Goal: Task Accomplishment & Management: Manage account settings

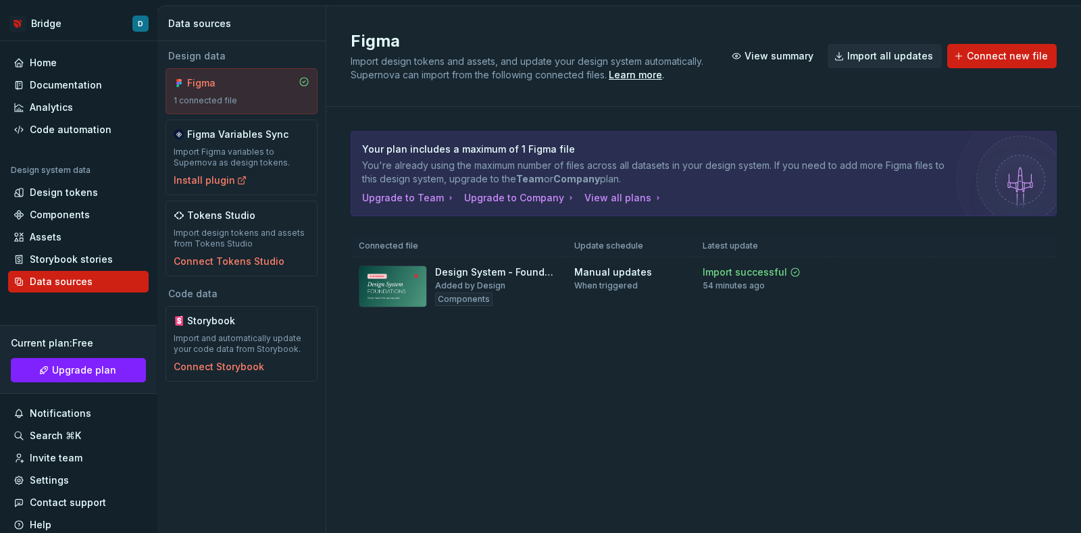
click at [239, 78] on div "Figma" at bounding box center [219, 83] width 65 height 14
click at [48, 197] on div "Design tokens" at bounding box center [64, 193] width 68 height 14
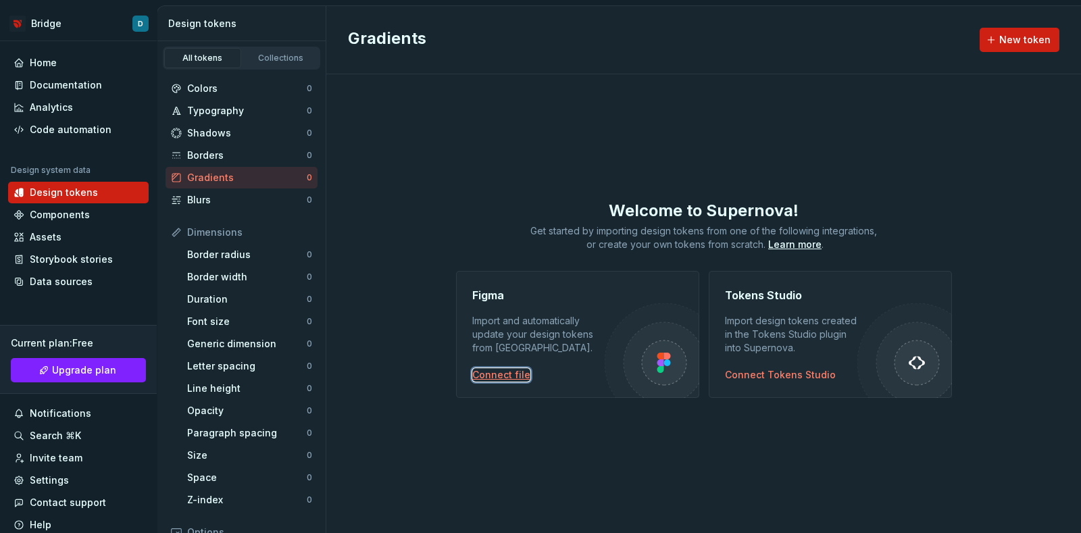
click at [504, 381] on div "Connect file" at bounding box center [501, 375] width 58 height 14
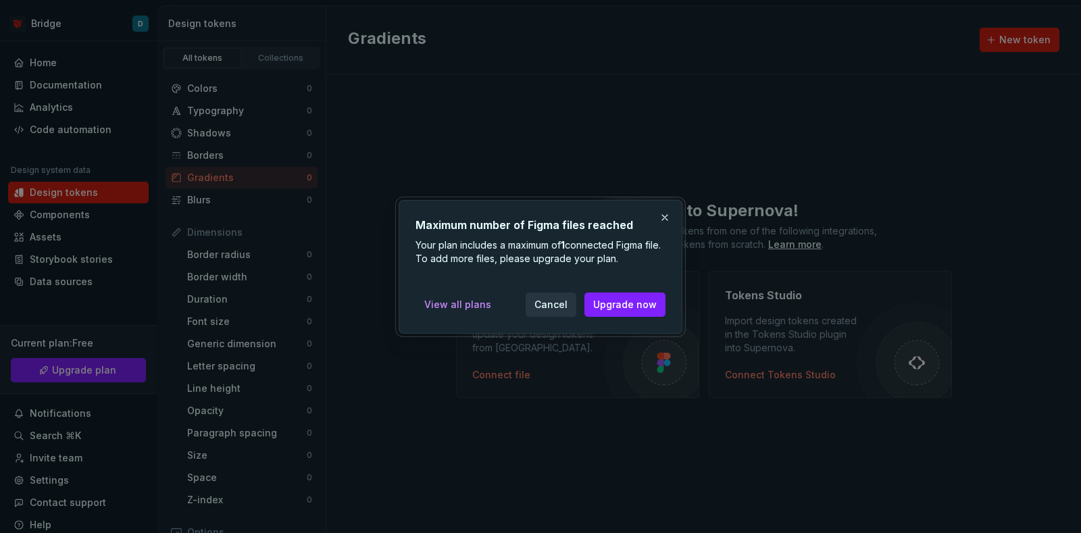
click at [561, 302] on span "Cancel" at bounding box center [550, 305] width 33 height 14
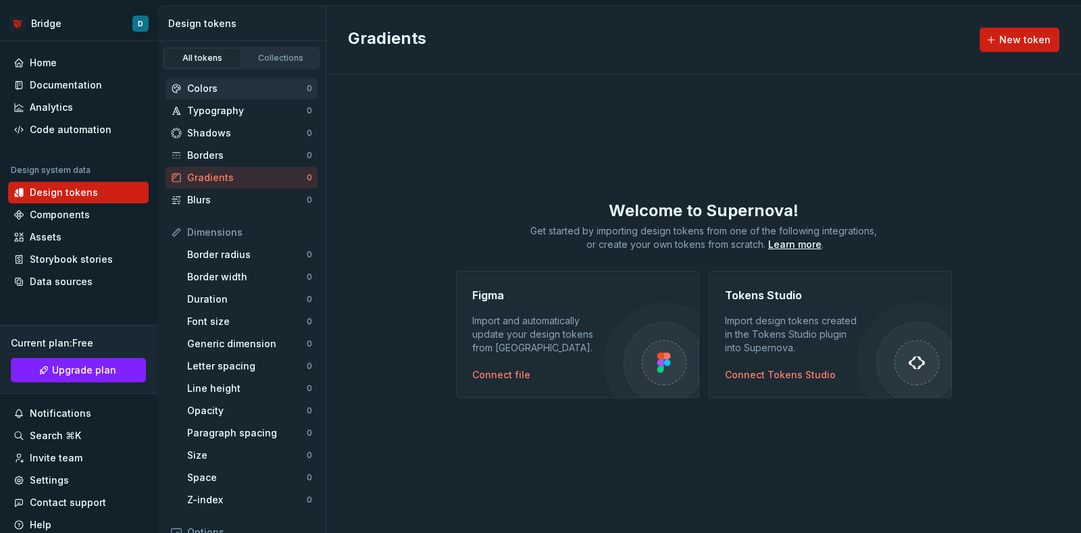
click at [206, 95] on div "Colors" at bounding box center [247, 89] width 120 height 14
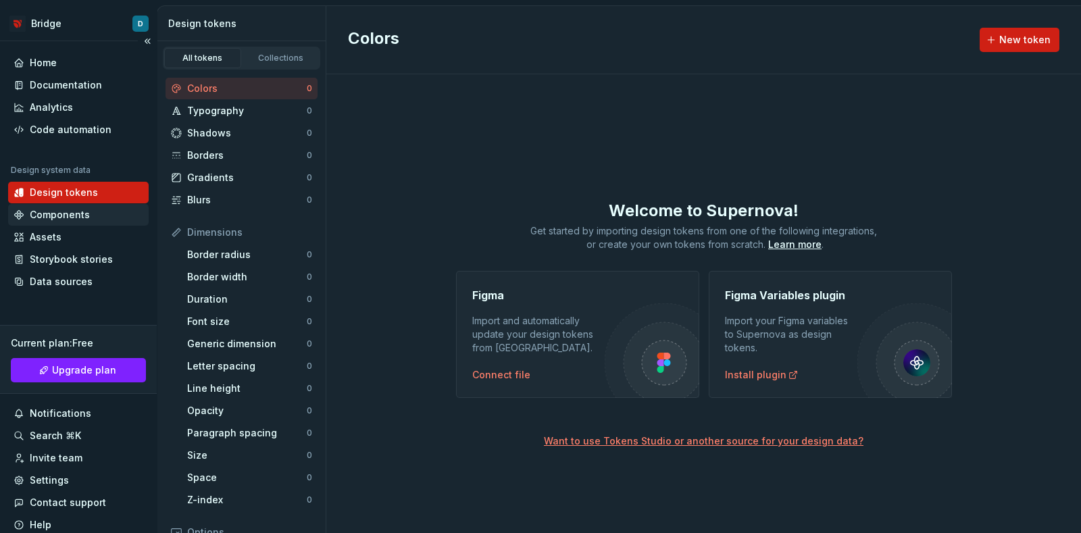
click at [71, 222] on div "Components" at bounding box center [78, 215] width 141 height 22
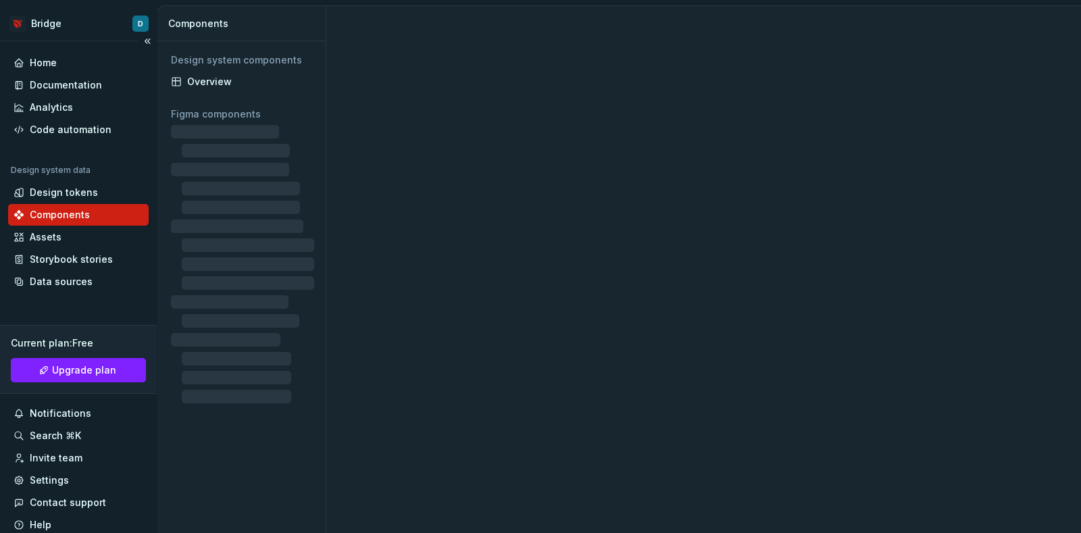
click at [70, 221] on div "Components" at bounding box center [60, 215] width 60 height 14
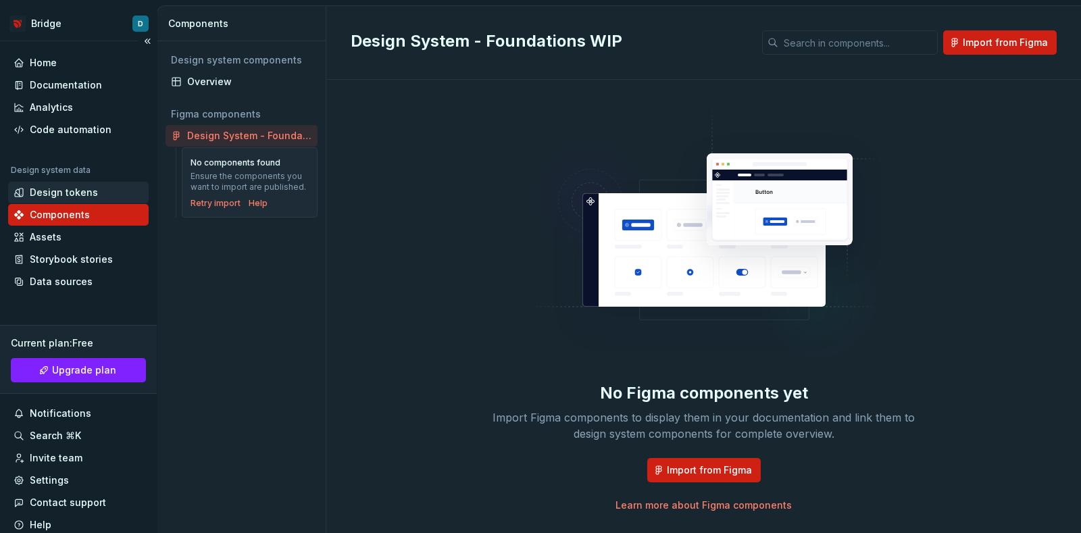
click at [64, 187] on div "Design tokens" at bounding box center [64, 193] width 68 height 14
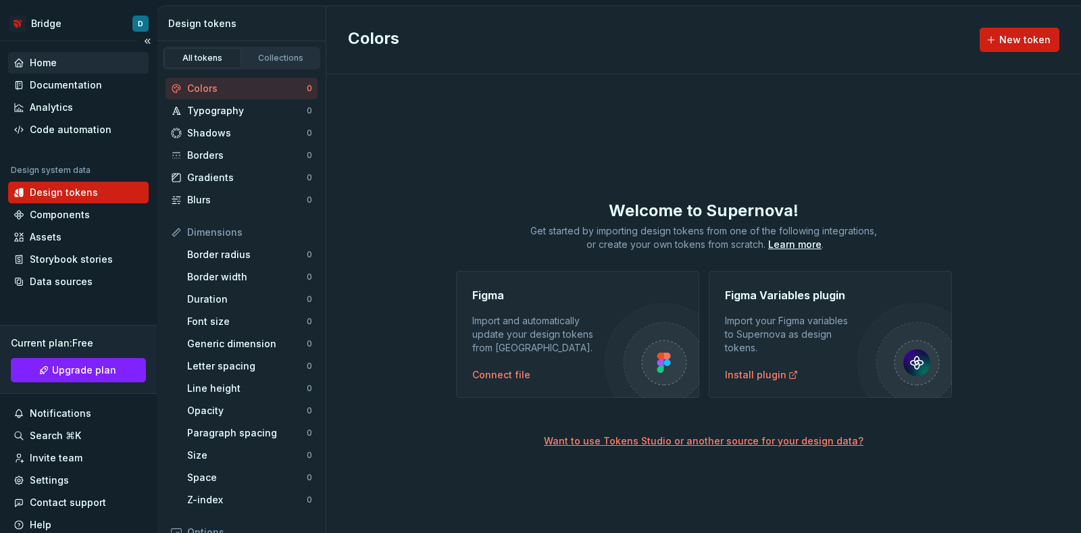
click at [63, 58] on div "Home" at bounding box center [79, 63] width 130 height 14
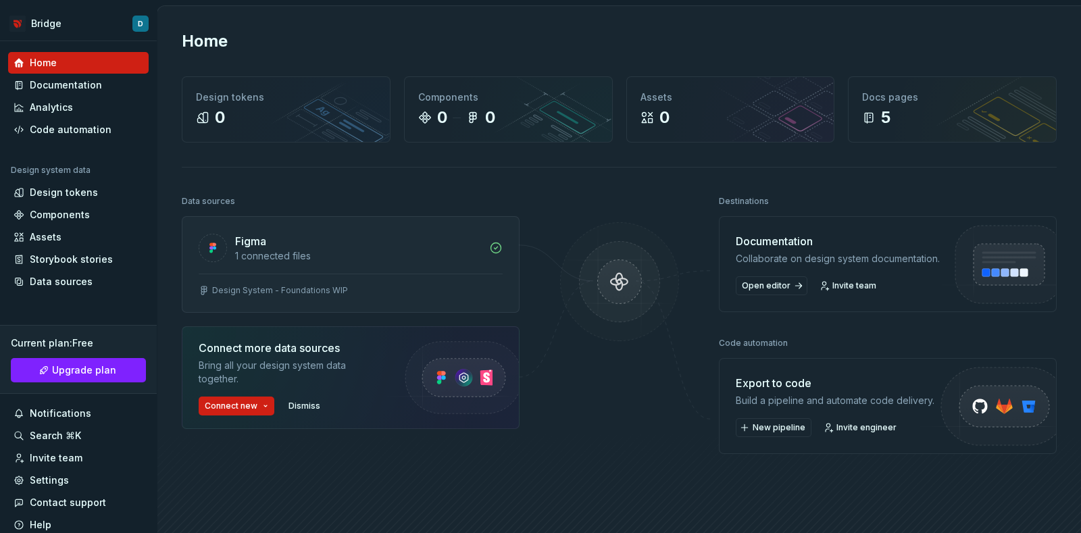
click at [420, 281] on div "Design System - Foundations WIP" at bounding box center [350, 293] width 336 height 39
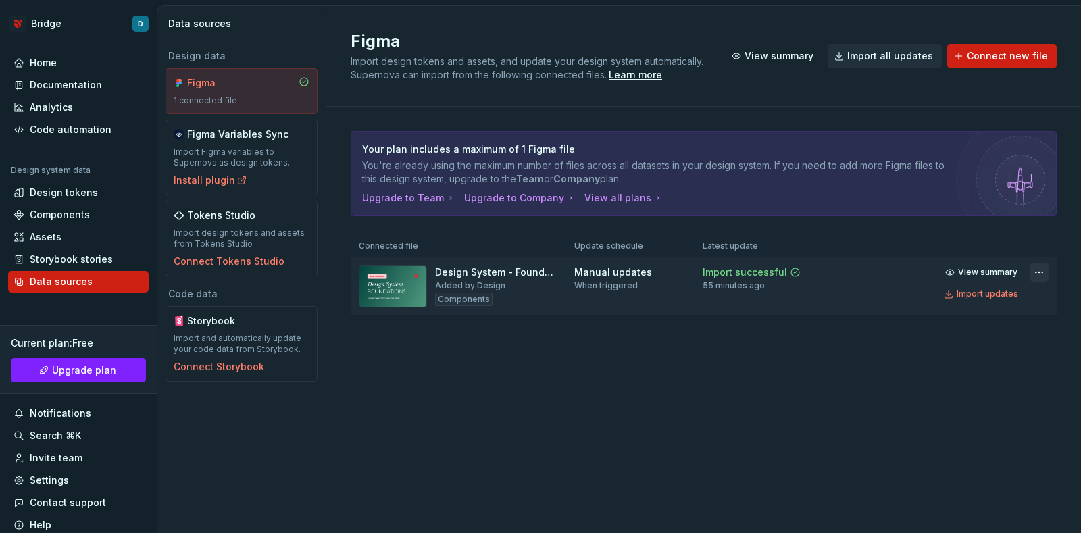
click at [1038, 271] on html "Bridge D Home Documentation Analytics Code automation Design system data Design…" at bounding box center [540, 266] width 1081 height 533
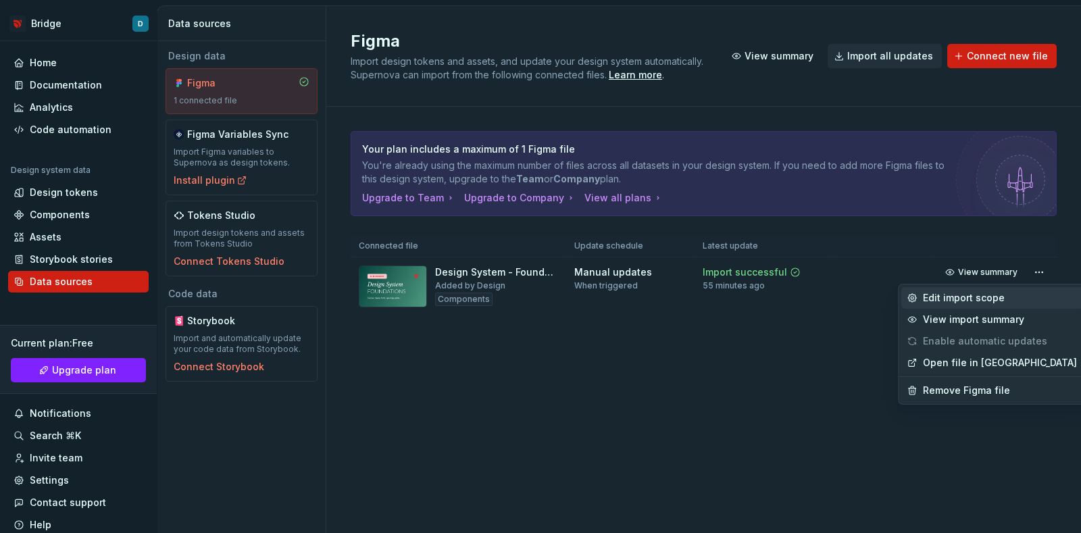
click at [997, 295] on div "Edit import scope" at bounding box center [1000, 298] width 154 height 14
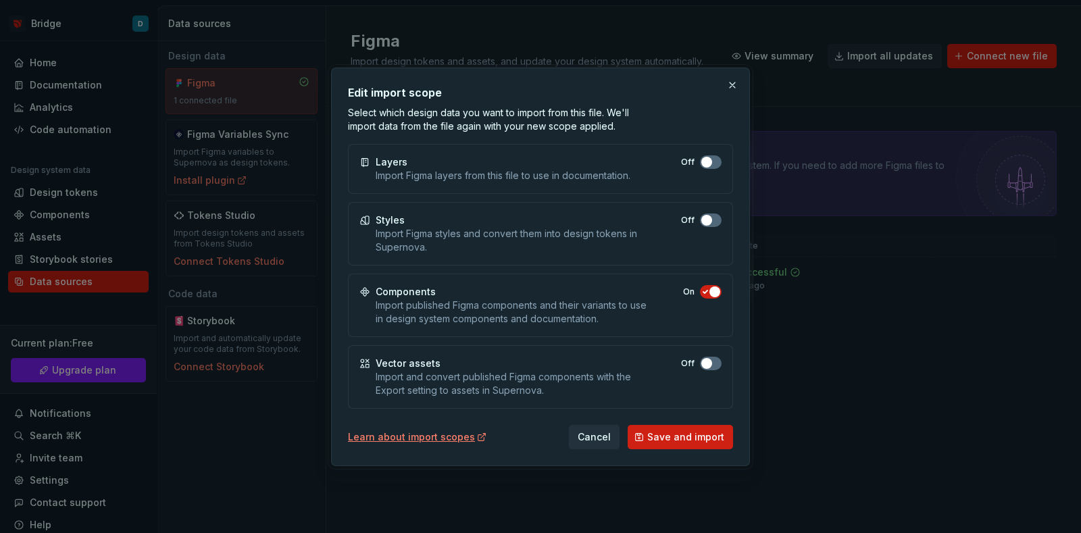
click at [705, 166] on icon "button" at bounding box center [705, 162] width 11 height 8
click at [713, 217] on button "Off" at bounding box center [711, 221] width 22 height 14
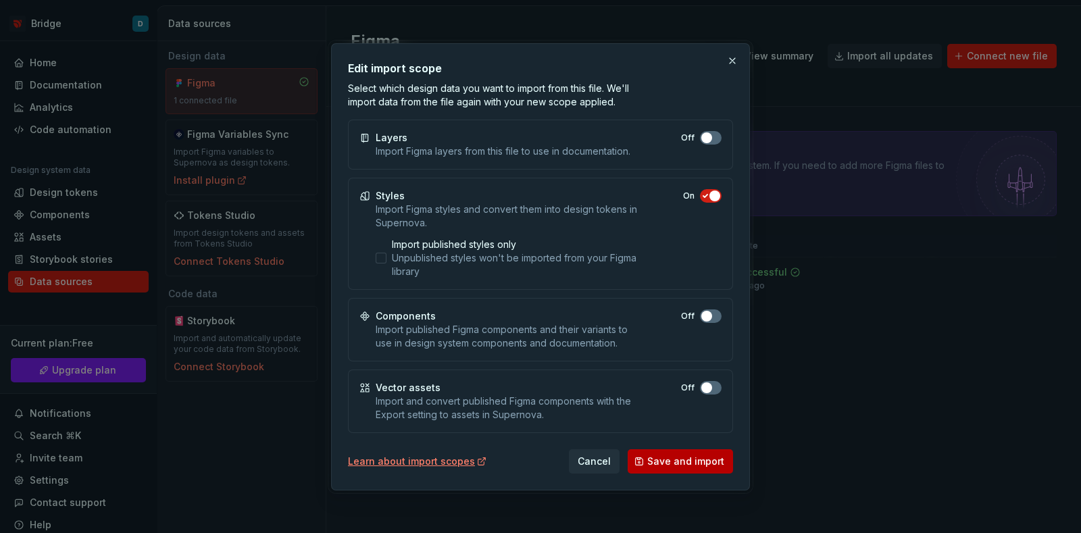
click at [683, 458] on span "Save and import" at bounding box center [685, 462] width 77 height 14
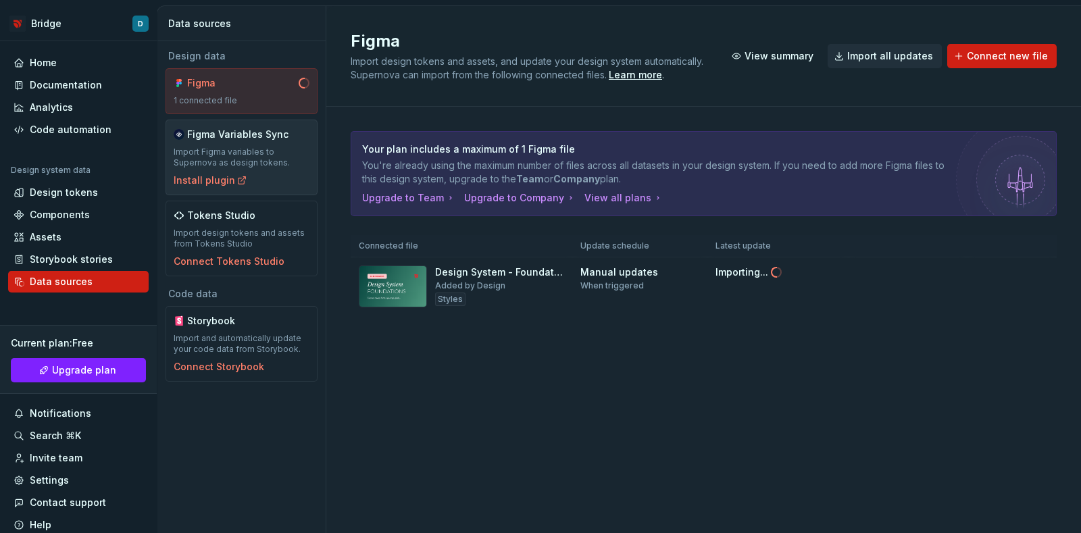
click at [275, 155] on div "Import Figma variables to Supernova as design tokens." at bounding box center [242, 158] width 136 height 22
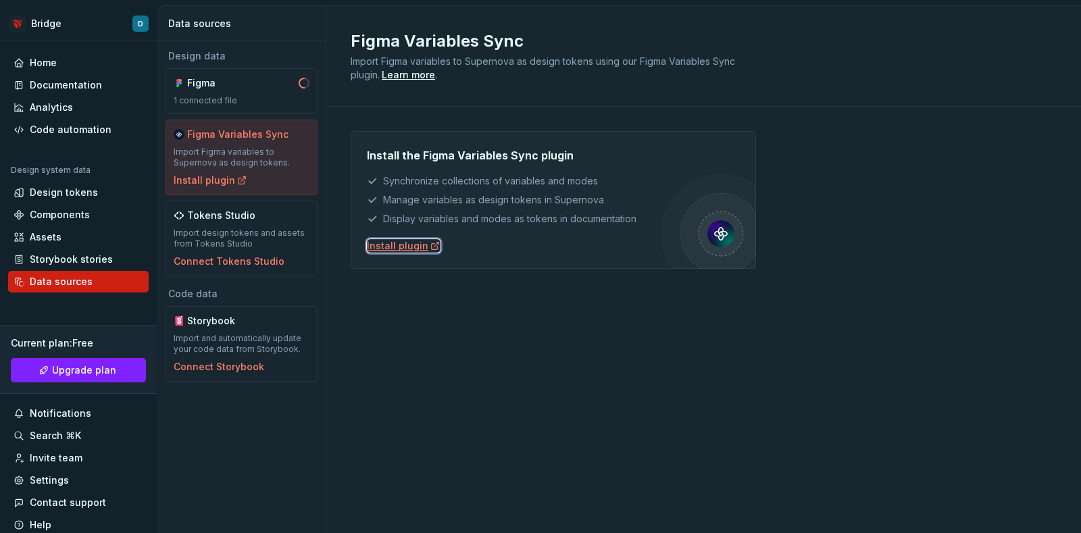
click at [376, 249] on div "Install plugin" at bounding box center [404, 246] width 74 height 14
click at [89, 193] on div "Design tokens" at bounding box center [64, 193] width 68 height 14
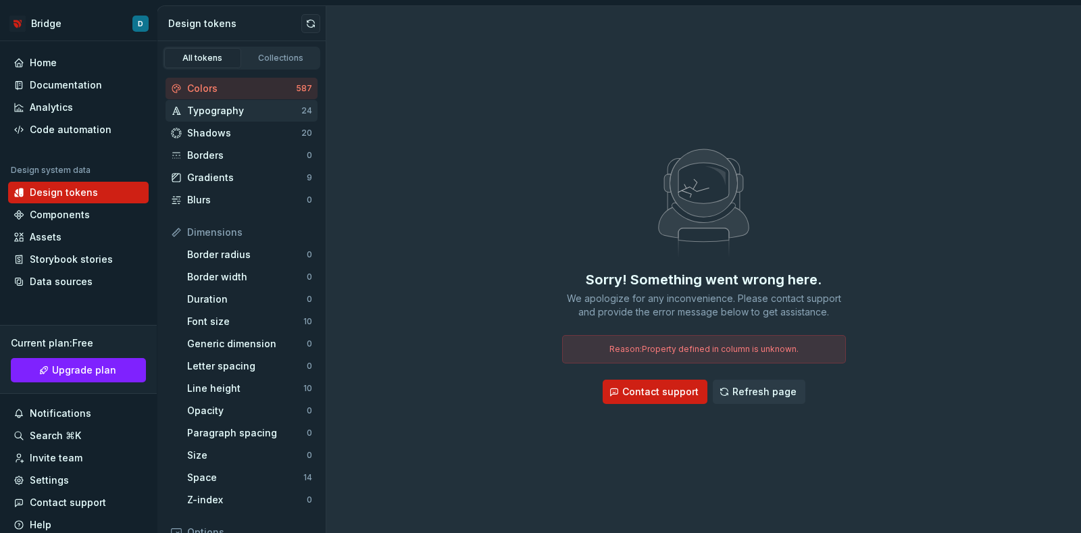
click at [257, 109] on div "Typography" at bounding box center [244, 111] width 114 height 14
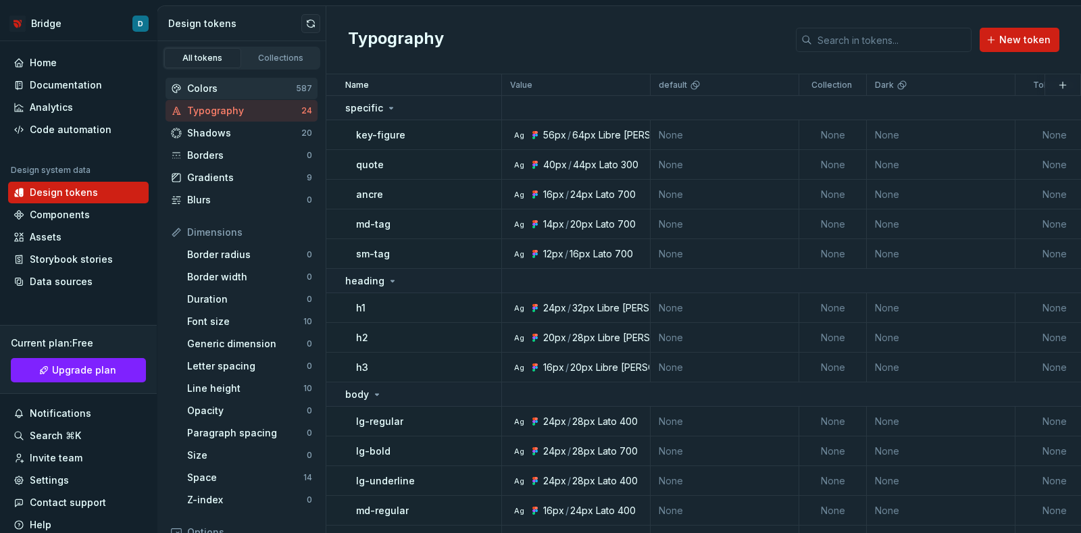
click at [257, 89] on div "Colors" at bounding box center [241, 89] width 109 height 14
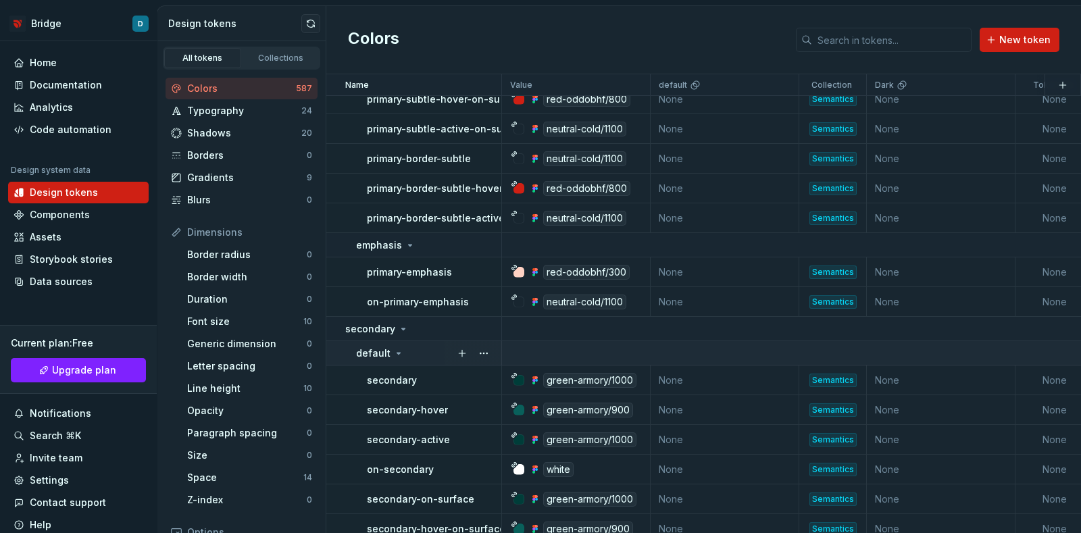
scroll to position [10134, 0]
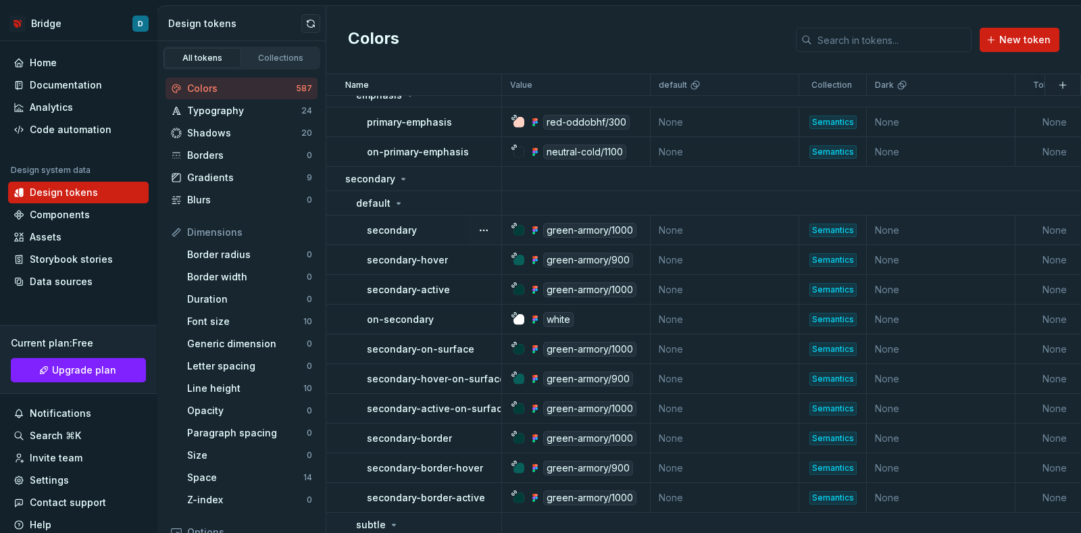
click at [838, 230] on div "Semantics" at bounding box center [832, 231] width 47 height 14
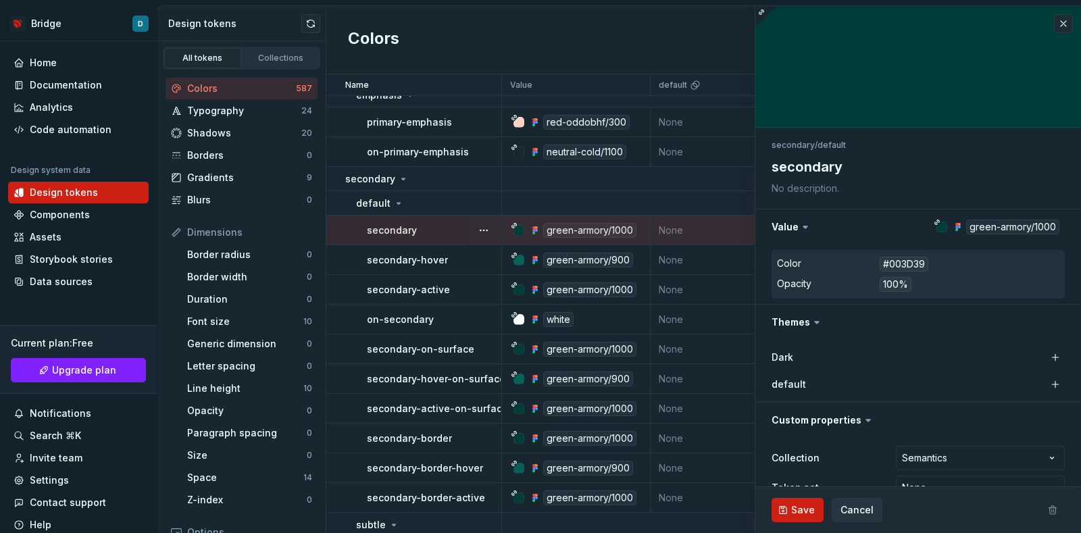
type textarea "*"
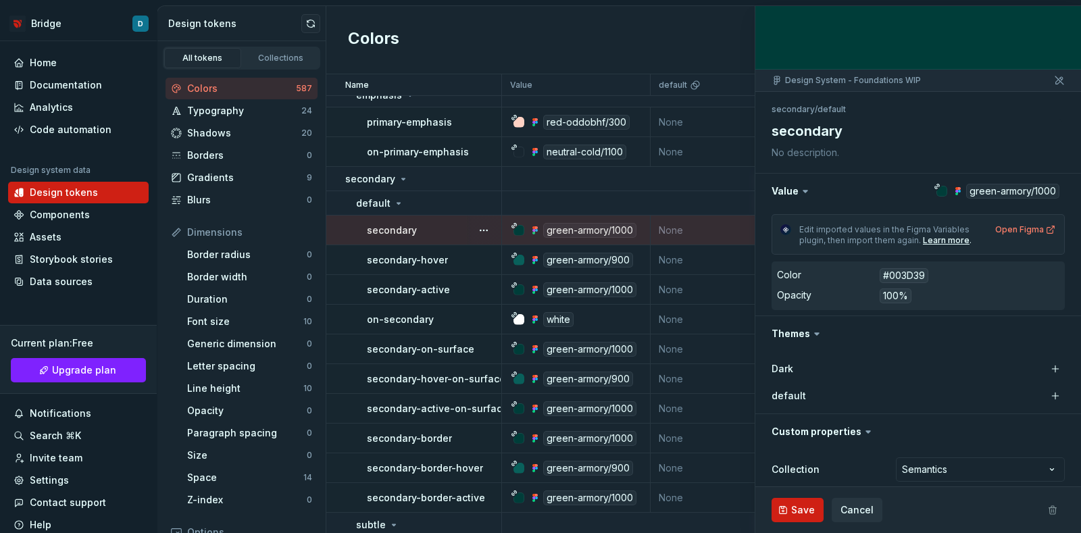
scroll to position [98, 0]
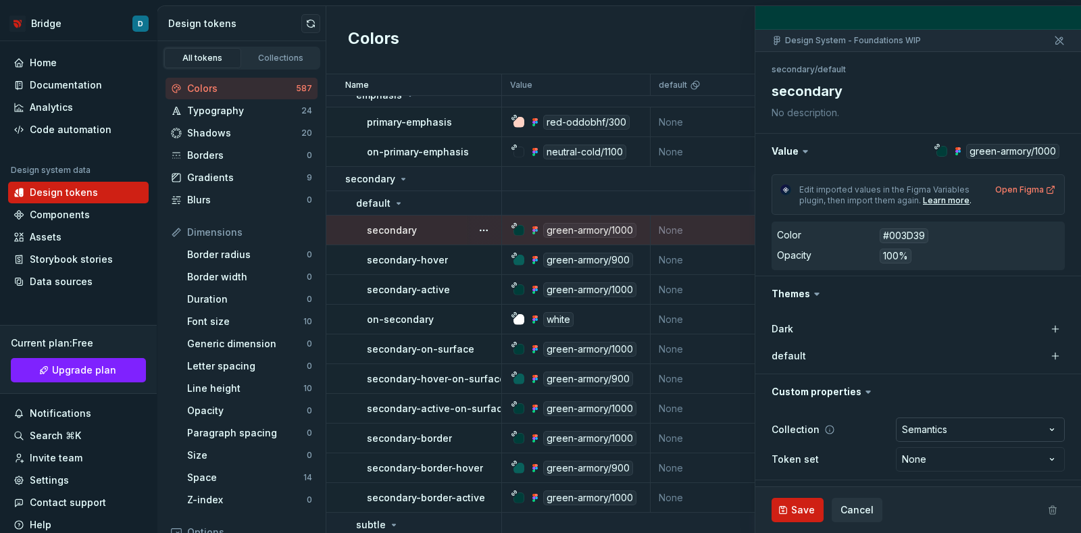
click at [943, 420] on html "Bridge D Home Documentation Analytics Code automation Design system data Design…" at bounding box center [540, 266] width 1081 height 533
click at [239, 390] on div "Line height" at bounding box center [245, 389] width 116 height 14
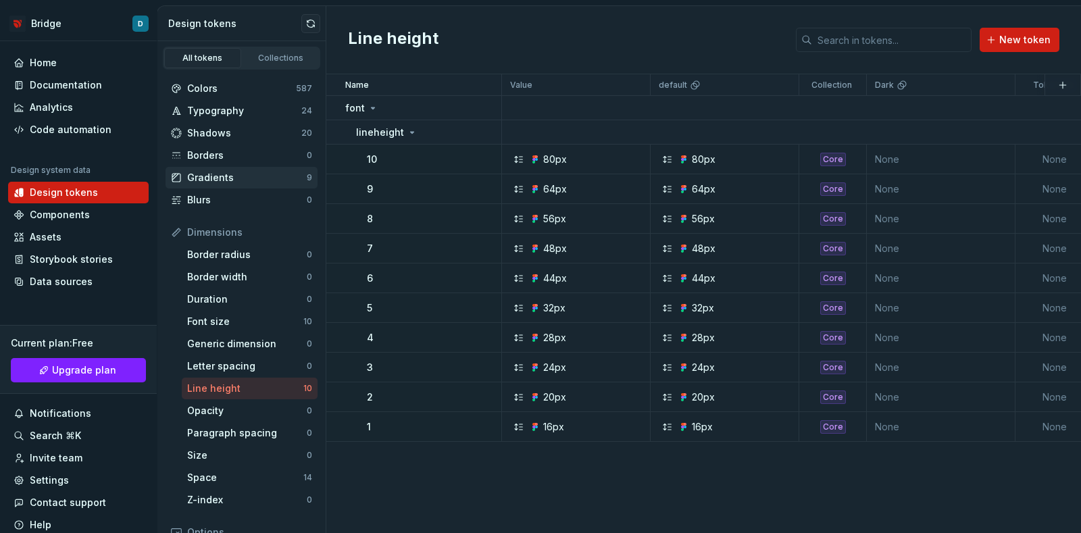
click at [223, 171] on div "Gradients" at bounding box center [247, 178] width 120 height 14
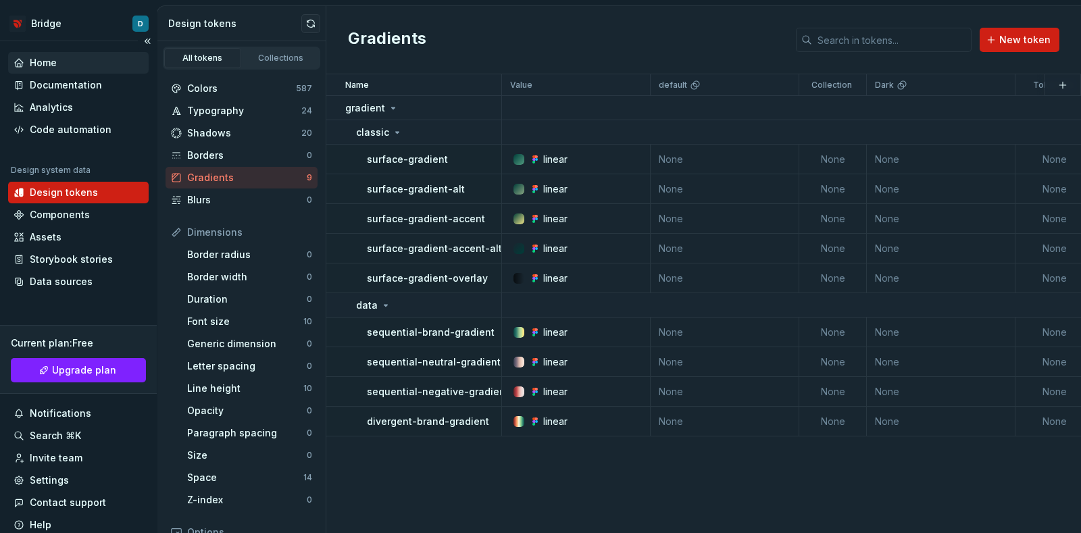
click at [58, 66] on div "Home" at bounding box center [79, 63] width 130 height 14
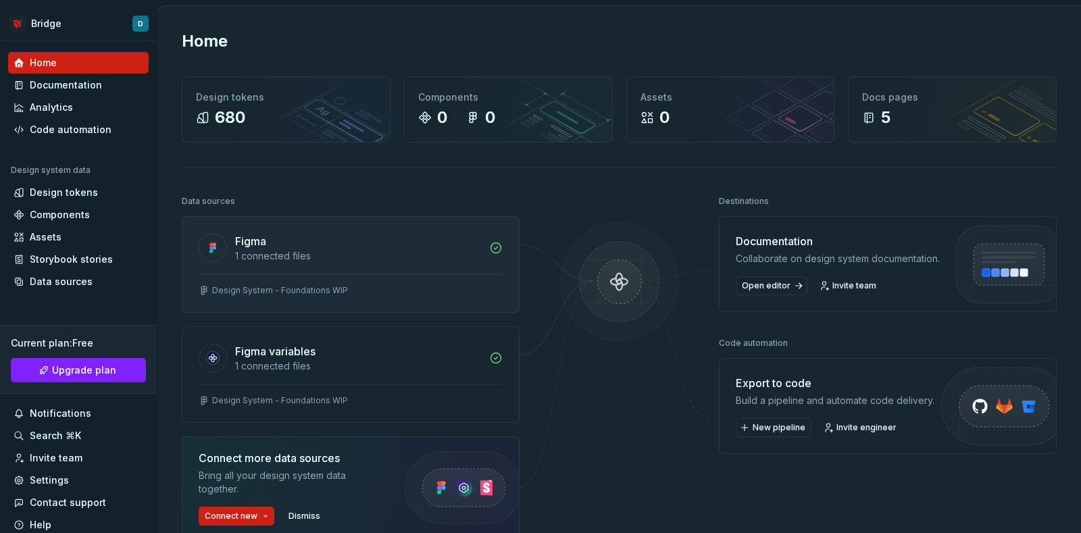
click at [340, 264] on div "Figma 1 connected files" at bounding box center [350, 245] width 336 height 57
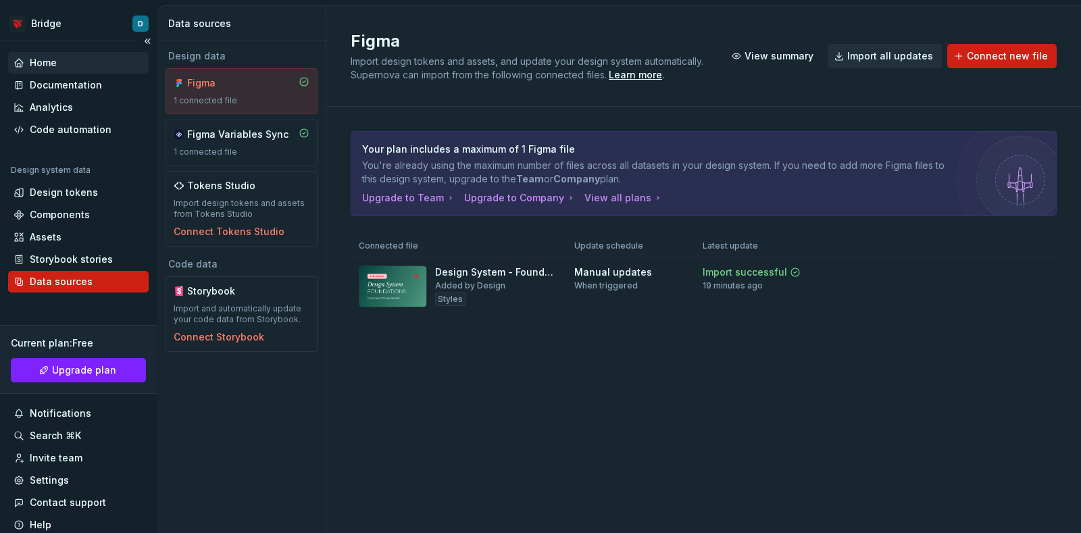
click at [61, 58] on div "Home" at bounding box center [79, 63] width 130 height 14
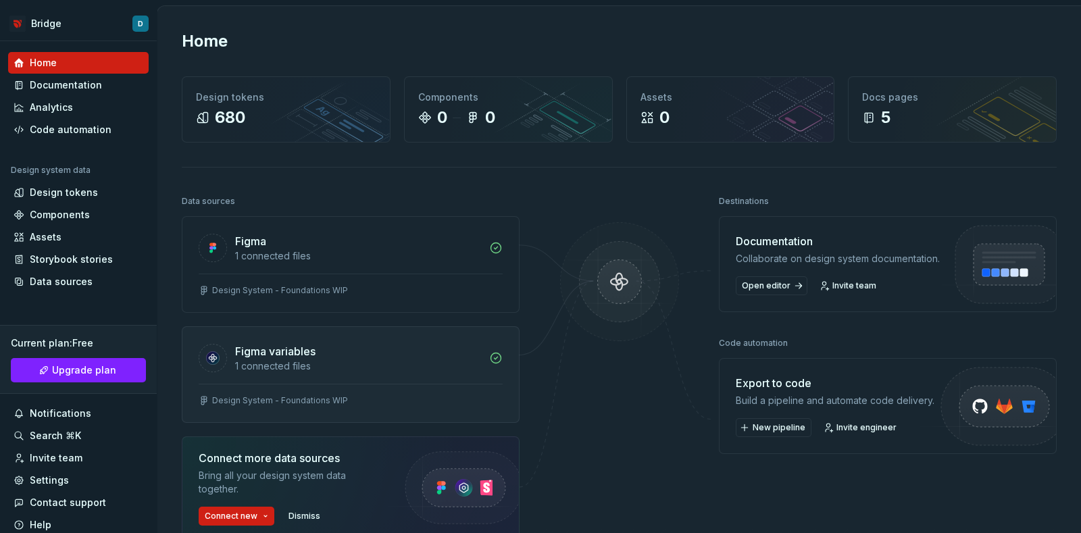
click at [385, 384] on div "Design System - Foundations WIP" at bounding box center [350, 403] width 336 height 39
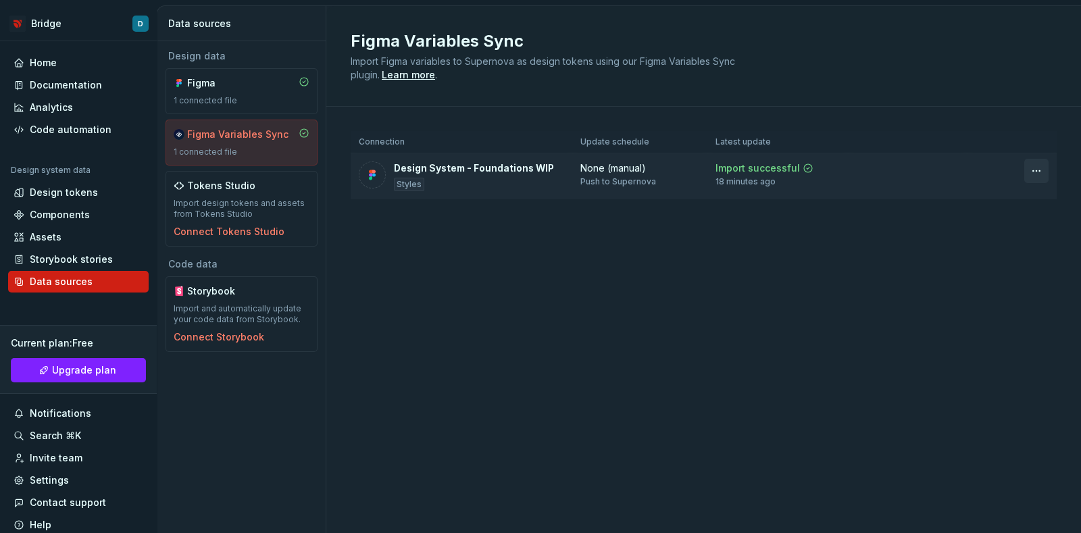
click at [1036, 168] on html "Bridge D Home Documentation Analytics Code automation Design system data Design…" at bounding box center [540, 266] width 1081 height 533
click at [476, 189] on div "Design System - Foundations WIP Styles" at bounding box center [474, 176] width 160 height 30
click at [713, 170] on td "Import successful 18 minutes ago" at bounding box center [777, 176] width 141 height 47
click at [1041, 168] on html "Bridge D Home Documentation Analytics Code automation Design system data Design…" at bounding box center [540, 266] width 1081 height 533
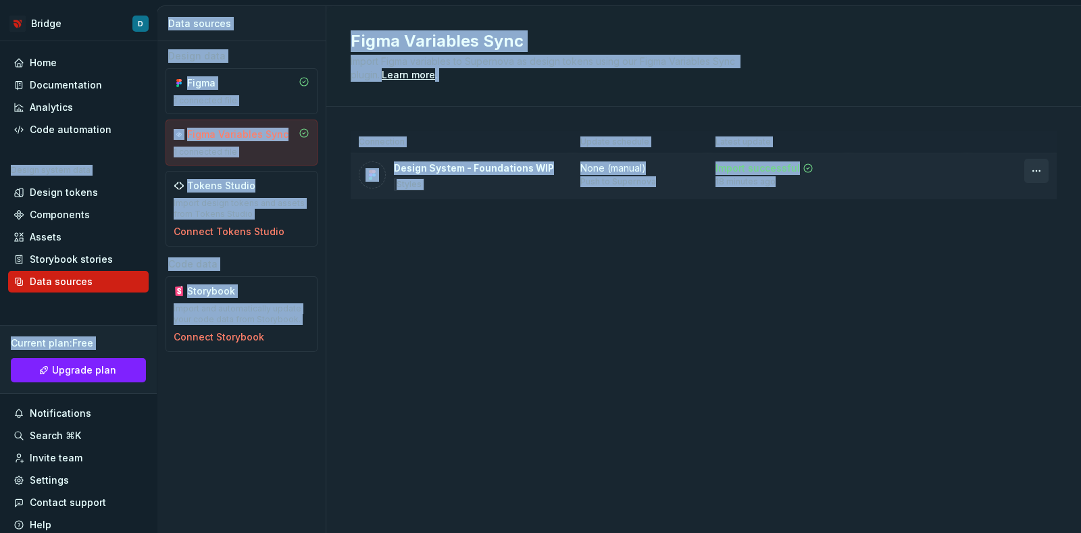
click at [1041, 168] on html "Bridge D Home Documentation Analytics Code automation Design system data Design…" at bounding box center [540, 266] width 1081 height 533
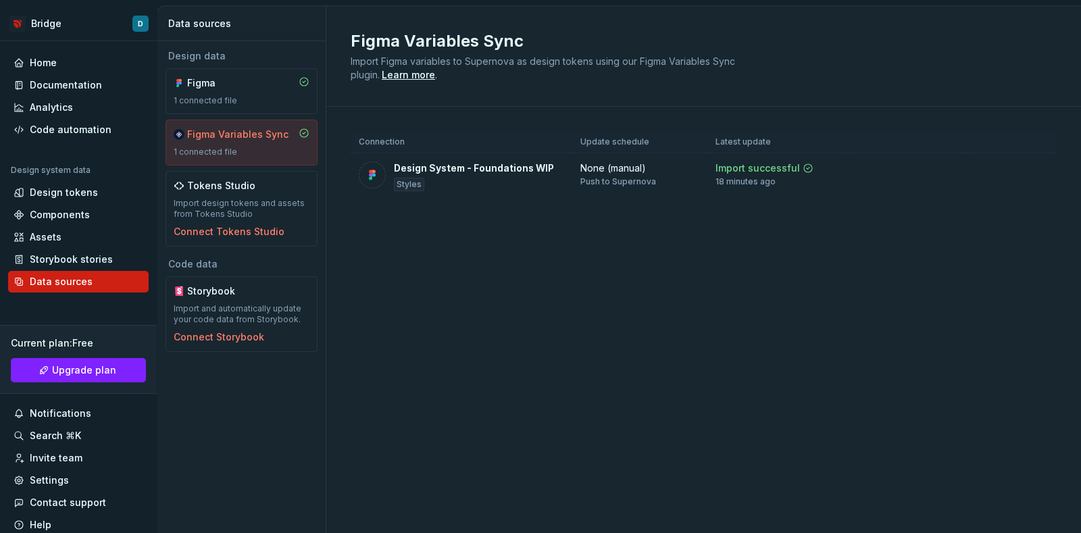
click at [334, 176] on div "Connection Update schedule Latest update Design System - Foundations WIP Styles…" at bounding box center [703, 179] width 755 height 144
click at [386, 169] on div "Design System - Foundations WIP Styles" at bounding box center [461, 176] width 205 height 30
click at [499, 268] on div "Figma Variables Sync Import Figma variables to Supernova as design tokens using…" at bounding box center [703, 269] width 755 height 527
click at [68, 61] on div "Home" at bounding box center [79, 63] width 130 height 14
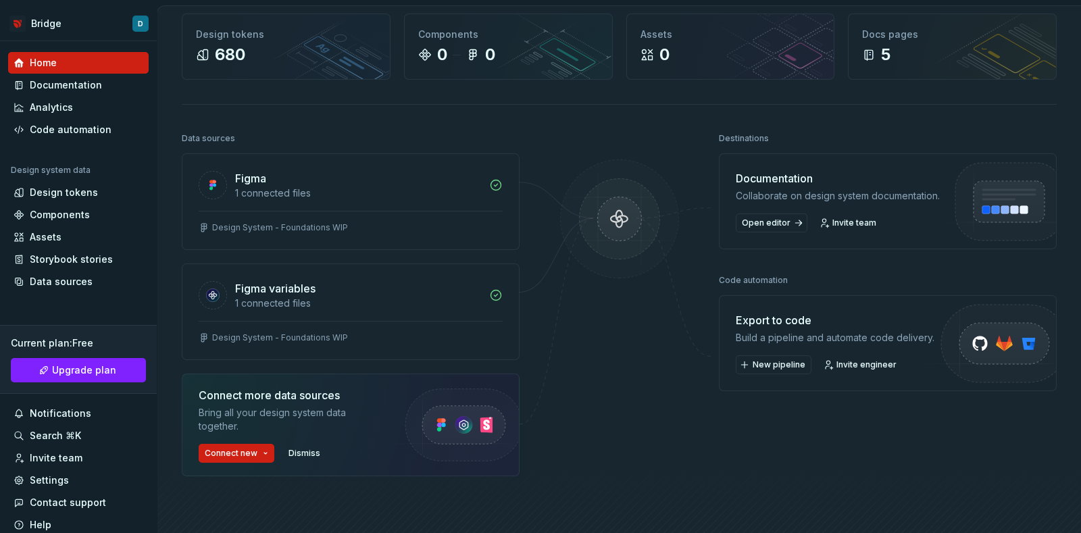
scroll to position [253, 0]
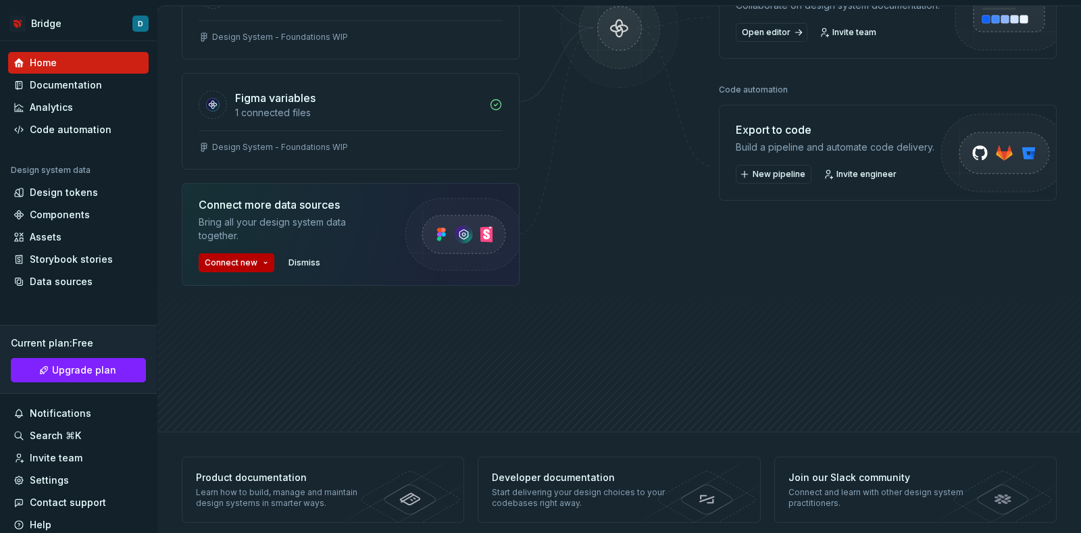
click at [253, 264] on html "Bridge D Home Documentation Analytics Code automation Design system data Design…" at bounding box center [540, 266] width 1081 height 533
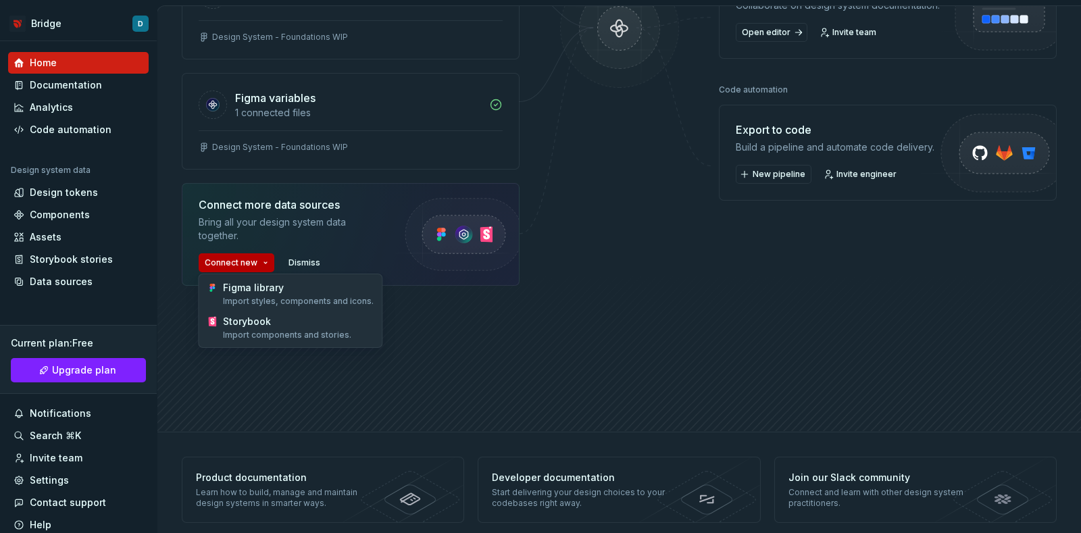
click at [253, 264] on html "Bridge D Home Documentation Analytics Code automation Design system data Design…" at bounding box center [540, 266] width 1081 height 533
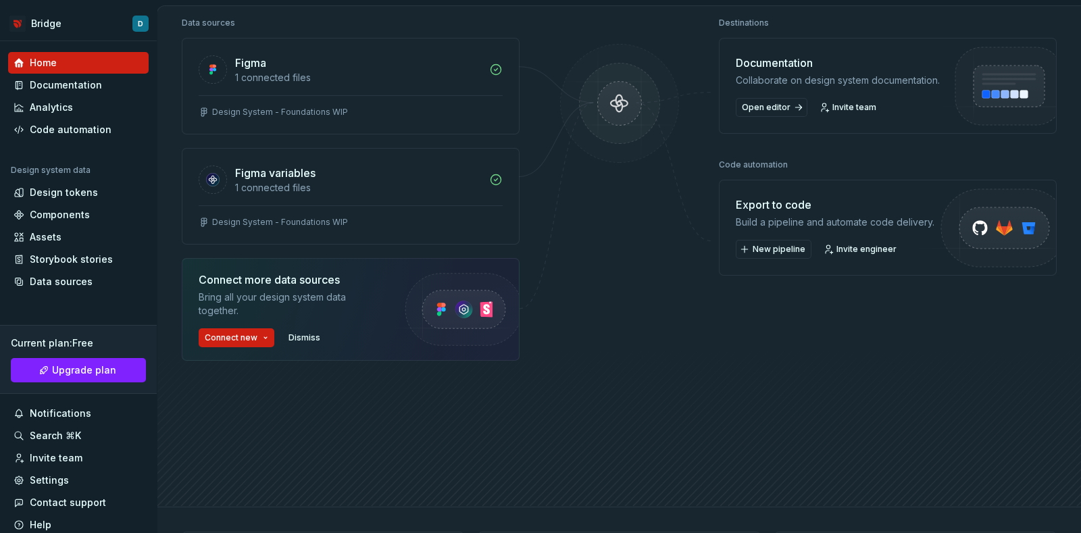
scroll to position [84, 0]
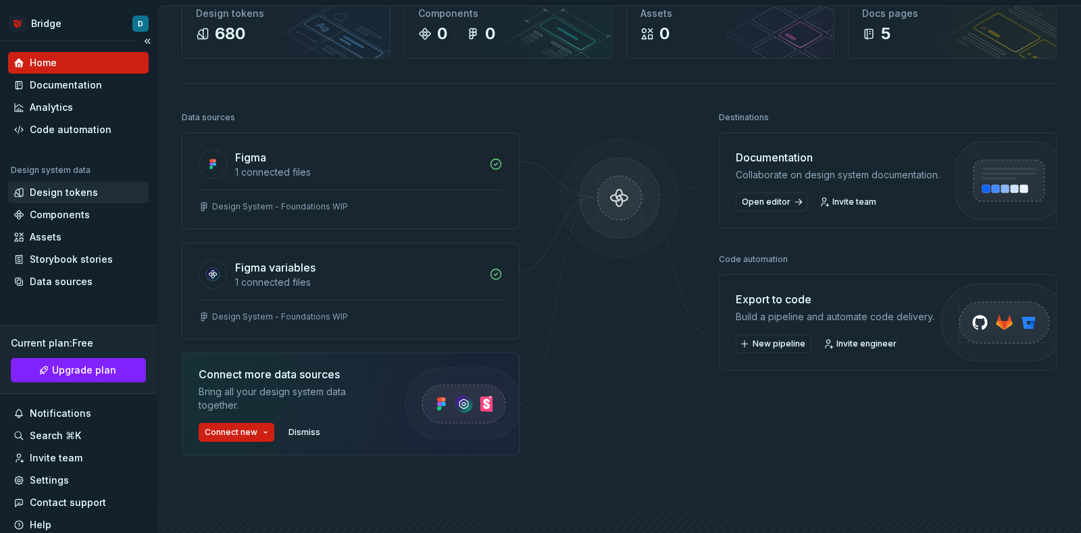
click at [62, 197] on div "Design tokens" at bounding box center [64, 193] width 68 height 14
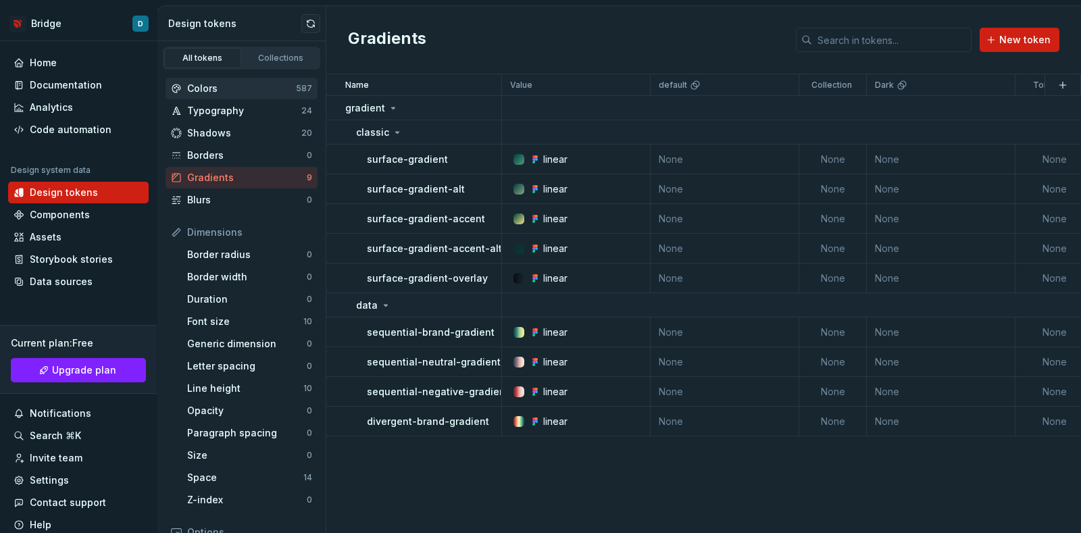
click at [238, 82] on div "Colors" at bounding box center [241, 89] width 109 height 14
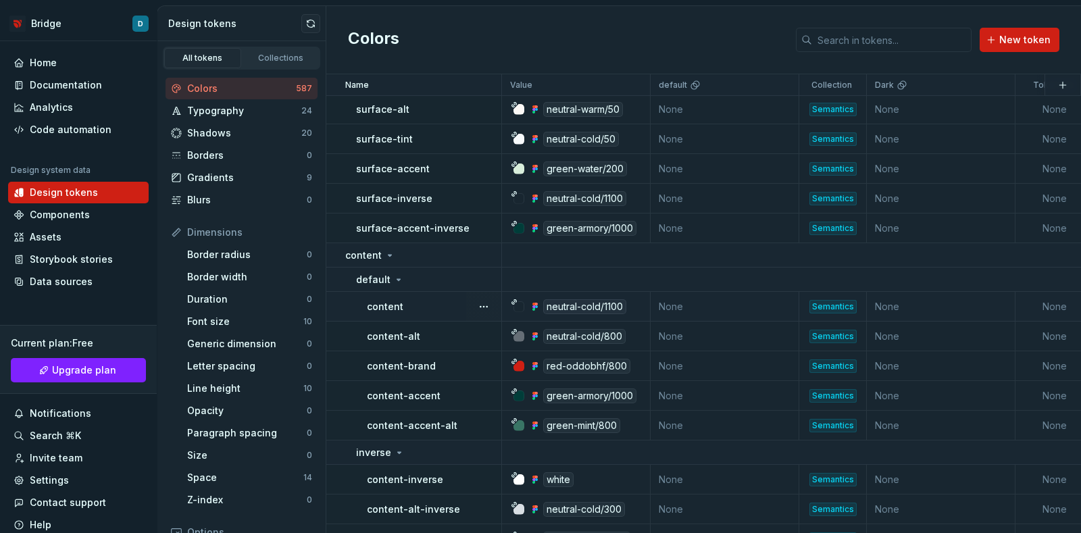
scroll to position [8277, 0]
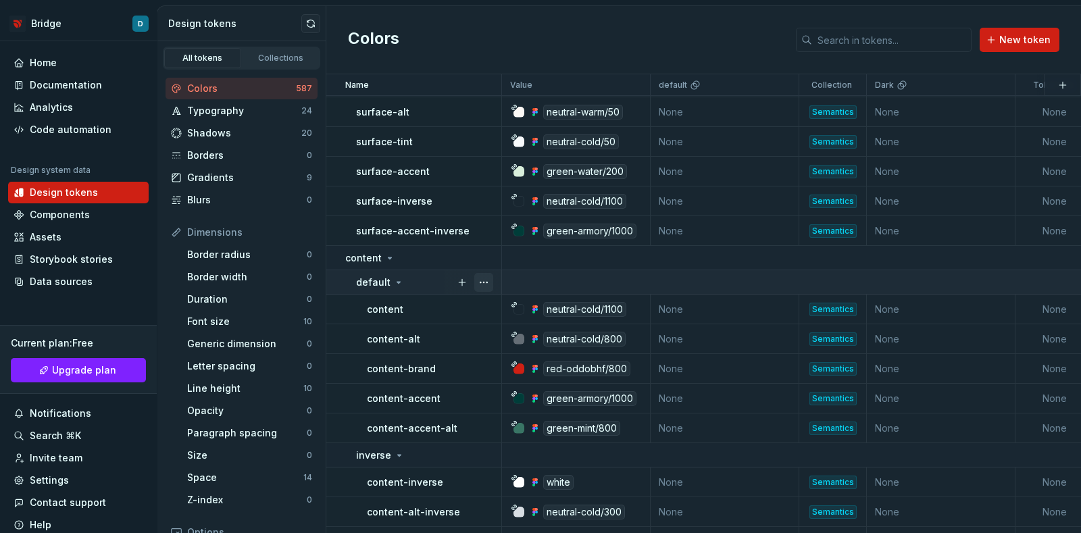
click at [490, 279] on button "button" at bounding box center [483, 282] width 19 height 19
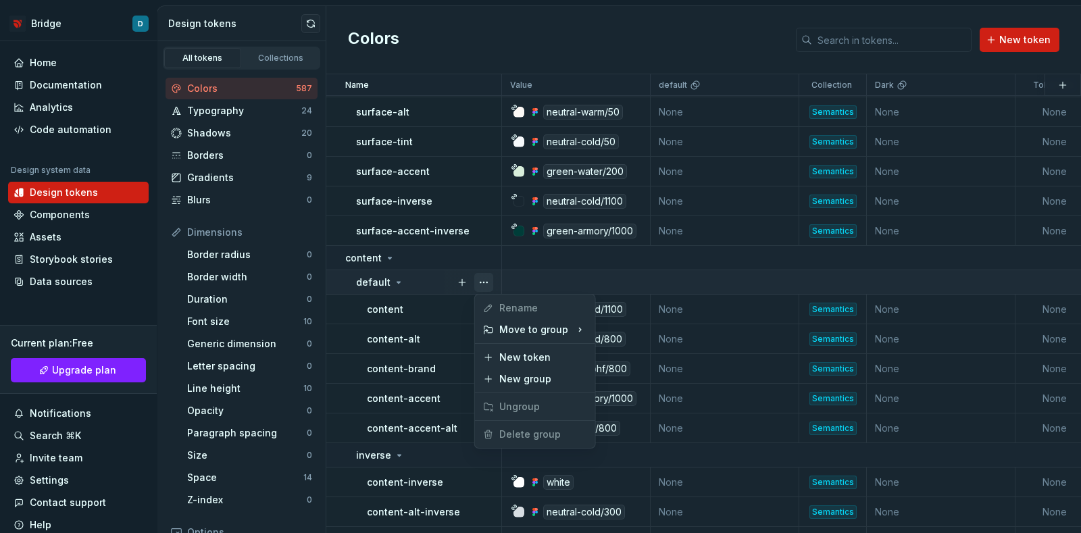
click at [491, 279] on button "button" at bounding box center [483, 282] width 19 height 19
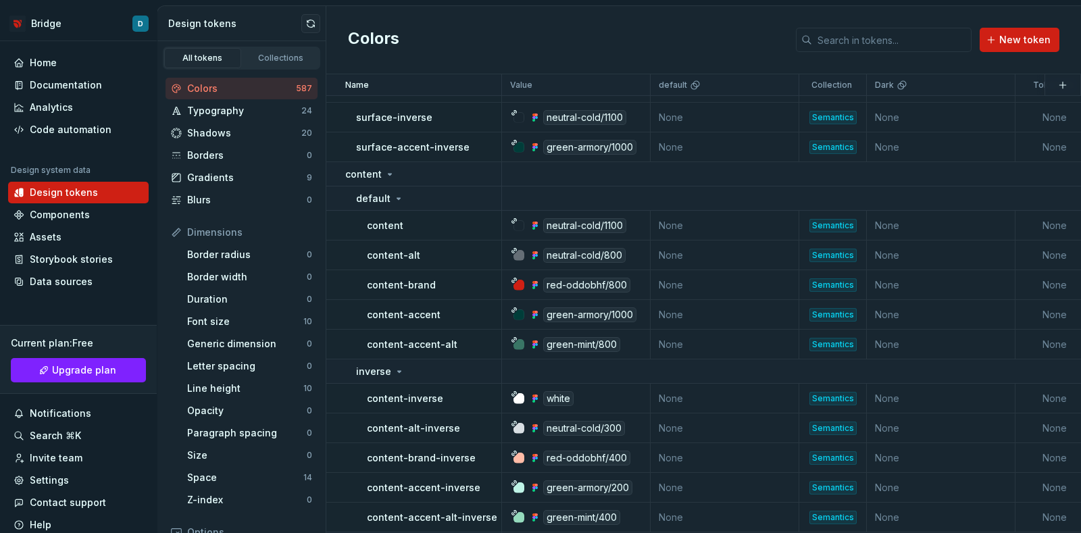
scroll to position [8108, 0]
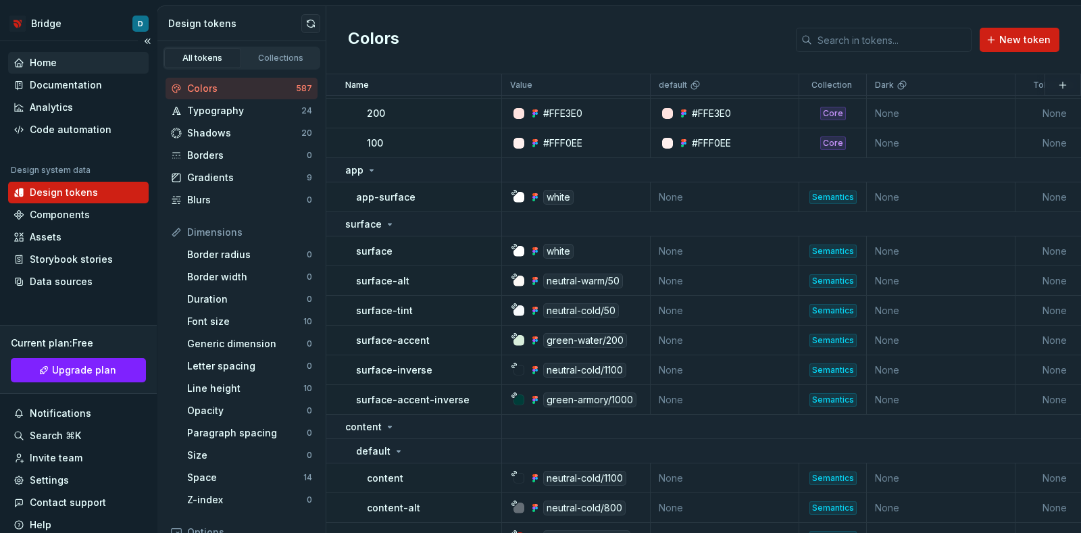
click at [46, 56] on div "Home" at bounding box center [43, 63] width 27 height 14
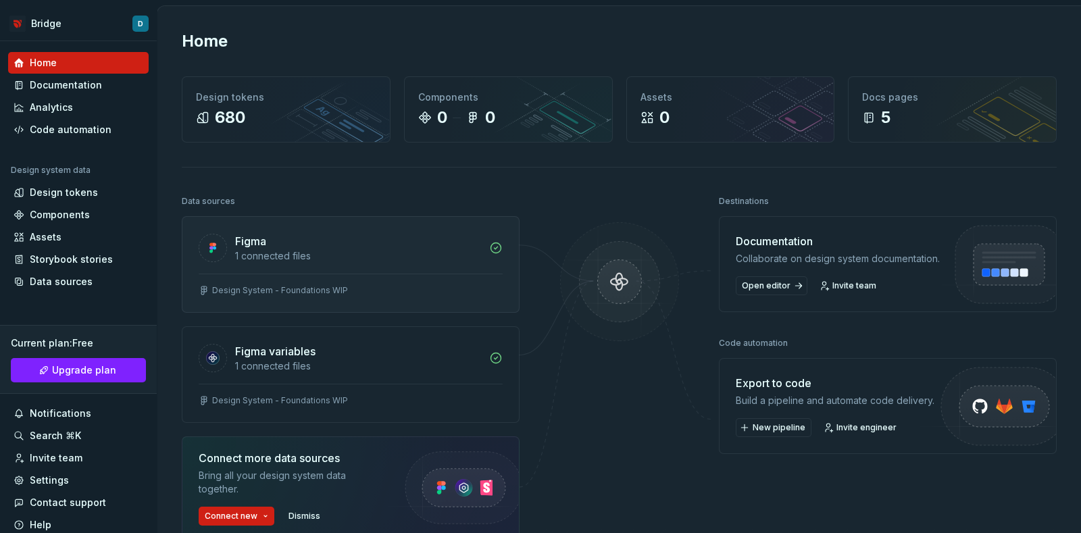
click at [346, 262] on div "Figma 1 connected files" at bounding box center [350, 245] width 336 height 57
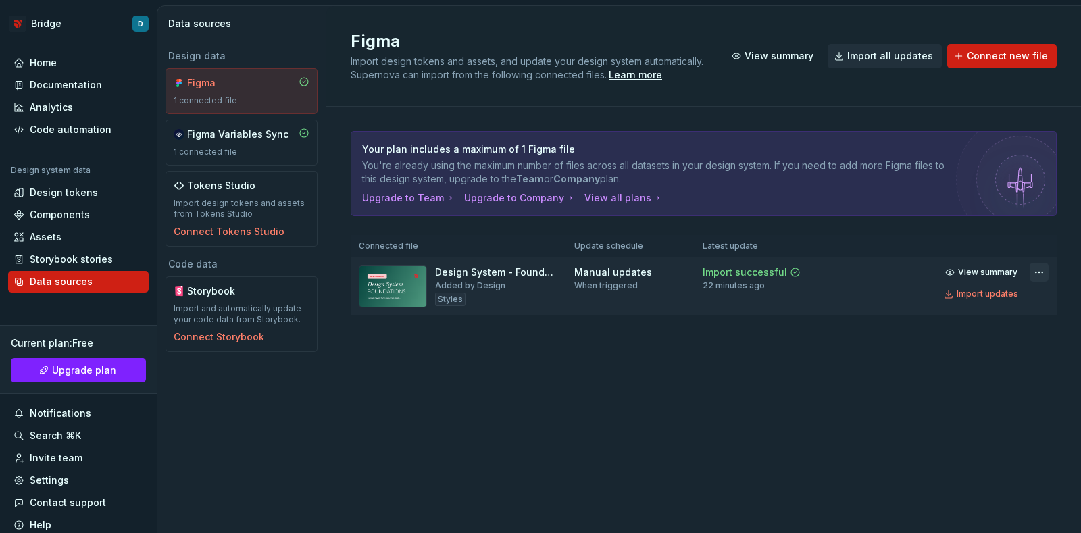
click at [1038, 272] on html "Bridge D Home Documentation Analytics Code automation Design system data Design…" at bounding box center [540, 266] width 1081 height 533
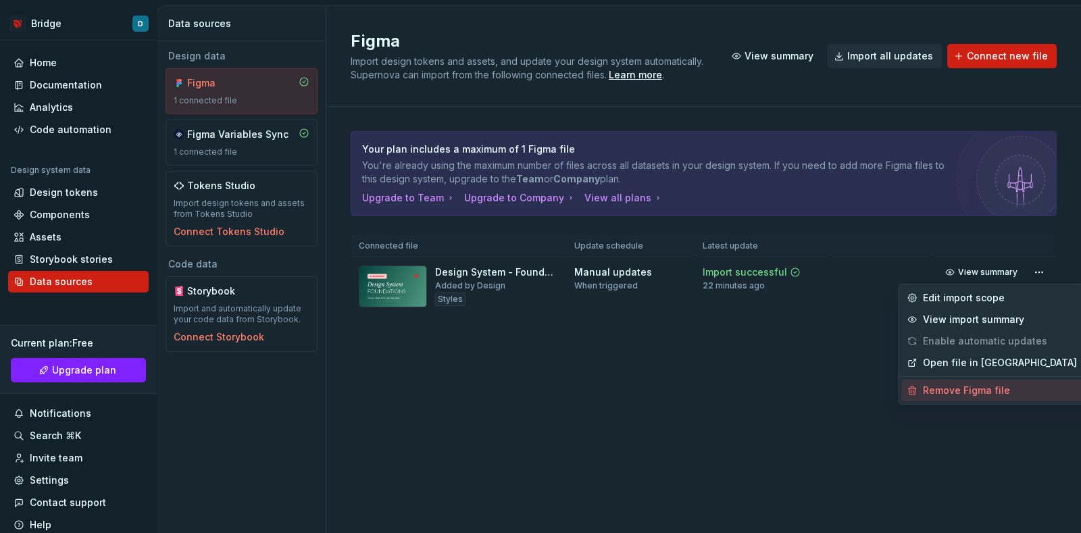
click at [980, 388] on div "Remove Figma file" at bounding box center [1000, 391] width 154 height 14
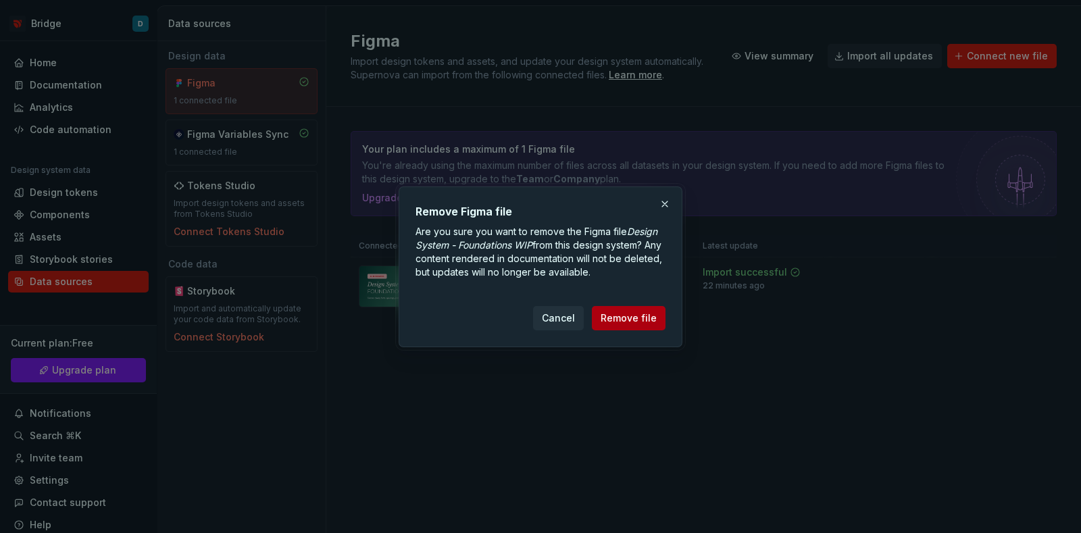
click at [622, 313] on span "Remove file" at bounding box center [629, 318] width 56 height 14
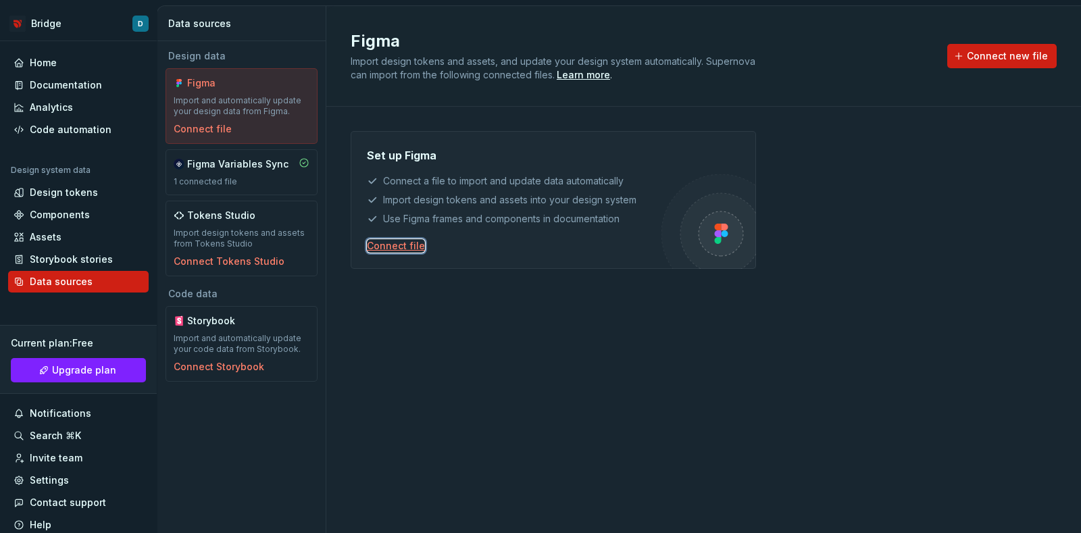
click at [407, 246] on div "Connect file" at bounding box center [396, 246] width 58 height 14
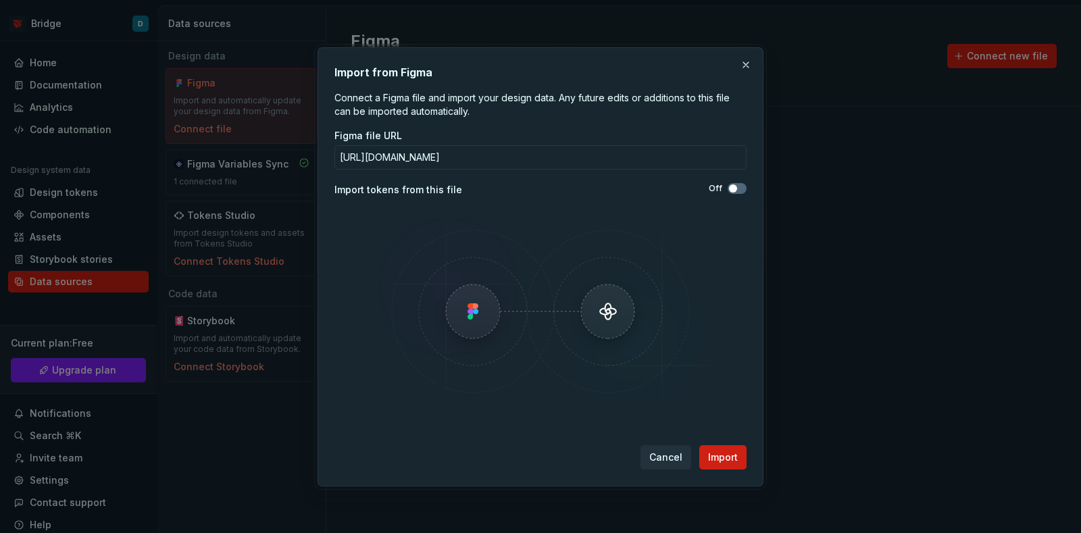
scroll to position [0, 186]
type input "[URL][DOMAIN_NAME]"
drag, startPoint x: 719, startPoint y: 456, endPoint x: 688, endPoint y: 218, distance: 240.4
click at [686, 220] on div "Import from Figma Connect a Figma file and import your design data. Any future …" at bounding box center [540, 266] width 412 height 405
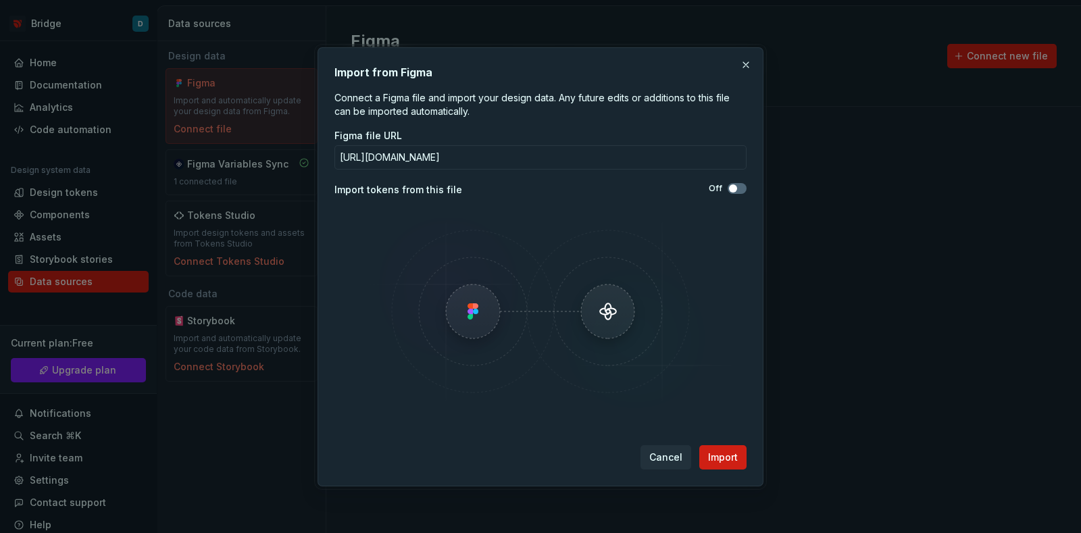
click at [409, 191] on div "Import tokens from this file" at bounding box center [437, 190] width 206 height 14
click at [733, 454] on span "Import" at bounding box center [723, 458] width 30 height 14
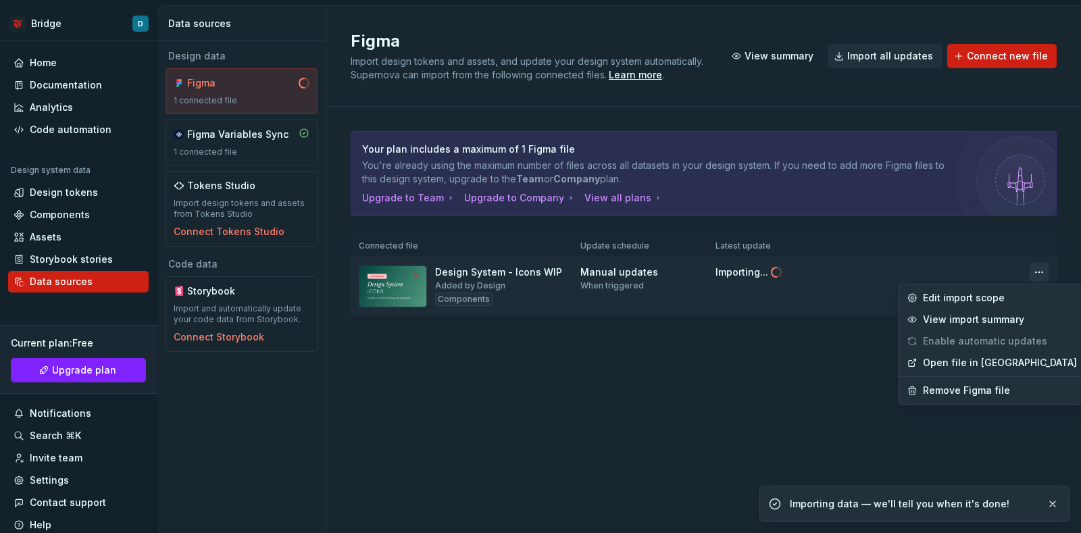
click at [1037, 272] on html "Bridge D Home Documentation Analytics Code automation Design system data Design…" at bounding box center [540, 266] width 1081 height 533
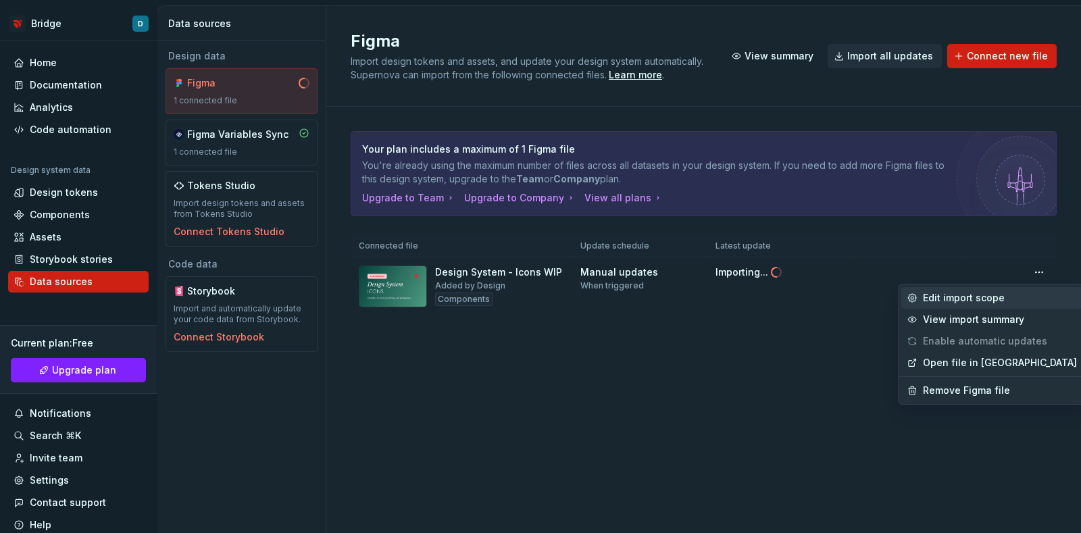
click at [980, 299] on div "Edit import scope" at bounding box center [1000, 298] width 154 height 14
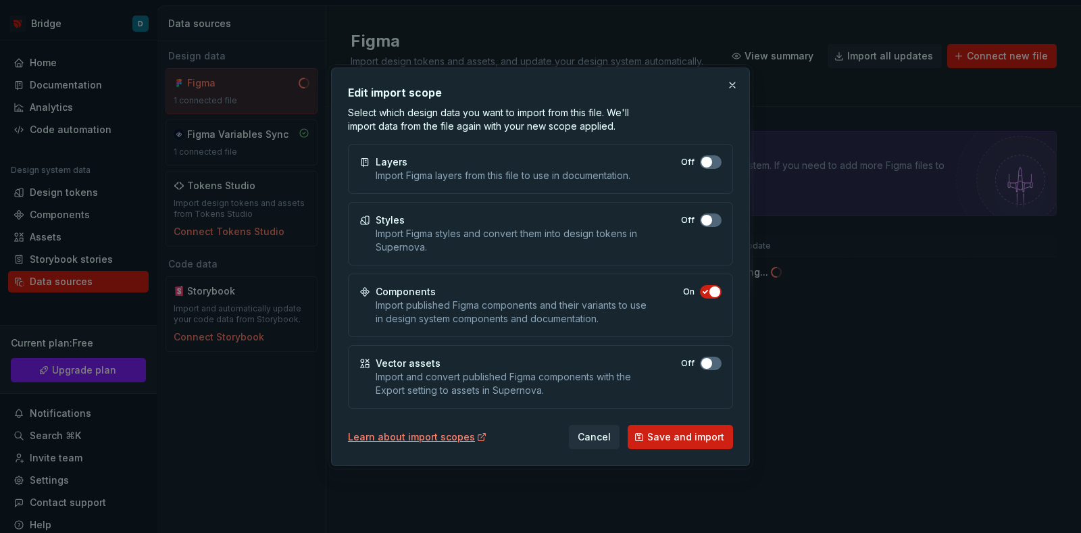
click at [709, 169] on button "Off" at bounding box center [711, 162] width 22 height 14
click at [714, 169] on button "Off" at bounding box center [711, 162] width 22 height 14
click at [669, 435] on span "Save and import" at bounding box center [685, 437] width 77 height 14
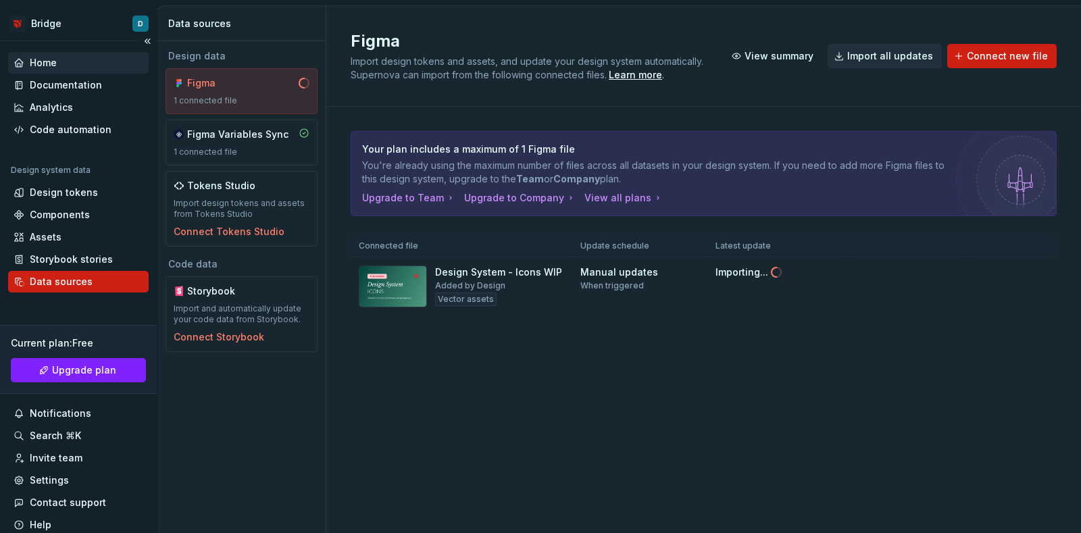
click at [67, 63] on div "Home" at bounding box center [79, 63] width 130 height 14
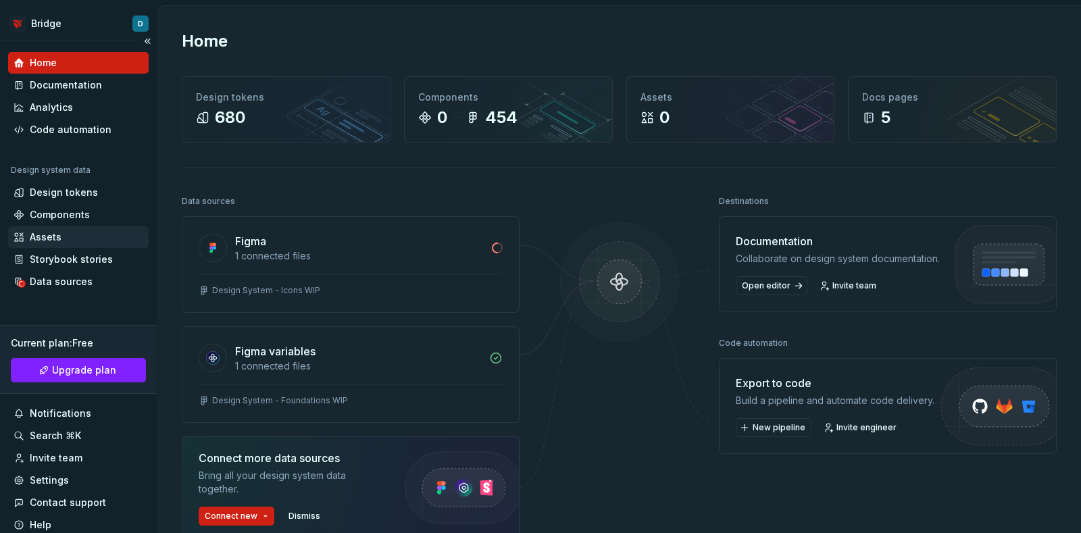
click at [81, 238] on div "Assets" at bounding box center [79, 237] width 130 height 14
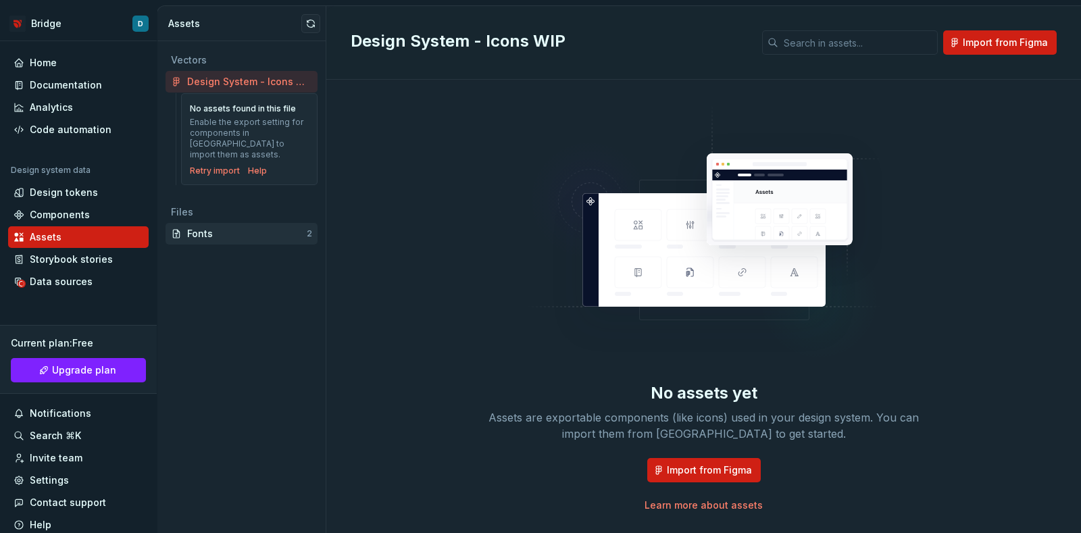
click at [219, 227] on div "Fonts" at bounding box center [247, 234] width 120 height 14
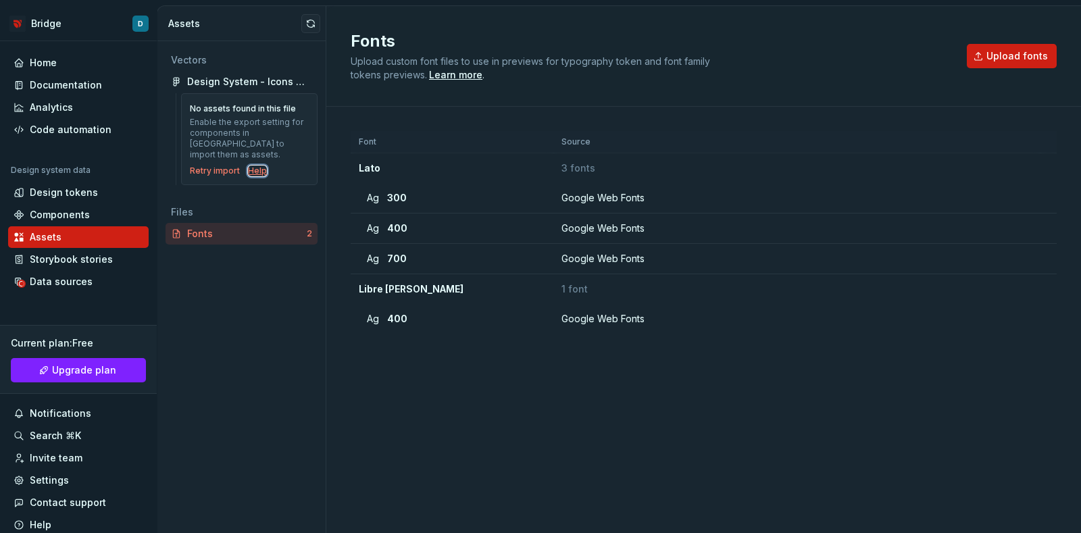
click at [258, 166] on div "Help" at bounding box center [257, 171] width 19 height 11
click at [211, 166] on div "Retry import" at bounding box center [215, 171] width 50 height 11
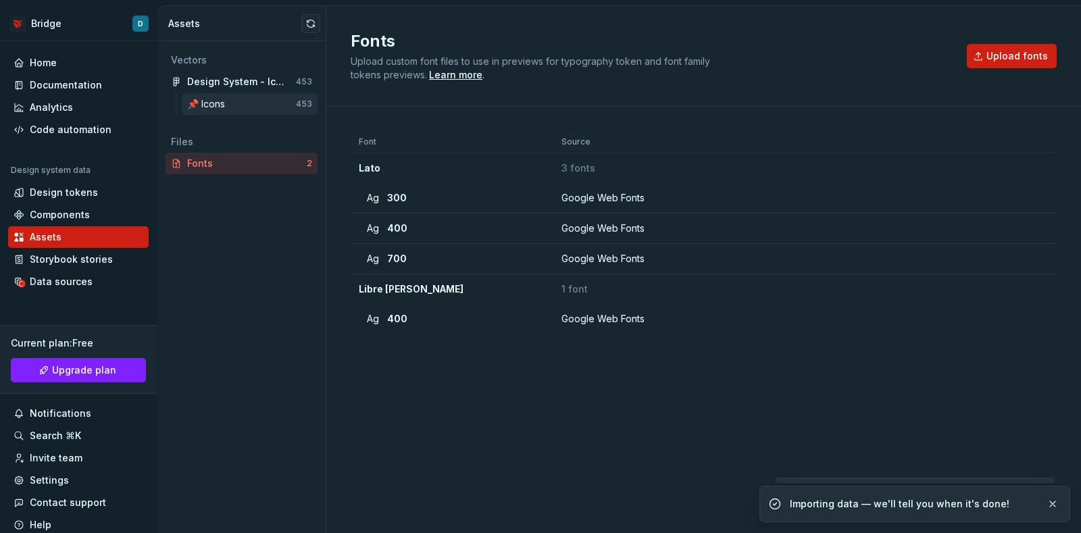
click at [241, 108] on div "📌 Icons" at bounding box center [241, 104] width 109 height 14
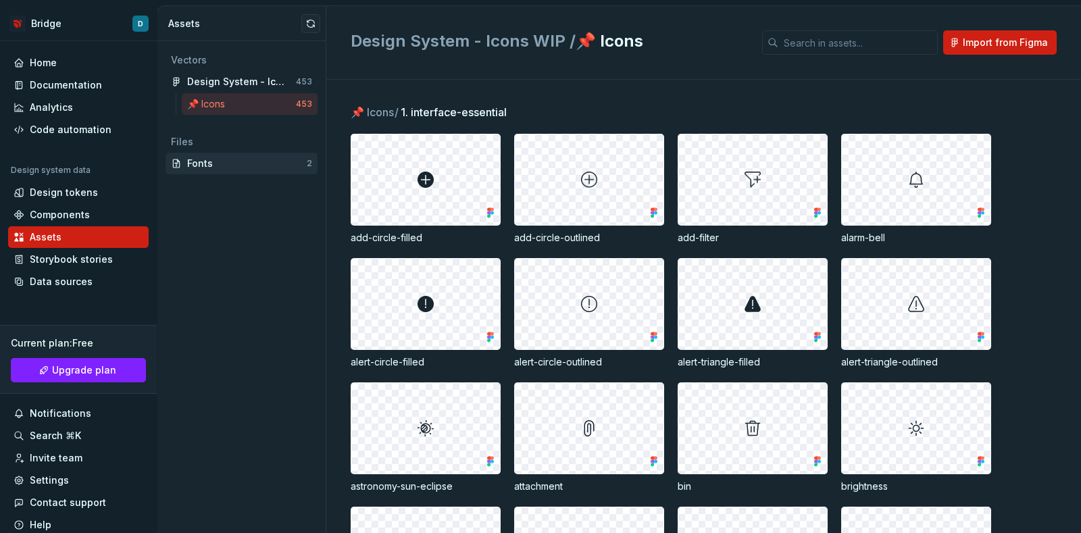
click at [243, 172] on div "Fonts 2" at bounding box center [242, 164] width 152 height 22
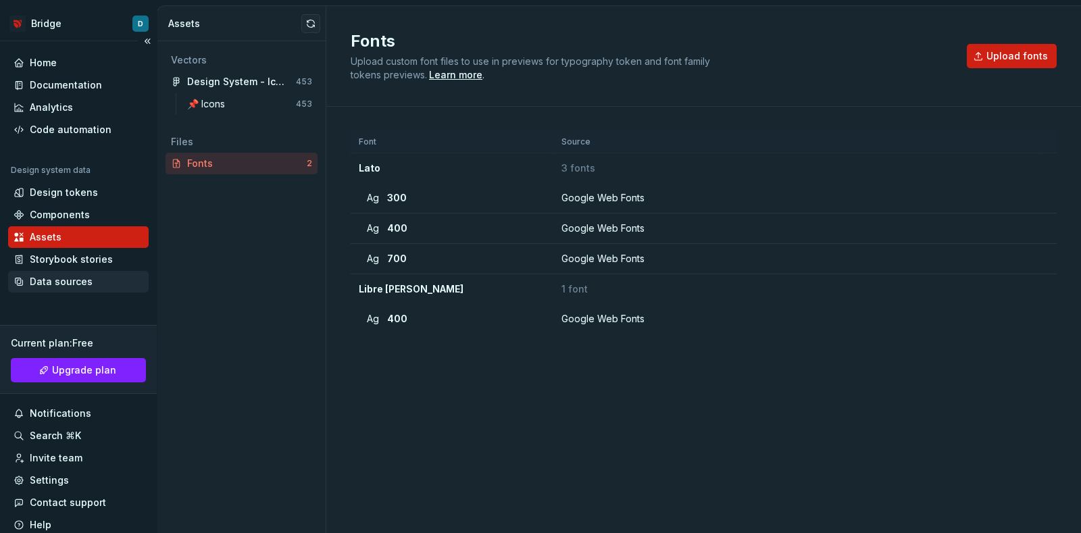
click at [69, 282] on div "Data sources" at bounding box center [61, 282] width 63 height 14
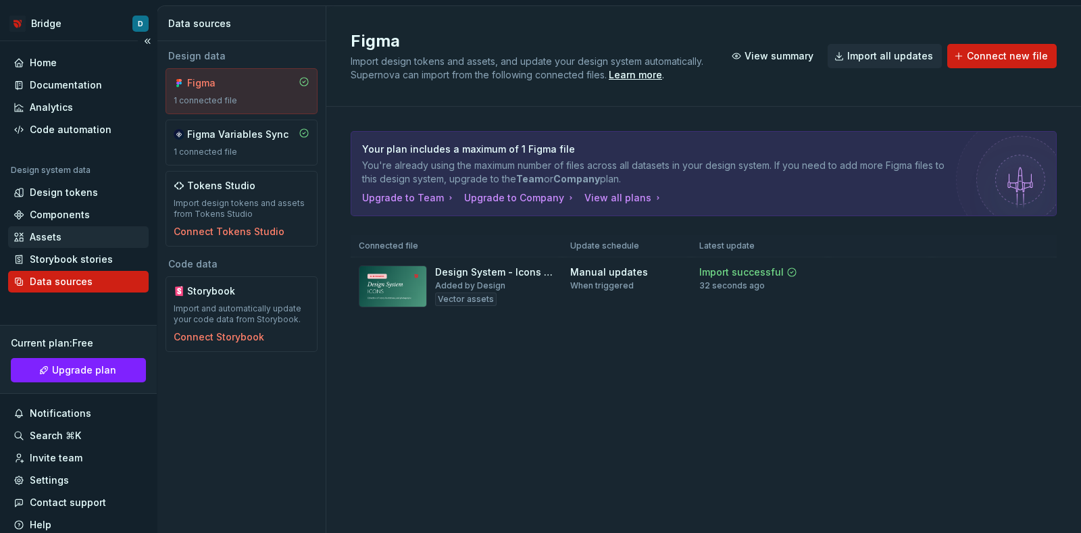
click at [72, 238] on div "Assets" at bounding box center [79, 237] width 130 height 14
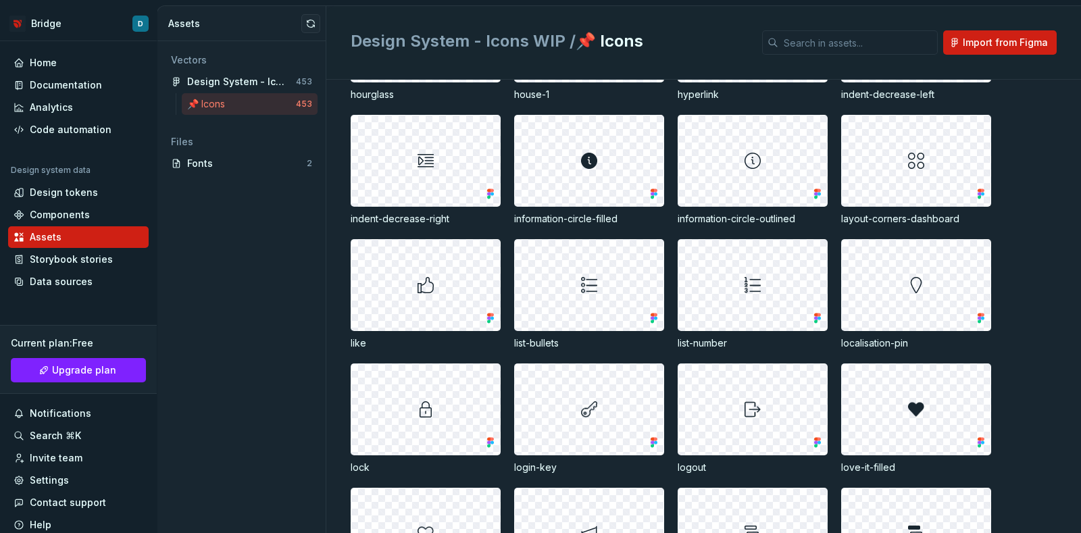
scroll to position [1520, 0]
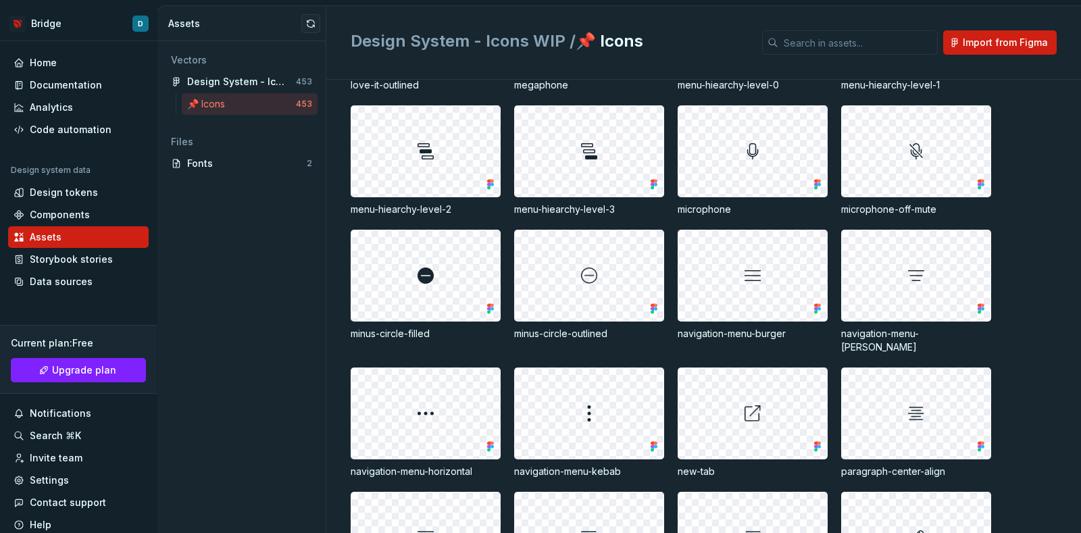
click at [443, 159] on div at bounding box center [425, 151] width 149 height 91
drag, startPoint x: 436, startPoint y: 159, endPoint x: 406, endPoint y: 153, distance: 30.3
click at [406, 153] on div at bounding box center [425, 151] width 149 height 91
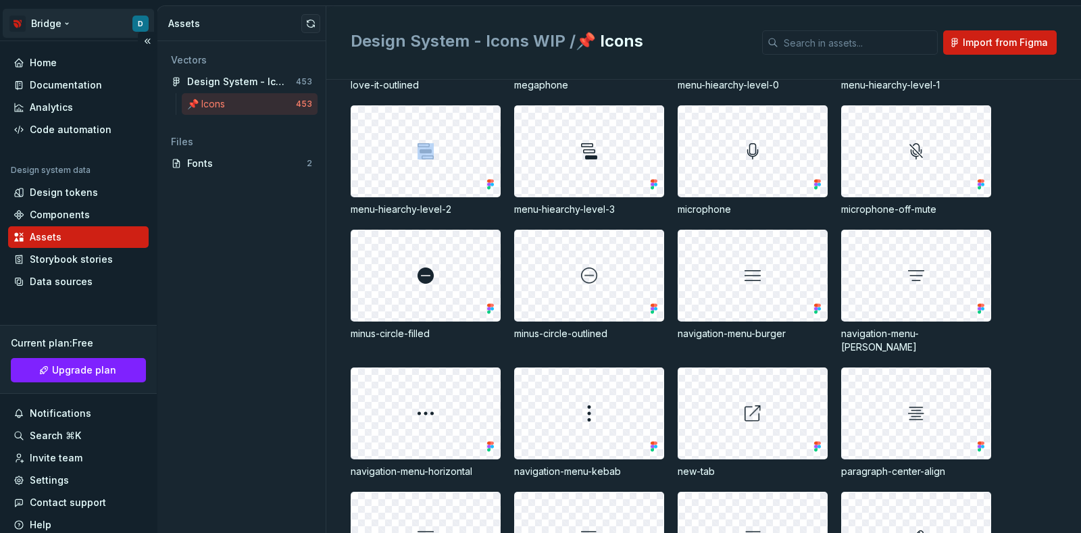
click at [74, 22] on html "Bridge D Home Documentation Analytics Code automation Design system data Design…" at bounding box center [540, 266] width 1081 height 533
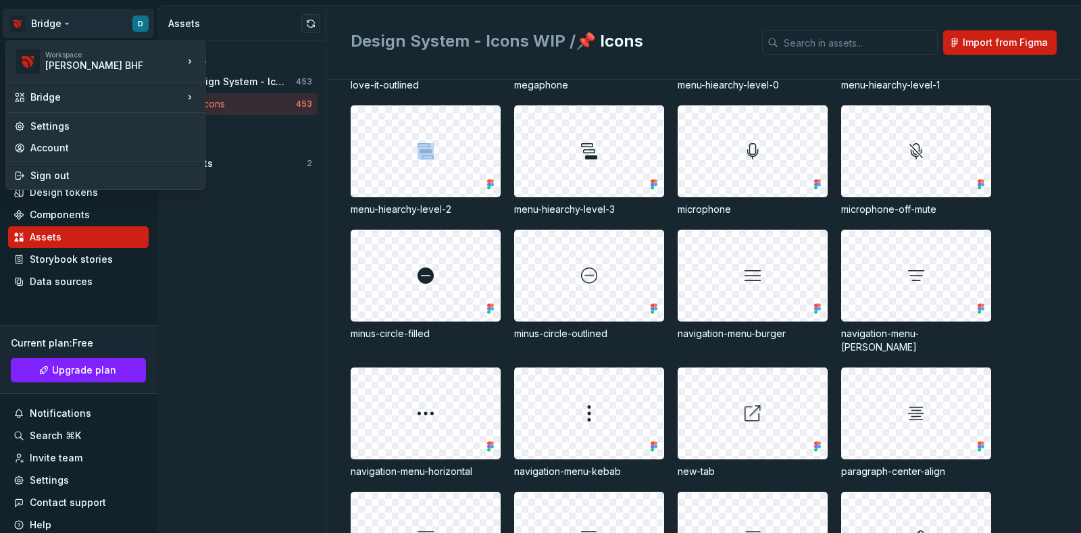
click at [71, 22] on html "Bridge D Home Documentation Analytics Code automation Design system data Design…" at bounding box center [540, 266] width 1081 height 533
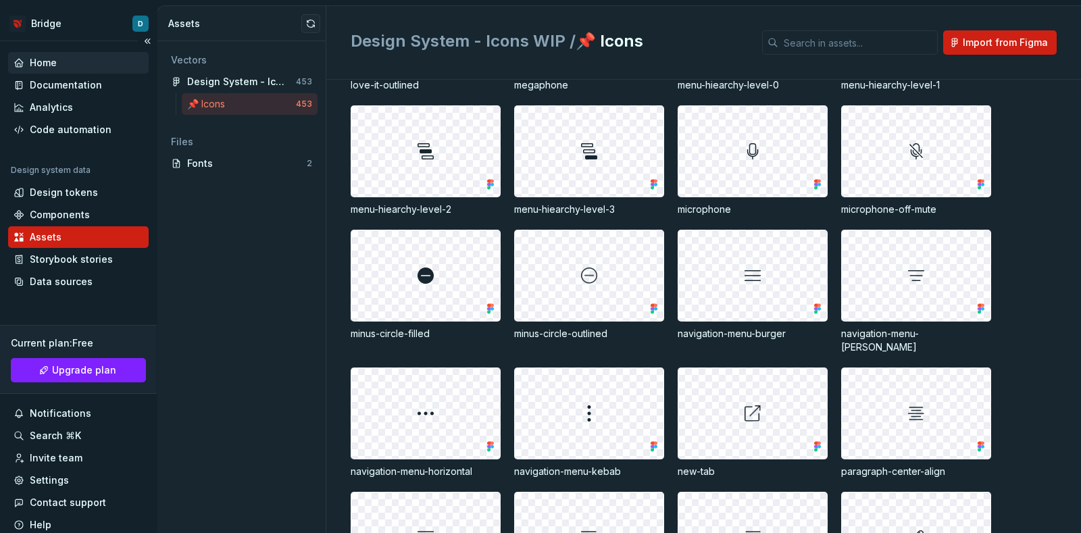
click at [48, 62] on div "Home" at bounding box center [43, 63] width 27 height 14
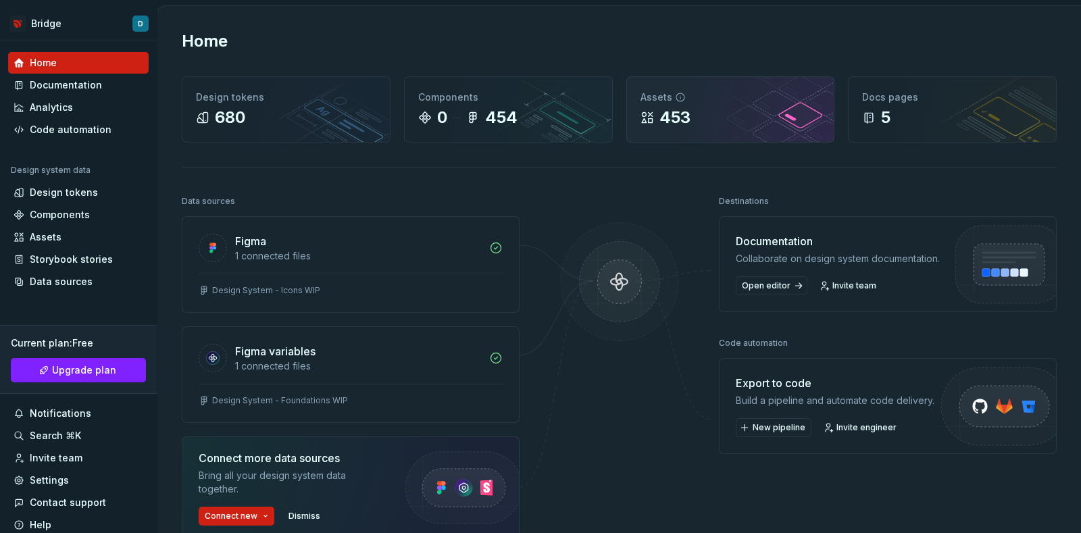
click at [720, 114] on div "453" at bounding box center [731, 118] width 180 height 22
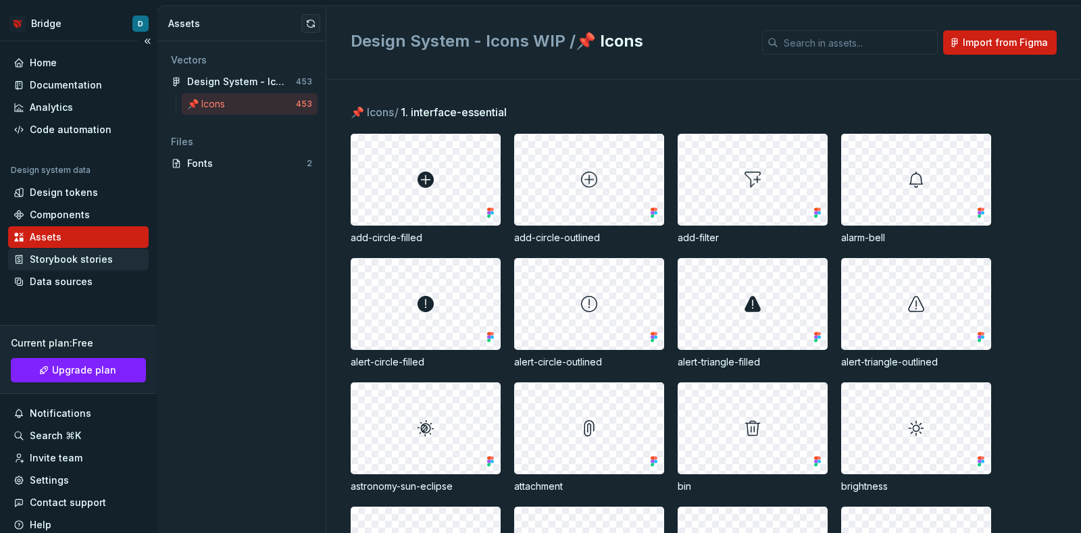
click at [57, 258] on div "Storybook stories" at bounding box center [71, 260] width 83 height 14
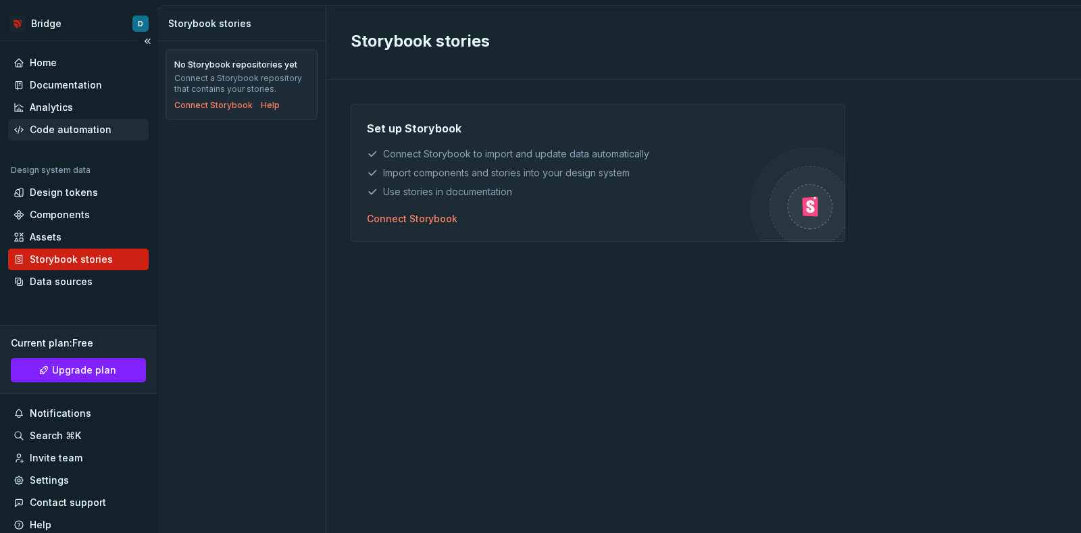
click at [62, 130] on div "Code automation" at bounding box center [71, 130] width 82 height 14
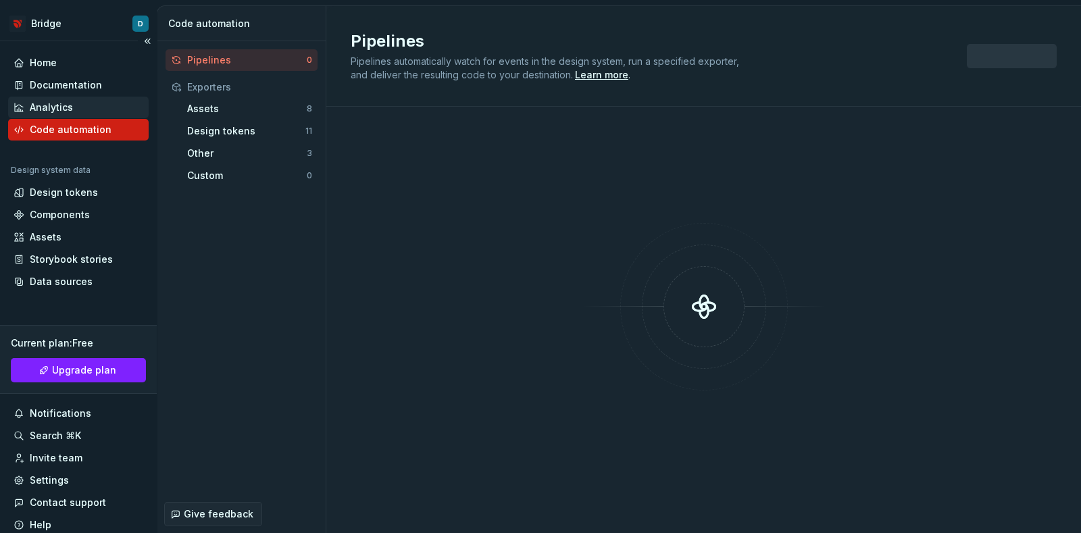
click at [59, 107] on div "Analytics" at bounding box center [51, 108] width 43 height 14
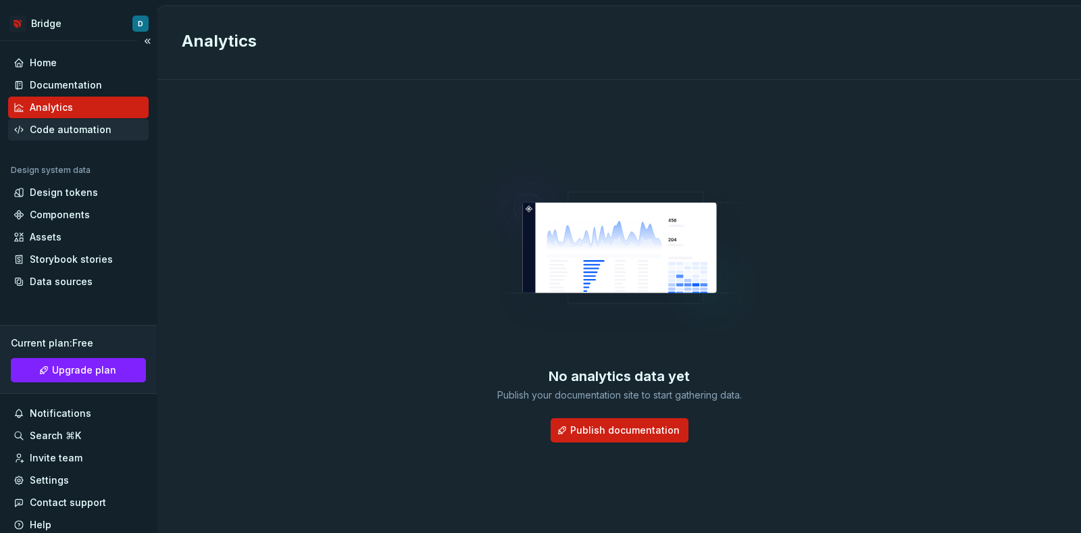
click at [57, 136] on div "Code automation" at bounding box center [71, 130] width 82 height 14
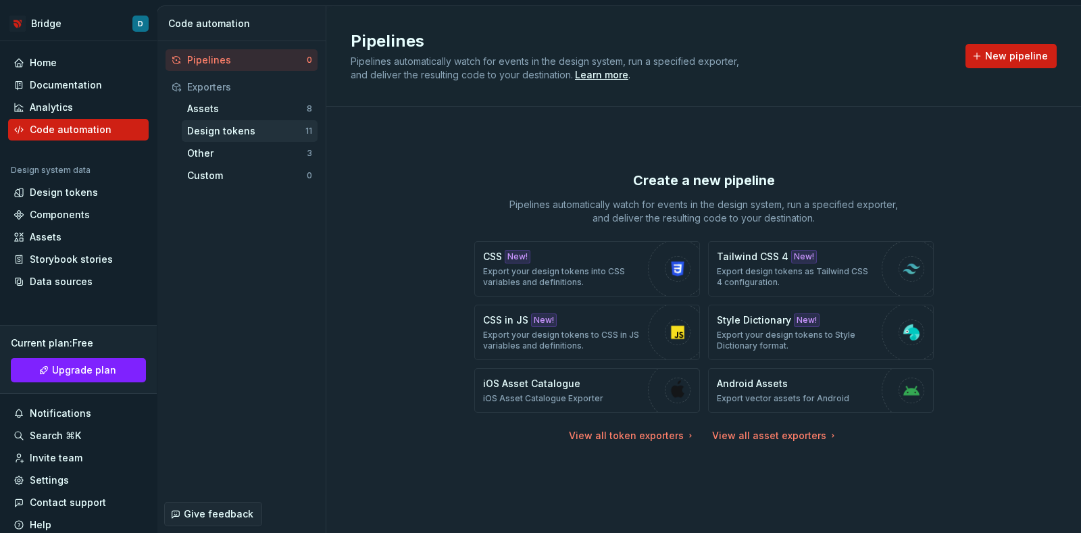
click at [226, 129] on div "Design tokens" at bounding box center [246, 131] width 118 height 14
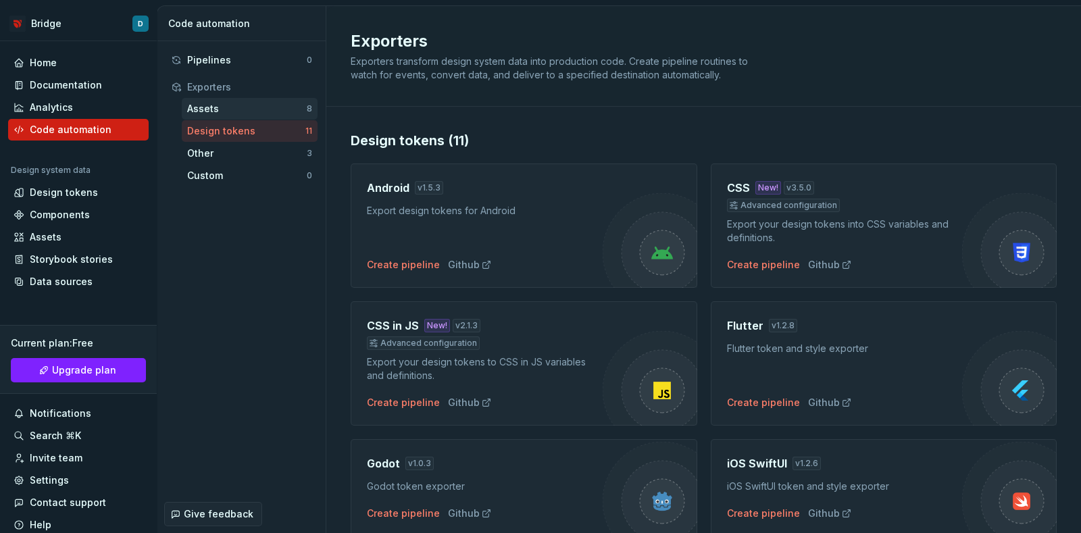
click at [253, 112] on div "Assets" at bounding box center [247, 109] width 120 height 14
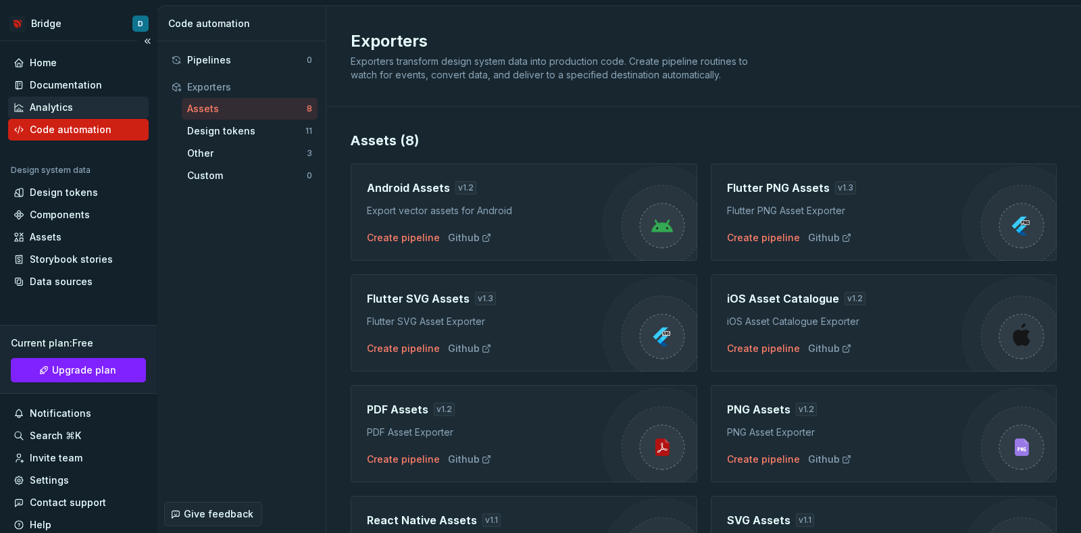
click at [80, 109] on div "Analytics" at bounding box center [79, 108] width 130 height 14
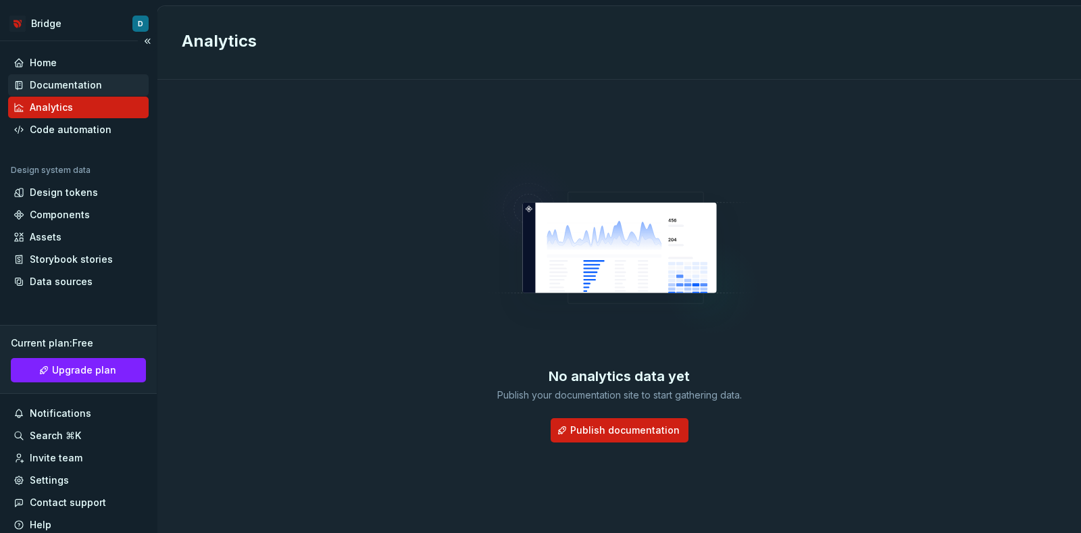
click at [78, 77] on div "Documentation" at bounding box center [78, 85] width 141 height 22
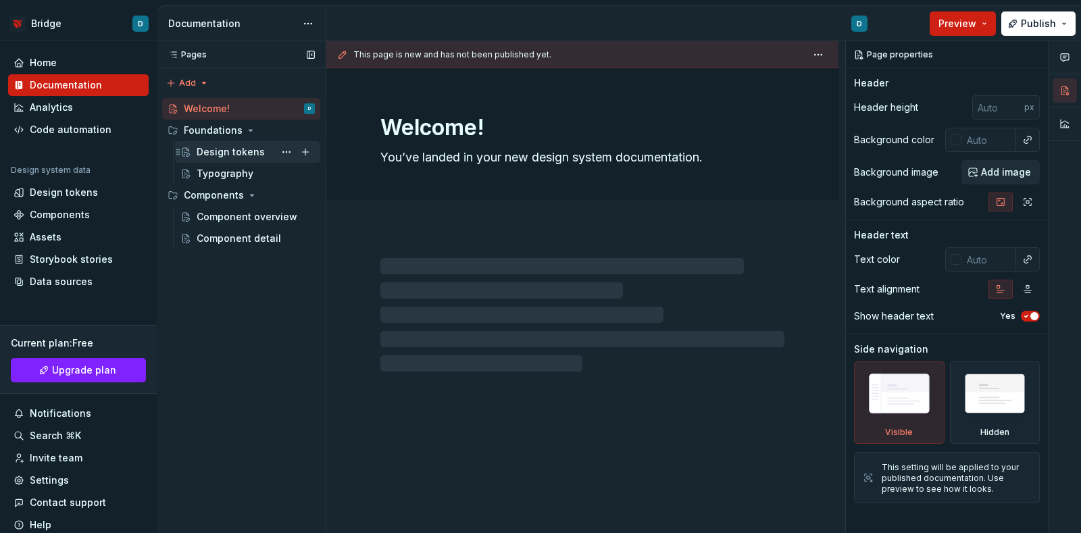
click at [264, 147] on div "Design tokens" at bounding box center [256, 152] width 118 height 19
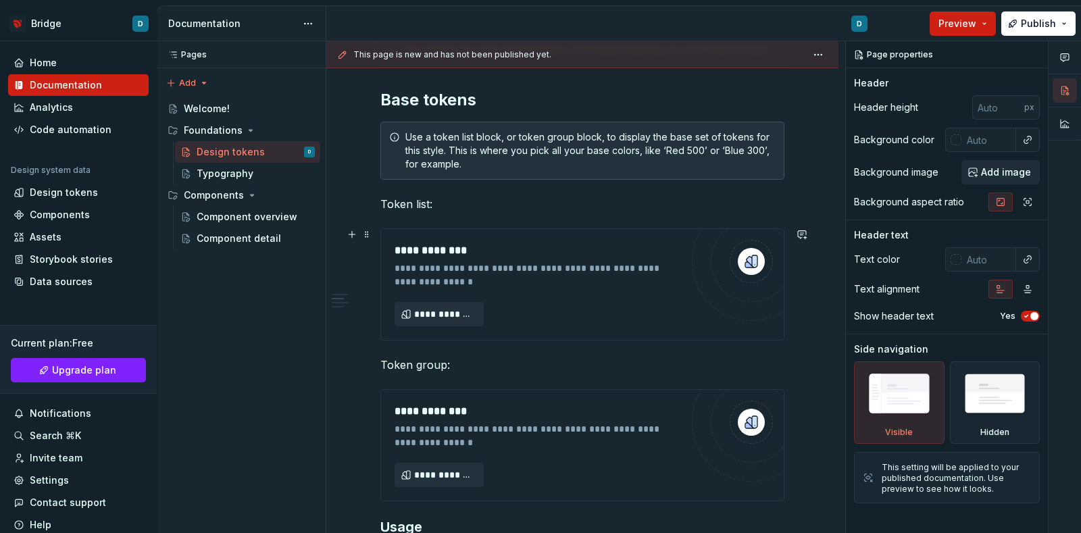
scroll to position [337, 0]
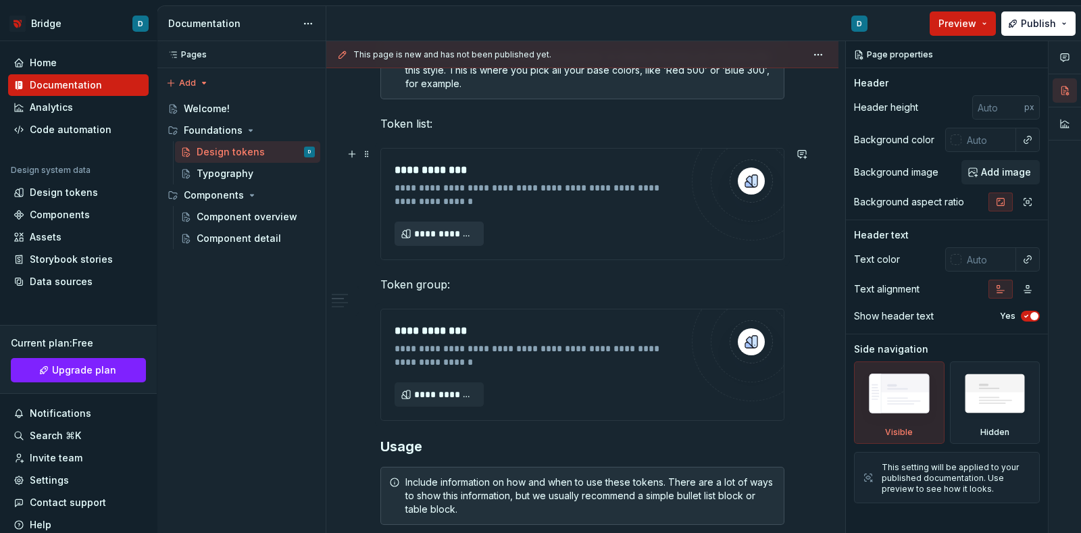
click at [448, 229] on span "**********" at bounding box center [444, 234] width 61 height 14
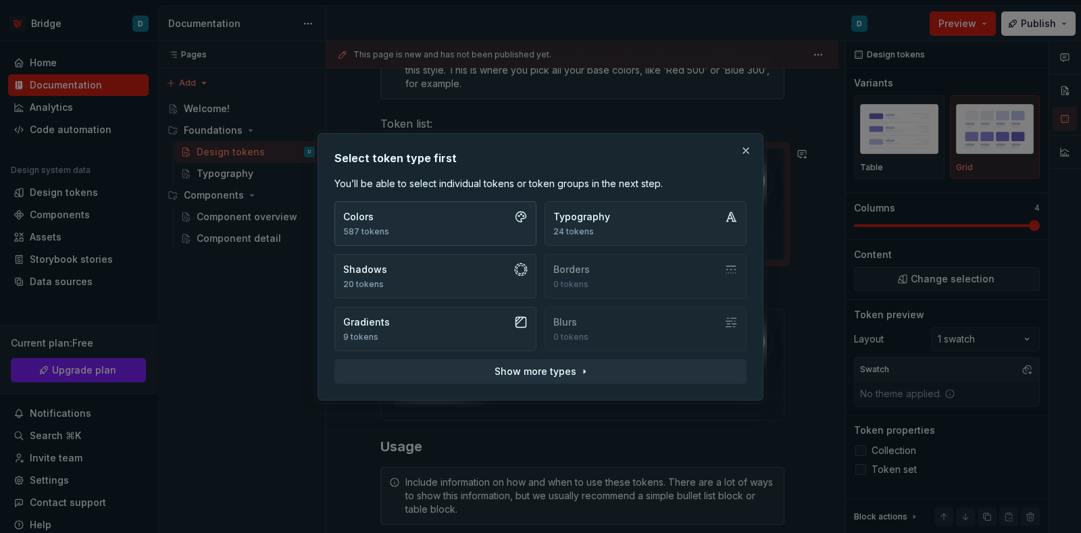
click at [462, 225] on button "Colors 587 tokens" at bounding box center [435, 223] width 202 height 45
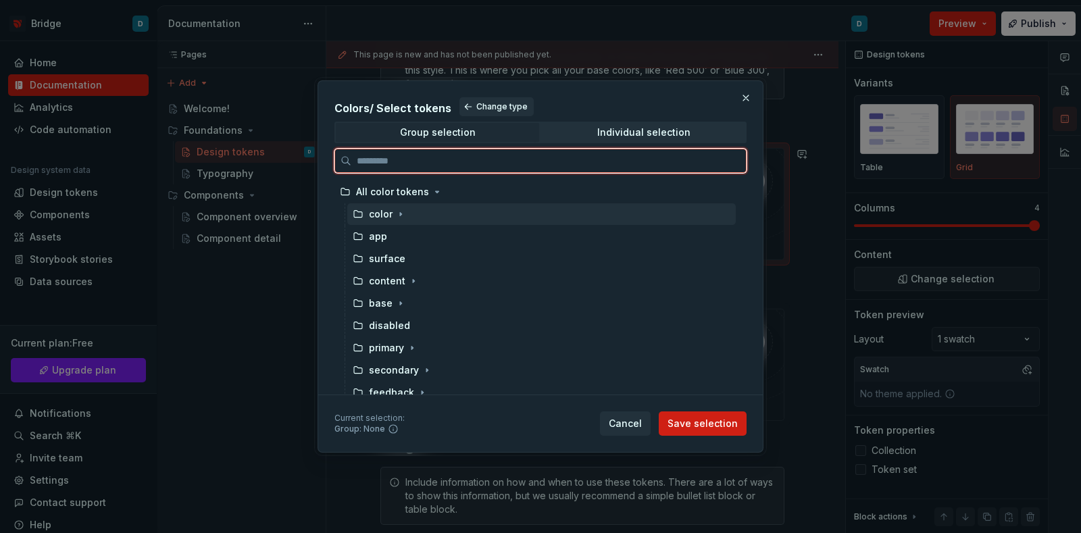
click at [422, 216] on div "color" at bounding box center [541, 214] width 389 height 22
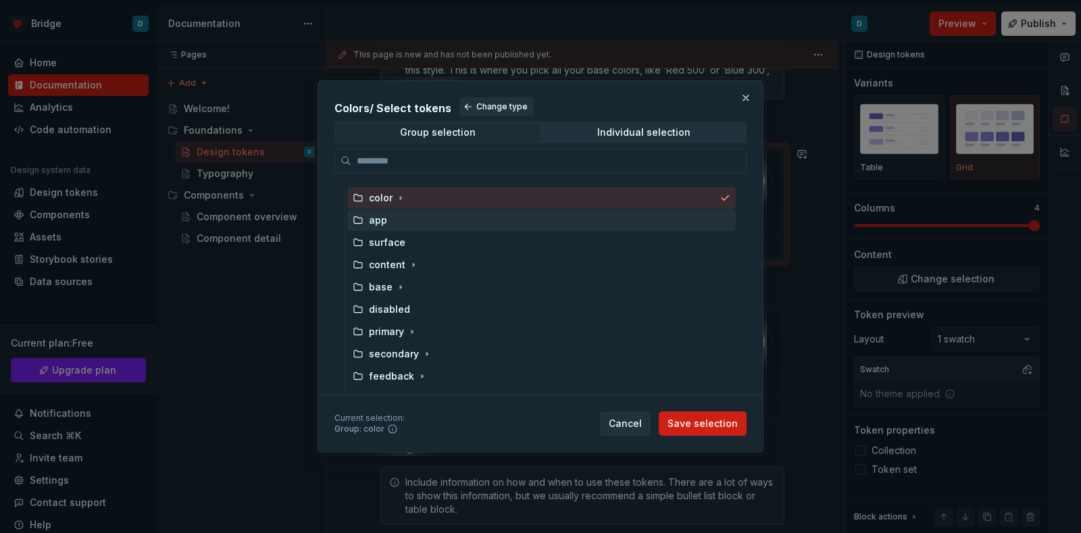
scroll to position [0, 0]
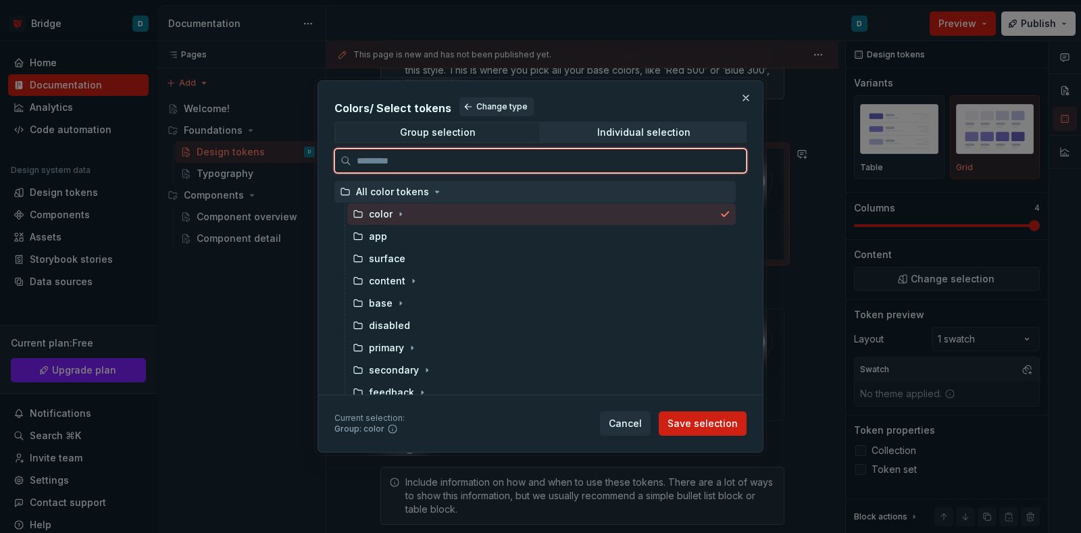
click at [422, 185] on div "All color tokens" at bounding box center [392, 192] width 73 height 14
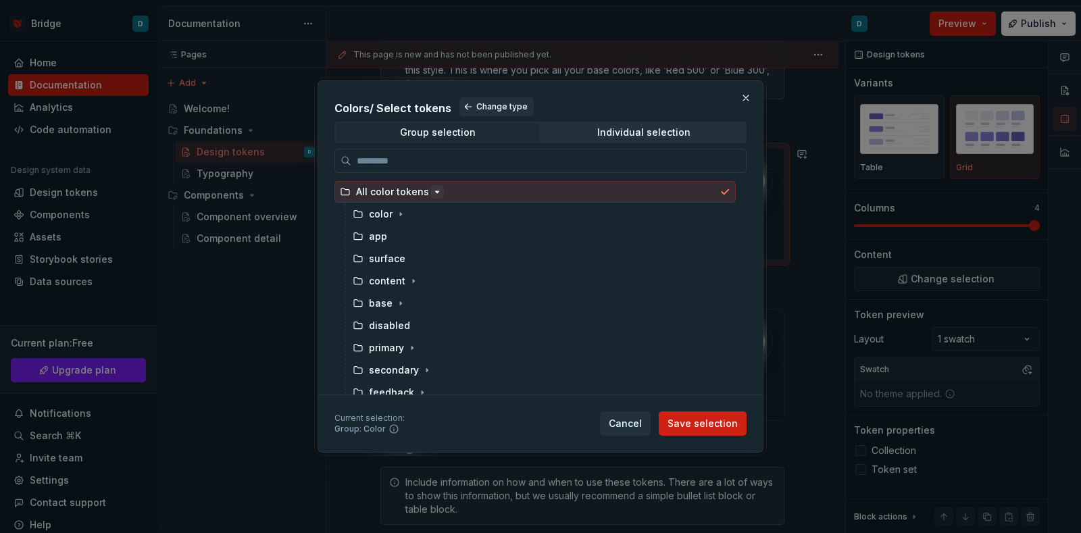
click at [432, 191] on icon "button" at bounding box center [437, 191] width 11 height 11
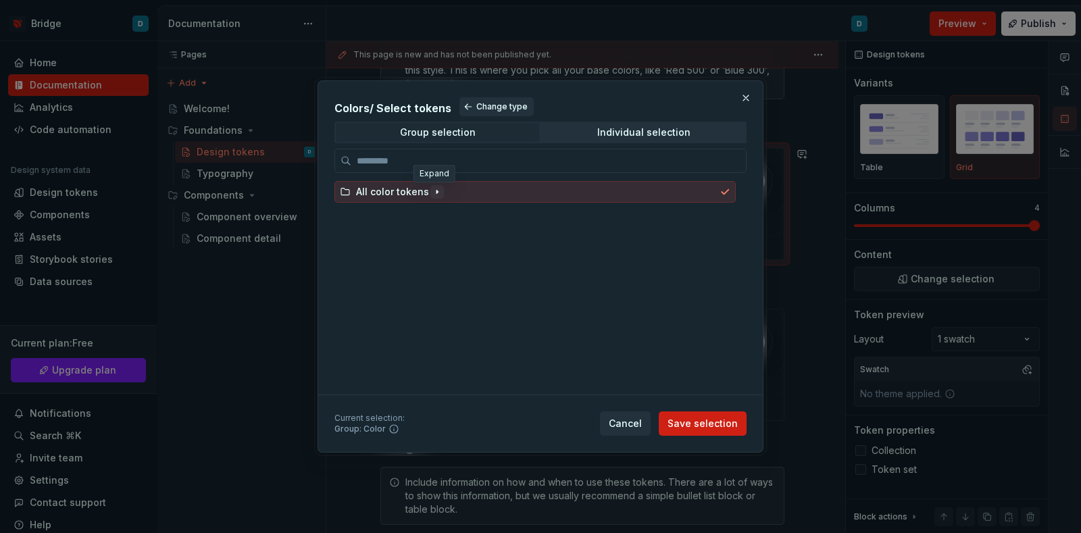
click at [432, 191] on icon "button" at bounding box center [437, 191] width 11 height 11
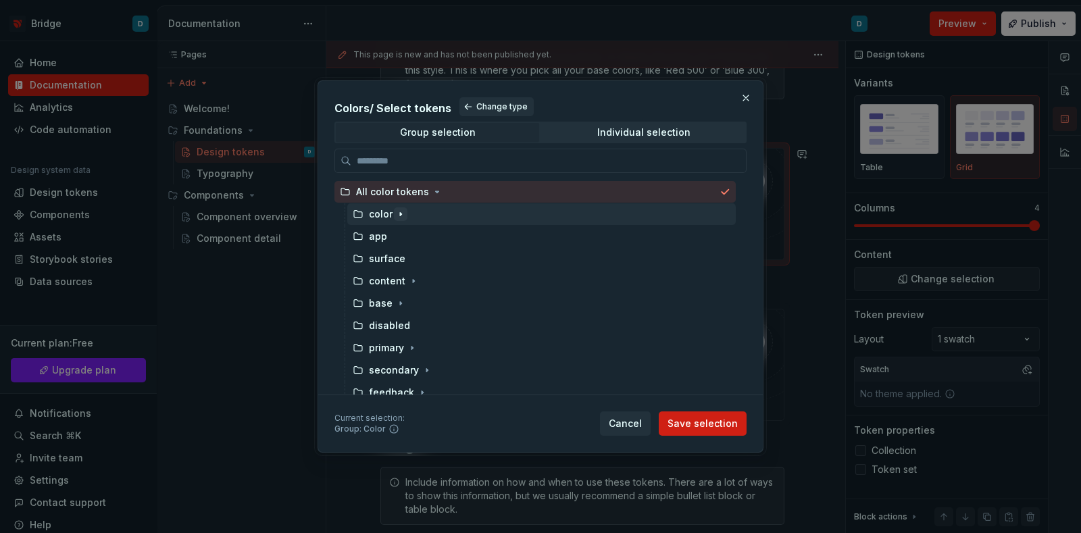
click at [396, 213] on icon "button" at bounding box center [400, 214] width 11 height 11
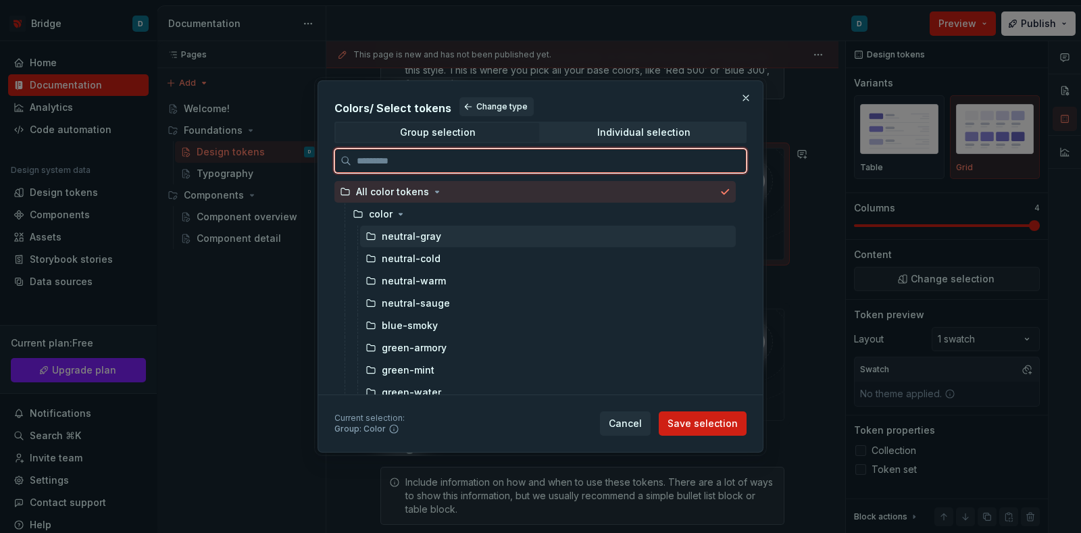
click at [401, 231] on div "neutral-gray" at bounding box center [411, 237] width 59 height 14
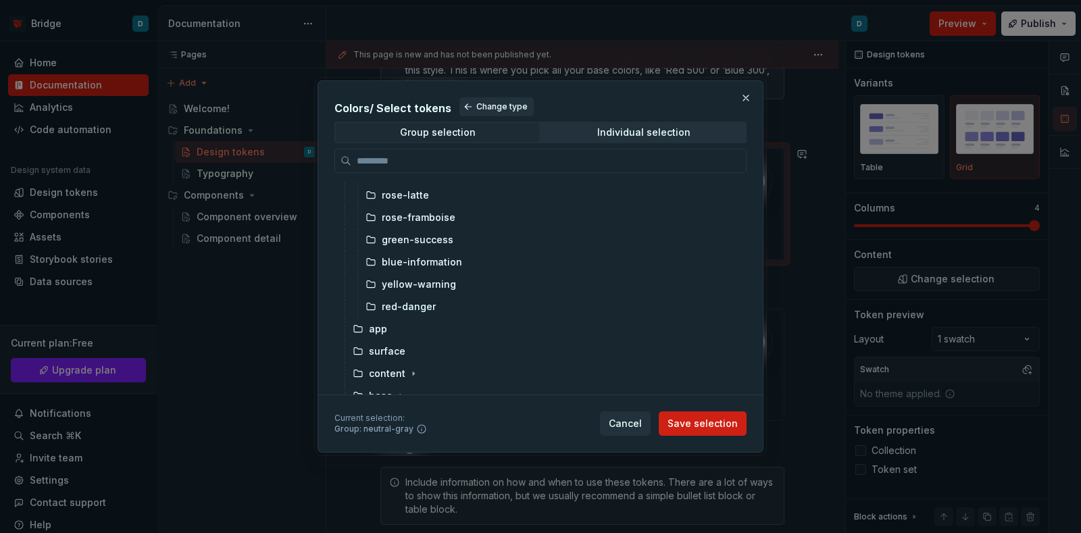
scroll to position [422, 0]
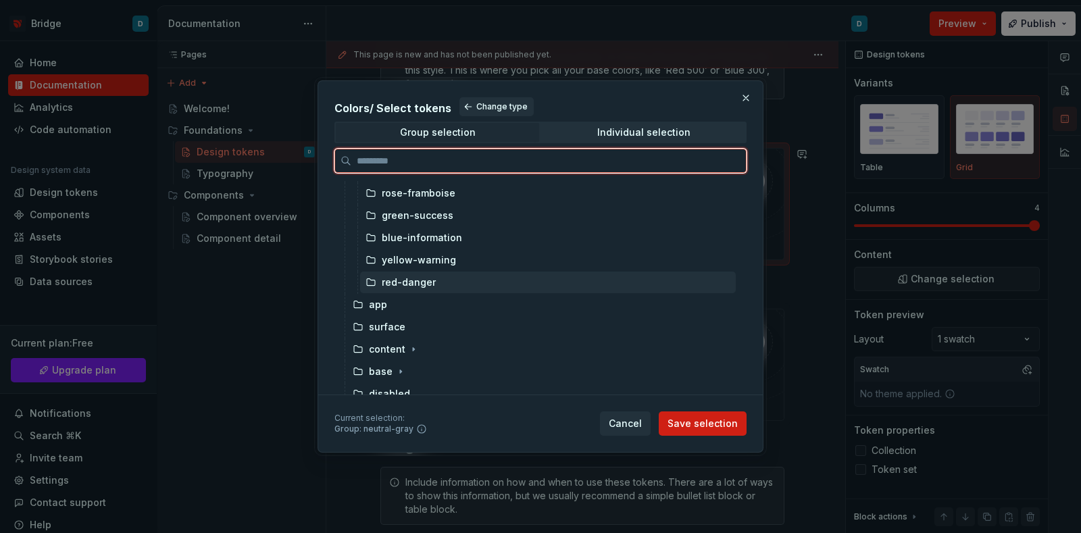
click at [405, 282] on div "red-danger" at bounding box center [409, 283] width 54 height 14
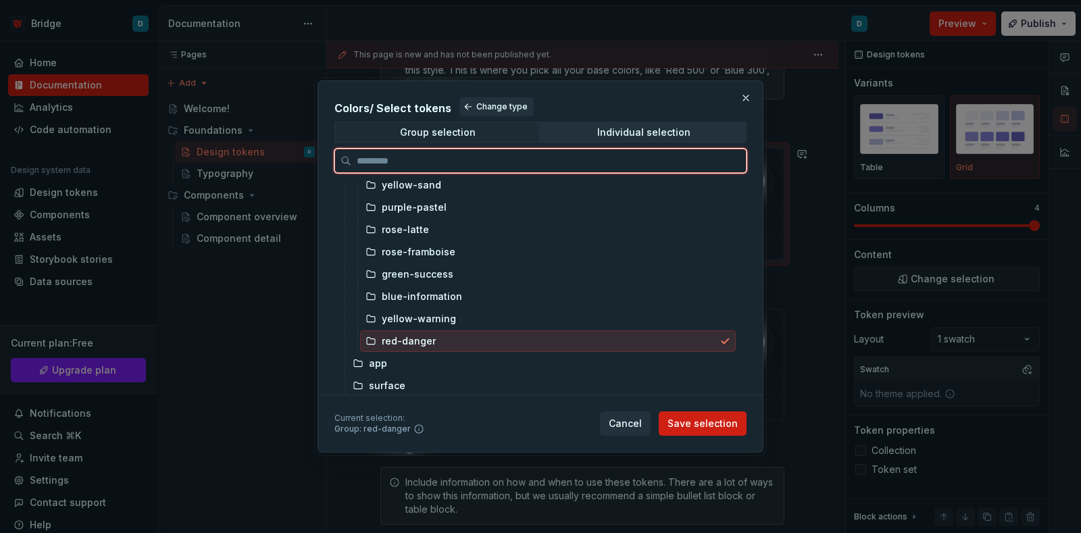
scroll to position [337, 0]
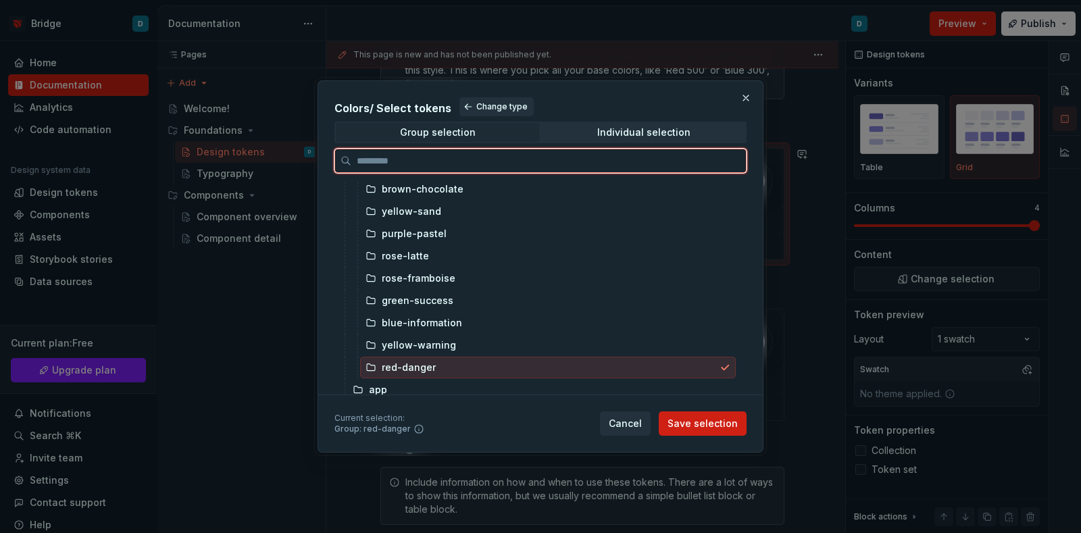
click at [416, 367] on div "red-danger" at bounding box center [409, 368] width 54 height 14
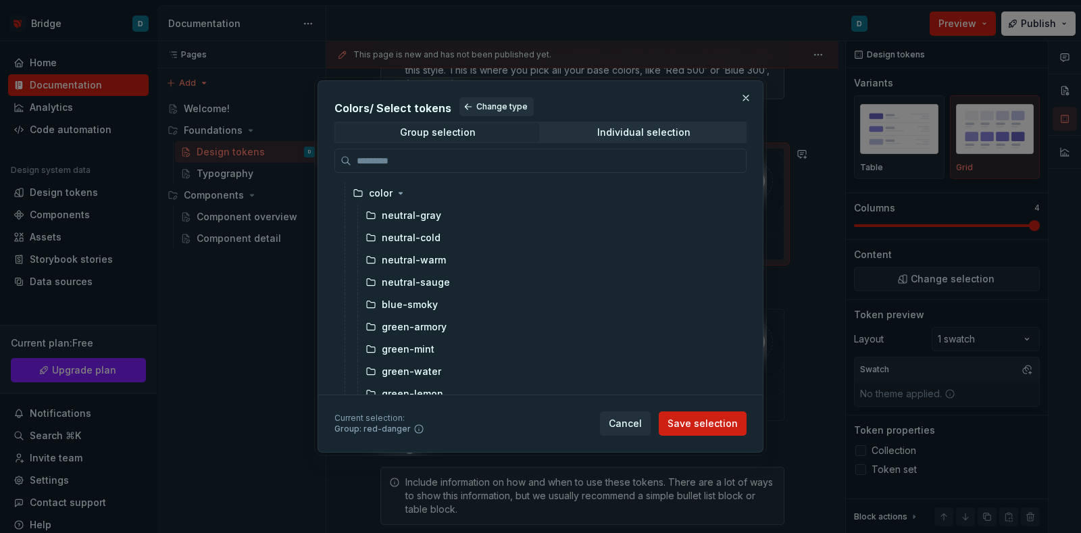
scroll to position [0, 0]
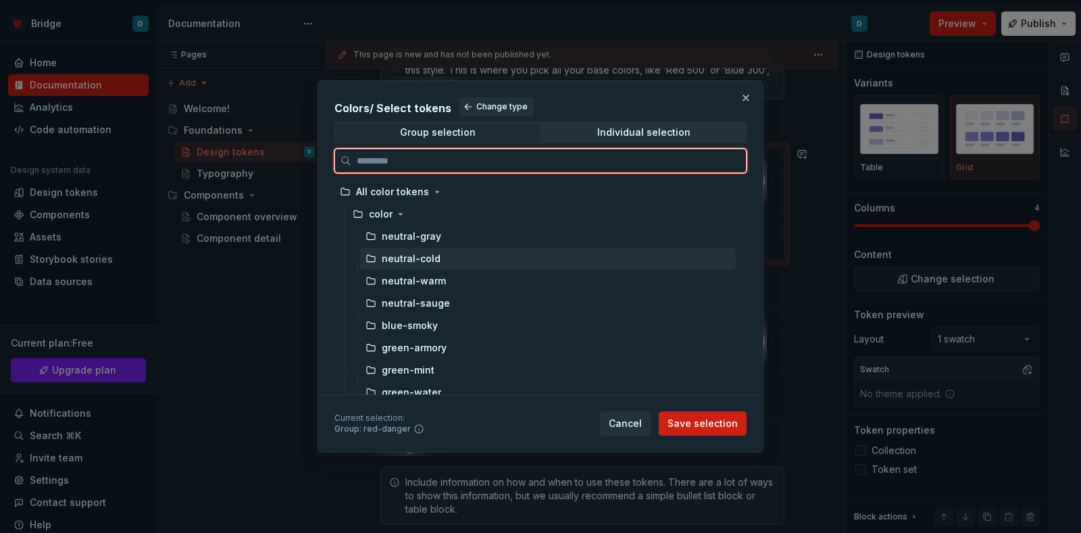
click at [405, 238] on div "neutral-gray" at bounding box center [411, 237] width 59 height 14
click at [479, 257] on div "neutral-cold" at bounding box center [548, 259] width 376 height 22
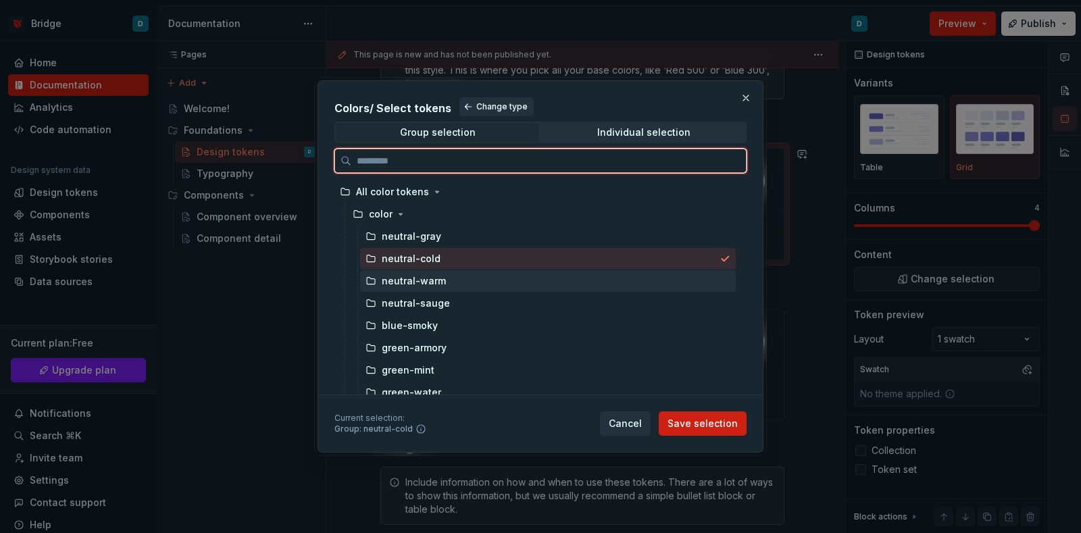
click at [457, 278] on div "neutral-warm" at bounding box center [548, 281] width 376 height 22
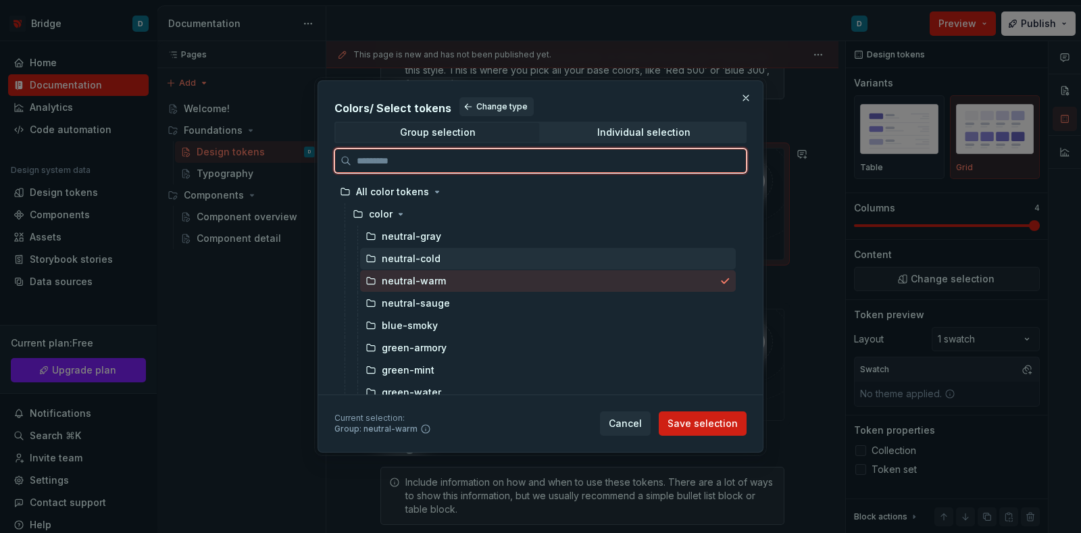
click at [452, 257] on div "neutral-cold" at bounding box center [548, 259] width 376 height 22
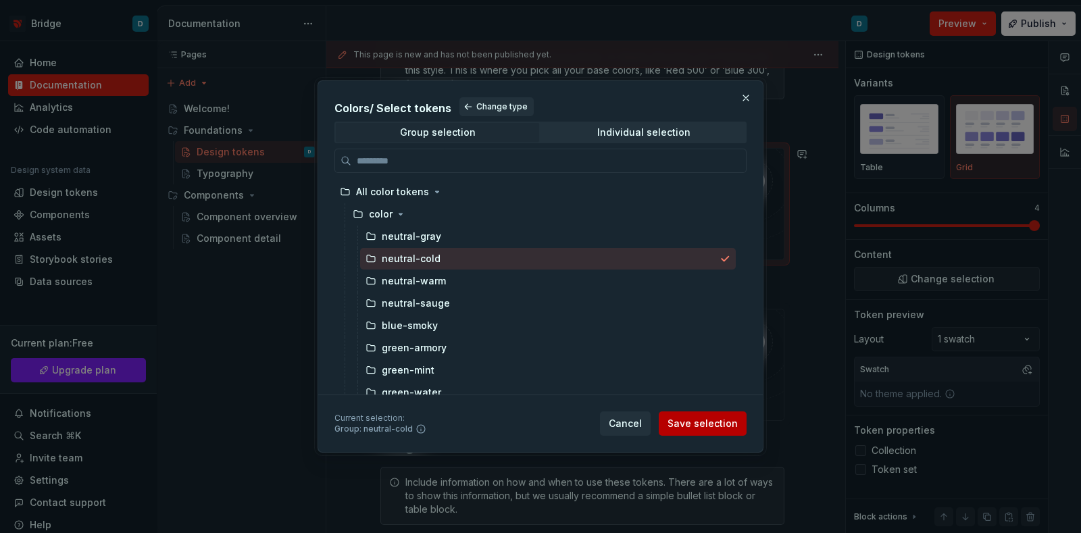
click at [699, 422] on span "Save selection" at bounding box center [703, 424] width 70 height 14
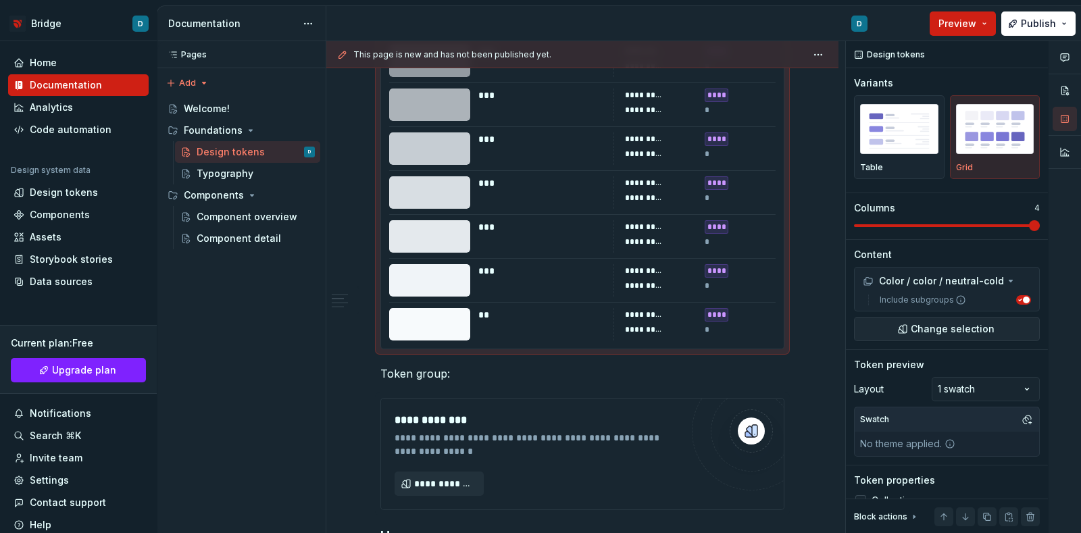
scroll to position [949, 0]
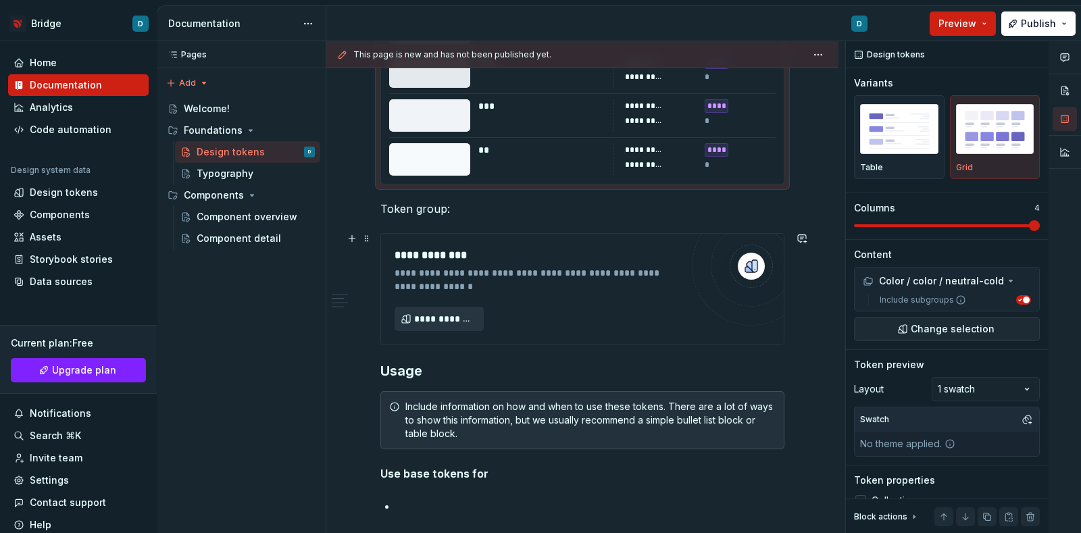
click at [463, 320] on span "**********" at bounding box center [444, 319] width 61 height 14
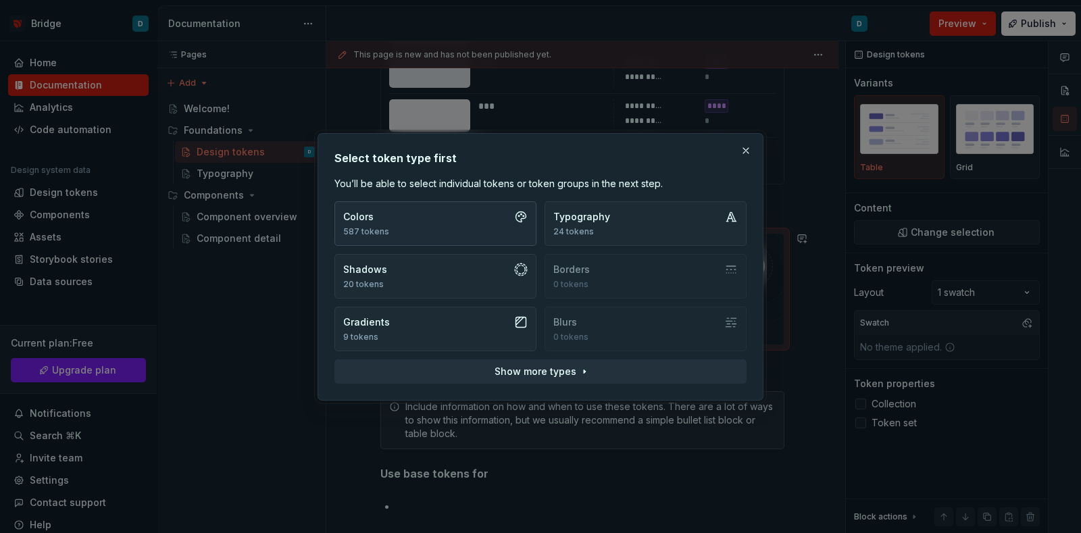
click at [434, 228] on button "Colors 587 tokens" at bounding box center [435, 223] width 202 height 45
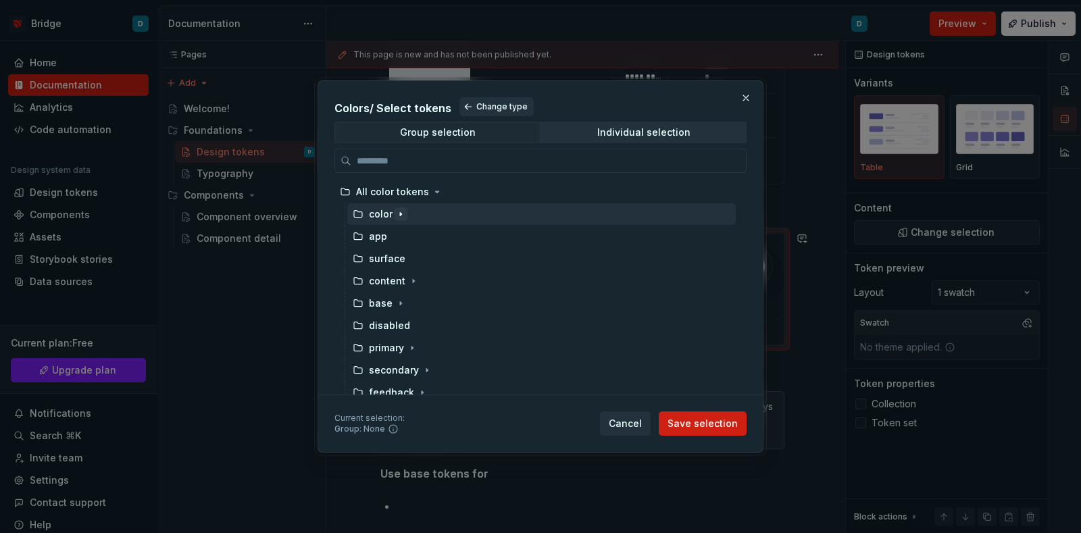
click at [397, 214] on icon "button" at bounding box center [400, 214] width 11 height 11
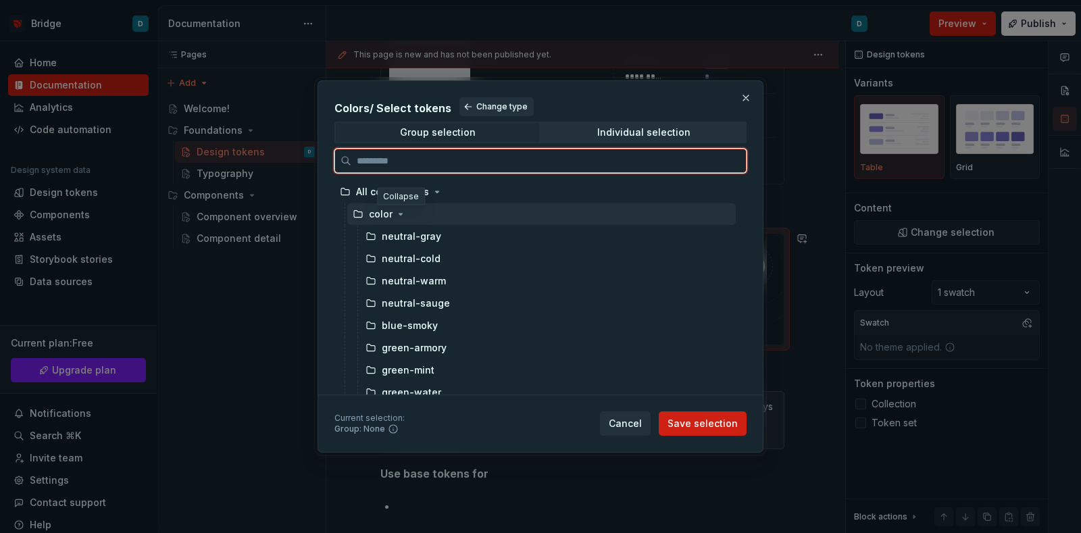
click at [372, 216] on div "color" at bounding box center [381, 214] width 24 height 14
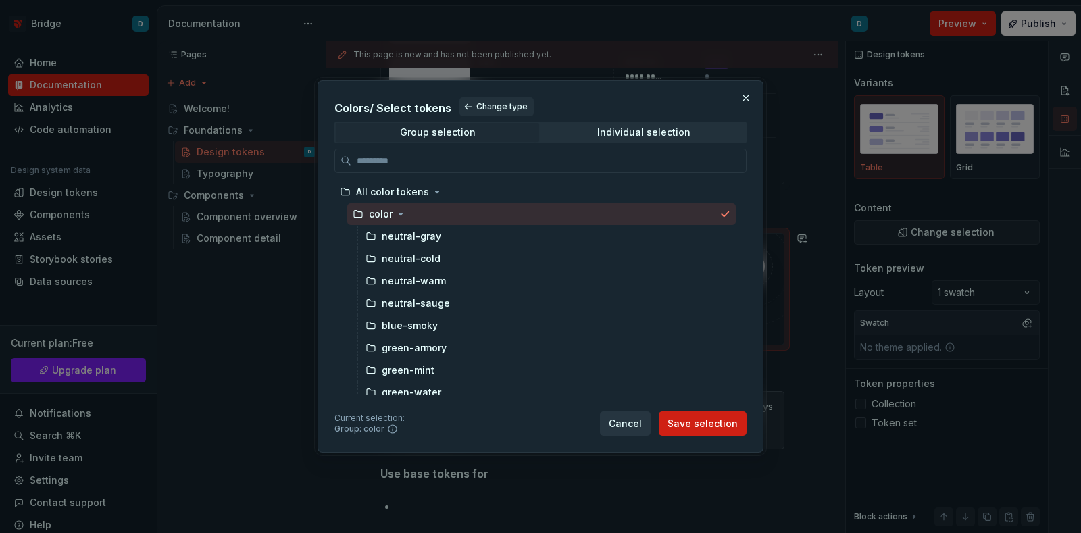
click at [634, 417] on span "Cancel" at bounding box center [625, 424] width 33 height 14
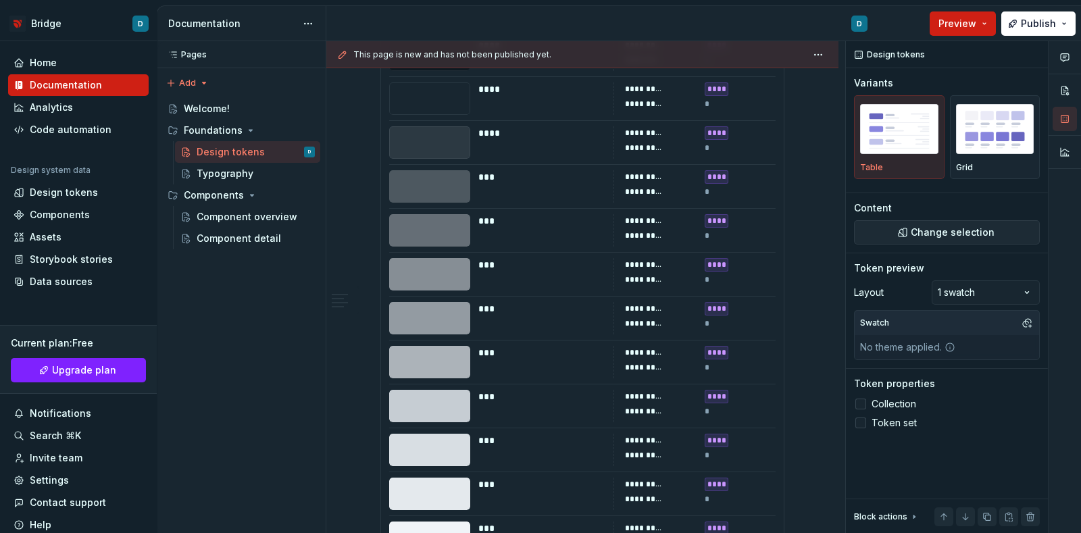
scroll to position [274, 0]
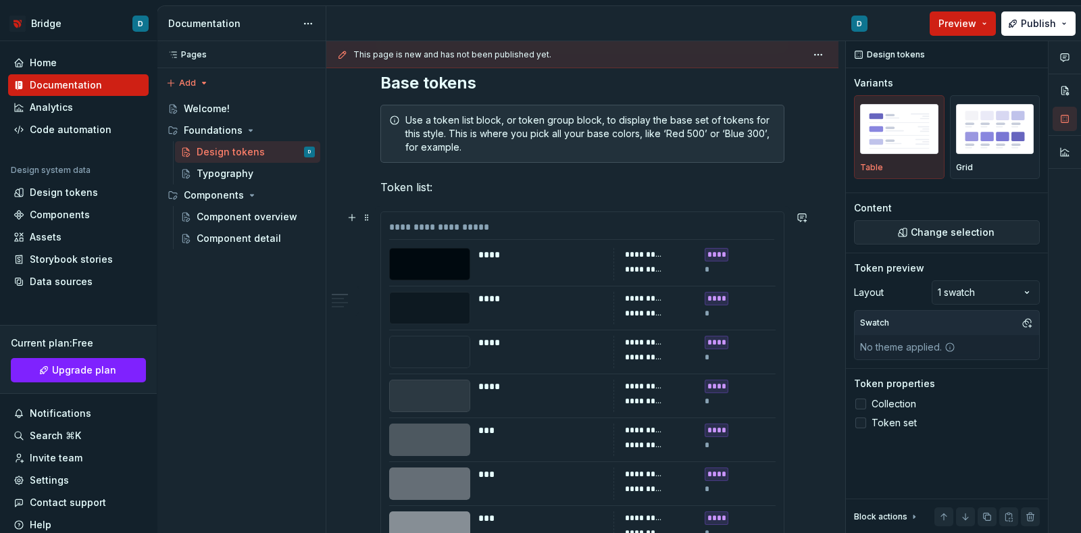
click at [611, 220] on div "**********" at bounding box center [581, 230] width 385 height 20
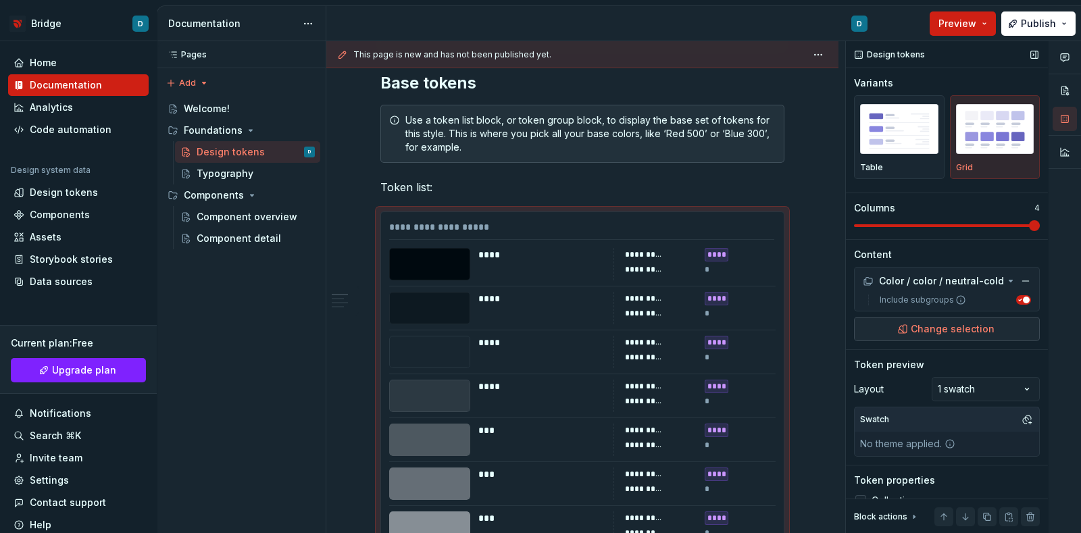
click at [934, 335] on span "Change selection" at bounding box center [953, 329] width 84 height 14
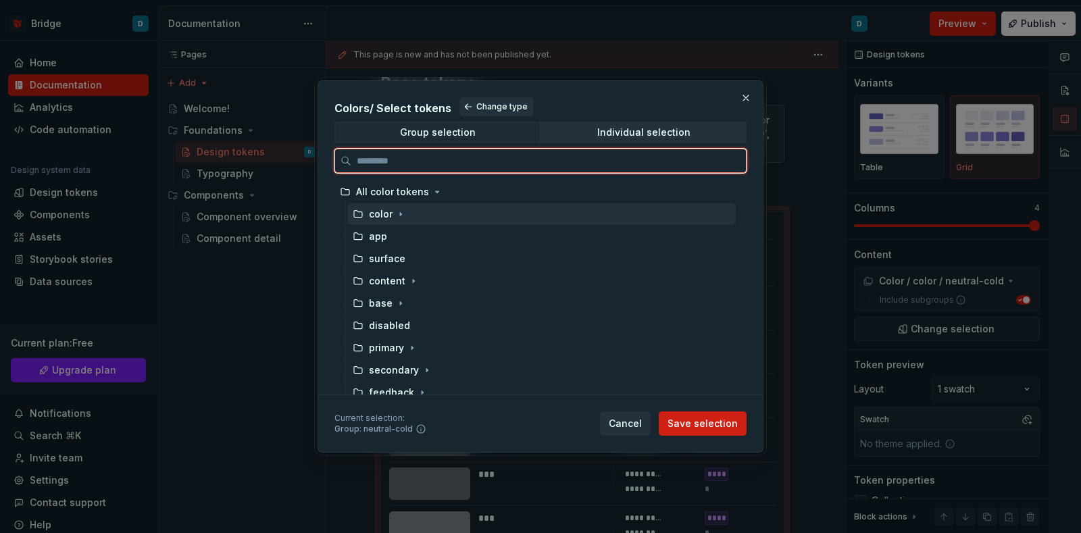
click at [370, 214] on div "color" at bounding box center [381, 214] width 24 height 14
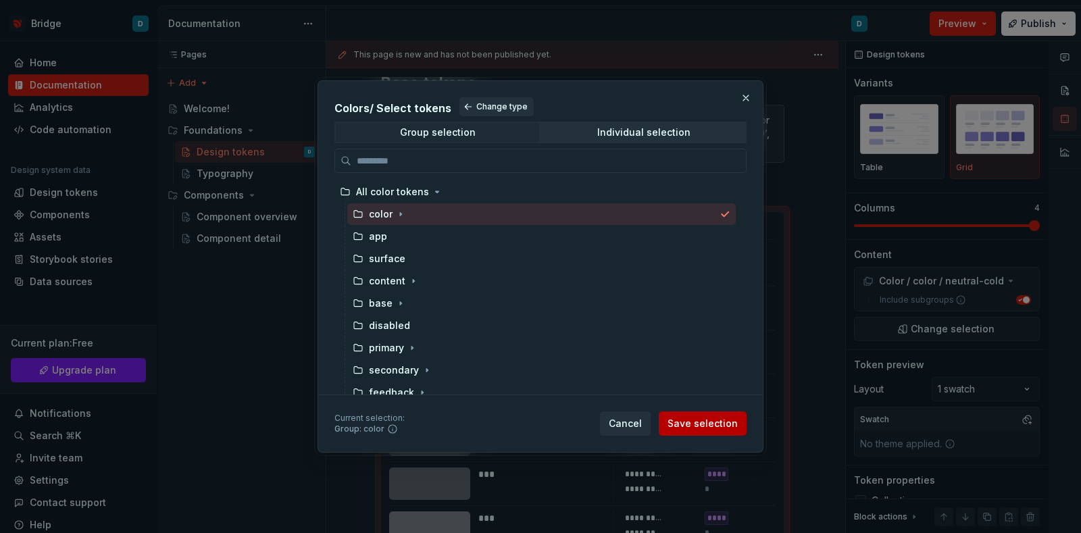
click at [679, 417] on span "Save selection" at bounding box center [703, 424] width 70 height 14
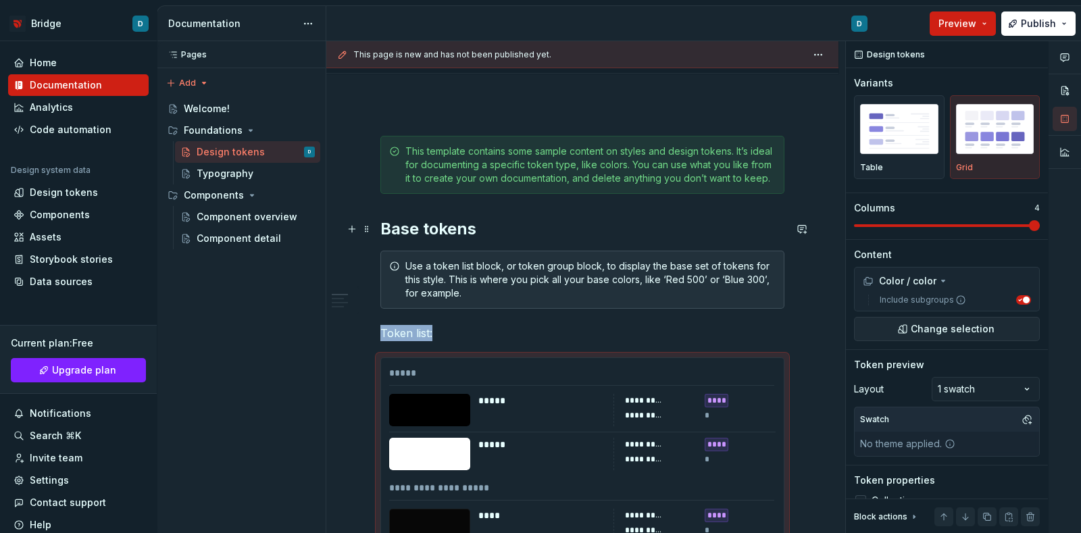
scroll to position [168, 0]
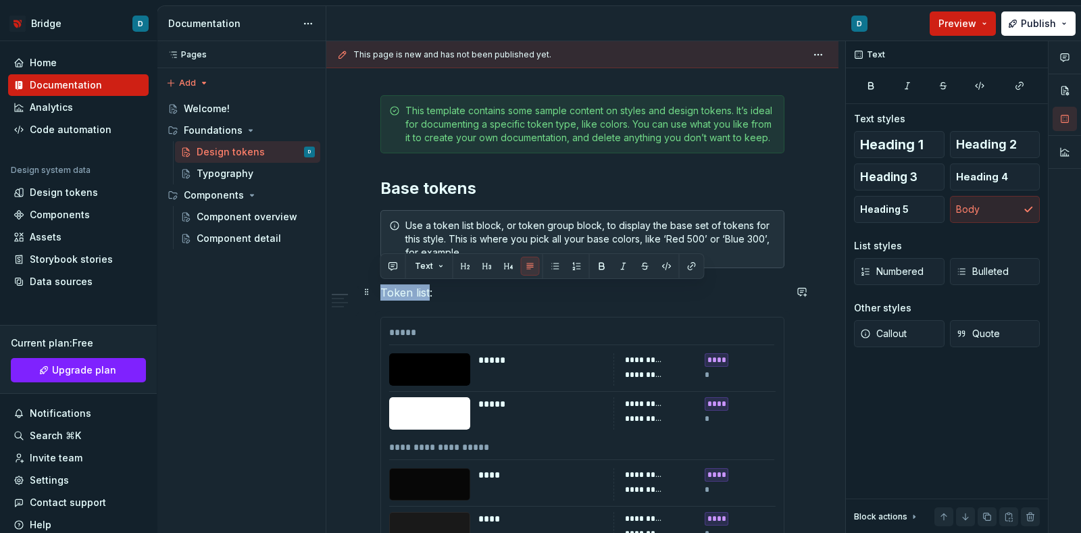
drag, startPoint x: 429, startPoint y: 292, endPoint x: 378, endPoint y: 289, distance: 51.5
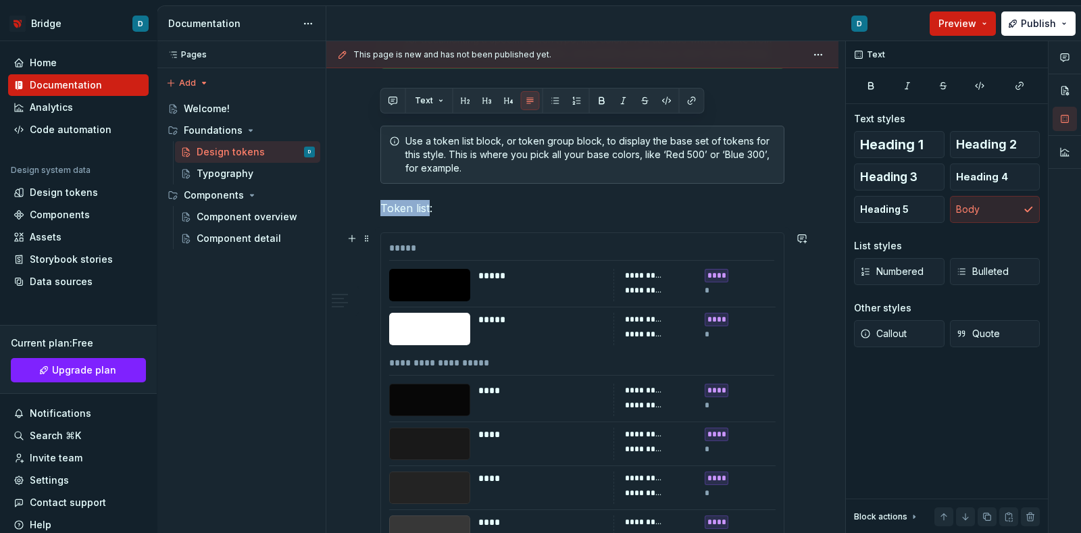
scroll to position [337, 0]
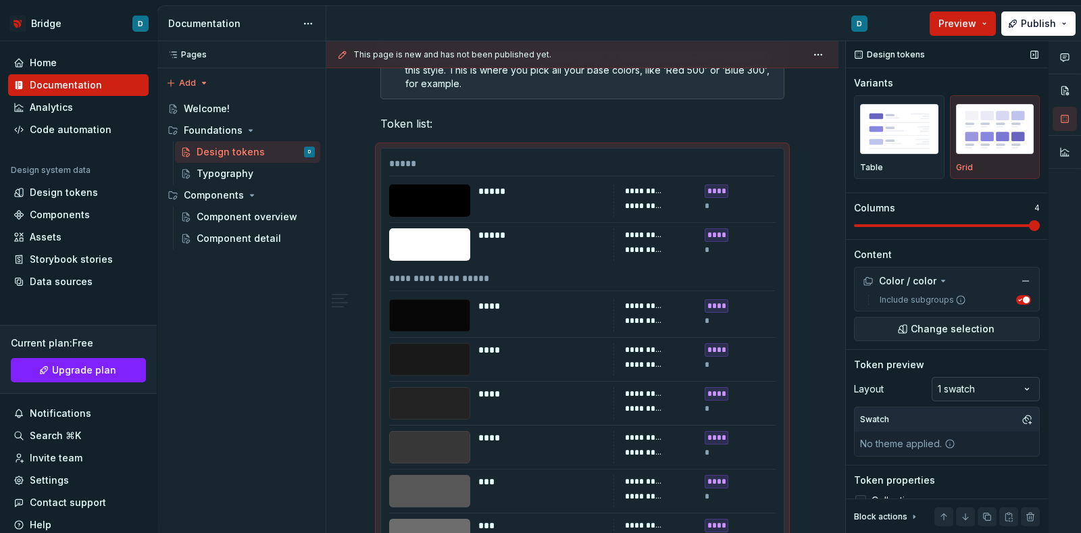
click at [982, 383] on div "Comments Open comments No comments yet Select ‘Comment’ from the block context …" at bounding box center [963, 287] width 235 height 493
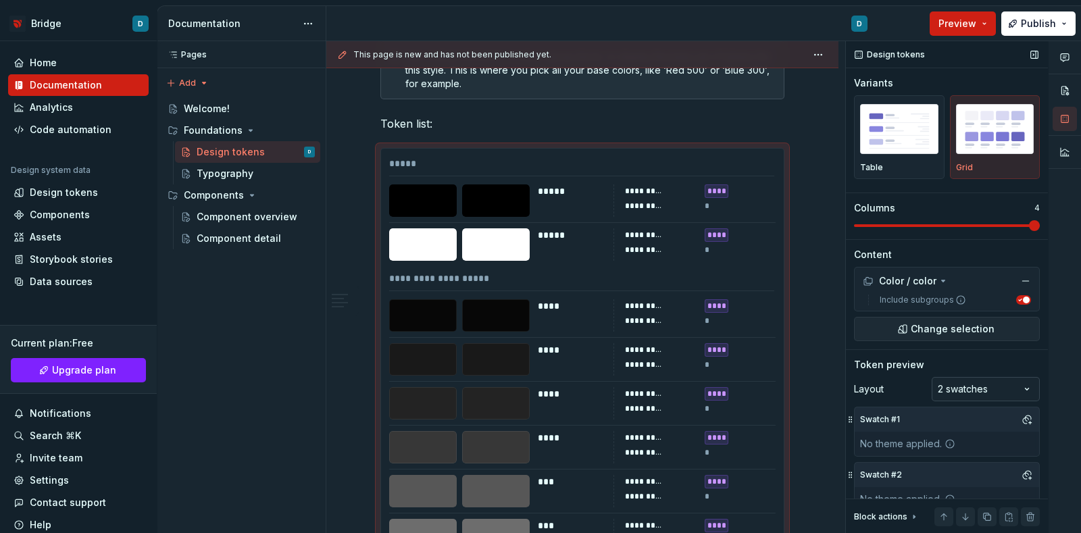
click at [969, 379] on div "Comments Open comments No comments yet Select ‘Comment’ from the block context …" at bounding box center [963, 287] width 235 height 493
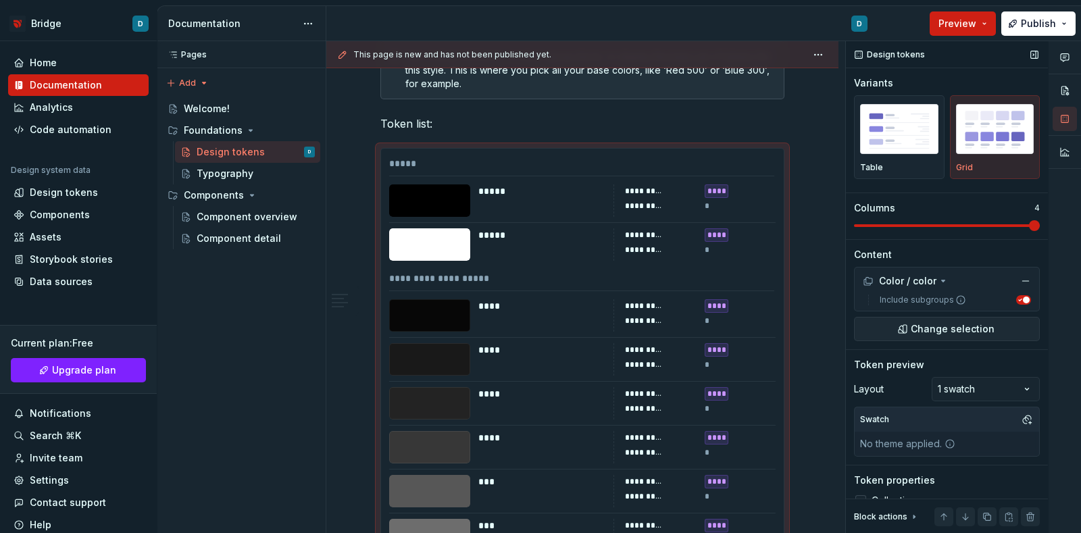
scroll to position [36, 0]
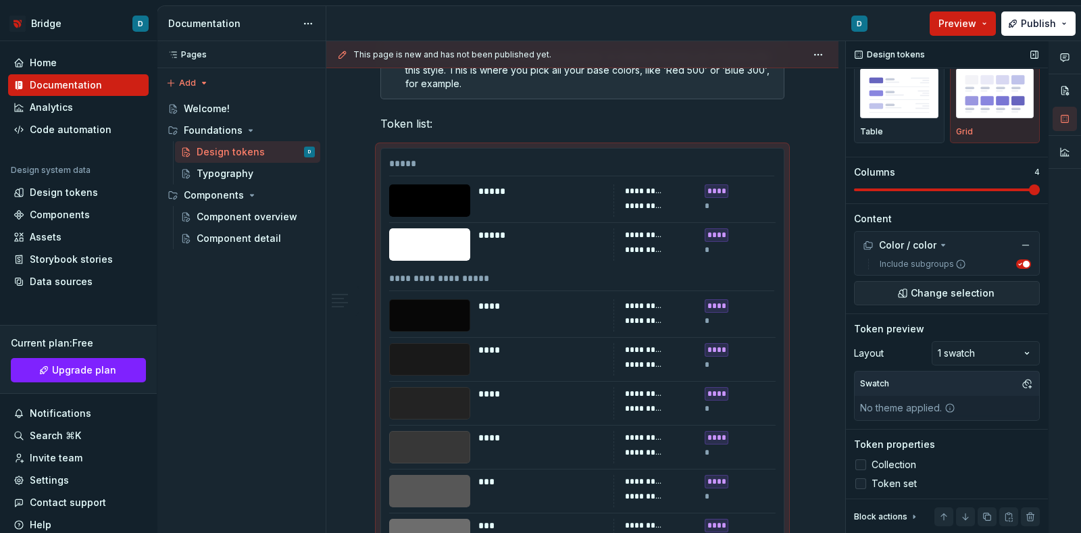
click at [861, 484] on icon at bounding box center [861, 484] width 0 height 0
click at [861, 484] on div at bounding box center [860, 483] width 11 height 11
click at [861, 484] on icon at bounding box center [861, 484] width 0 height 0
click at [861, 484] on div at bounding box center [860, 483] width 11 height 11
click at [861, 484] on icon at bounding box center [861, 484] width 0 height 0
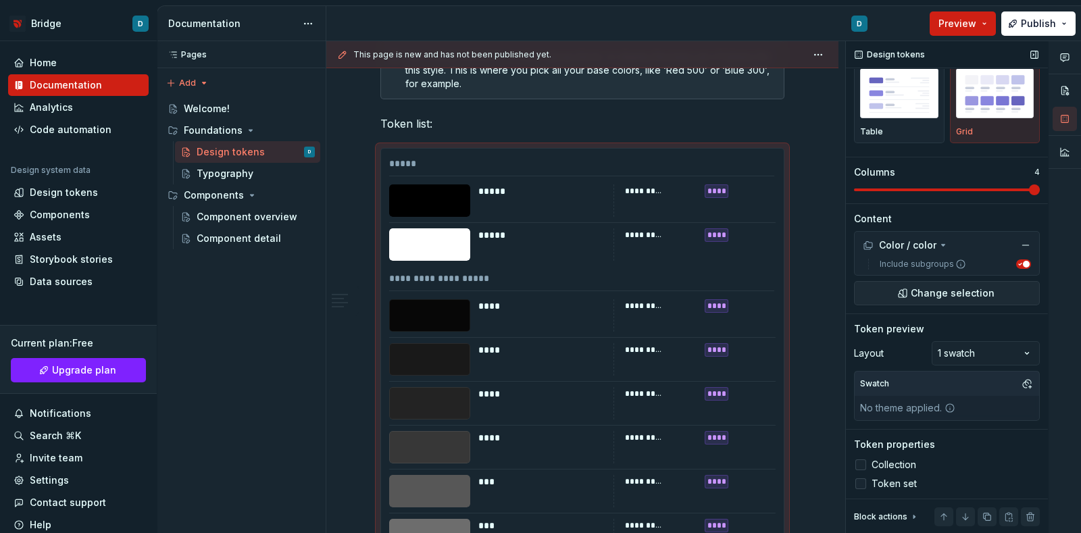
click at [861, 484] on div at bounding box center [860, 483] width 11 height 11
click at [564, 316] on div "****" at bounding box center [541, 315] width 127 height 32
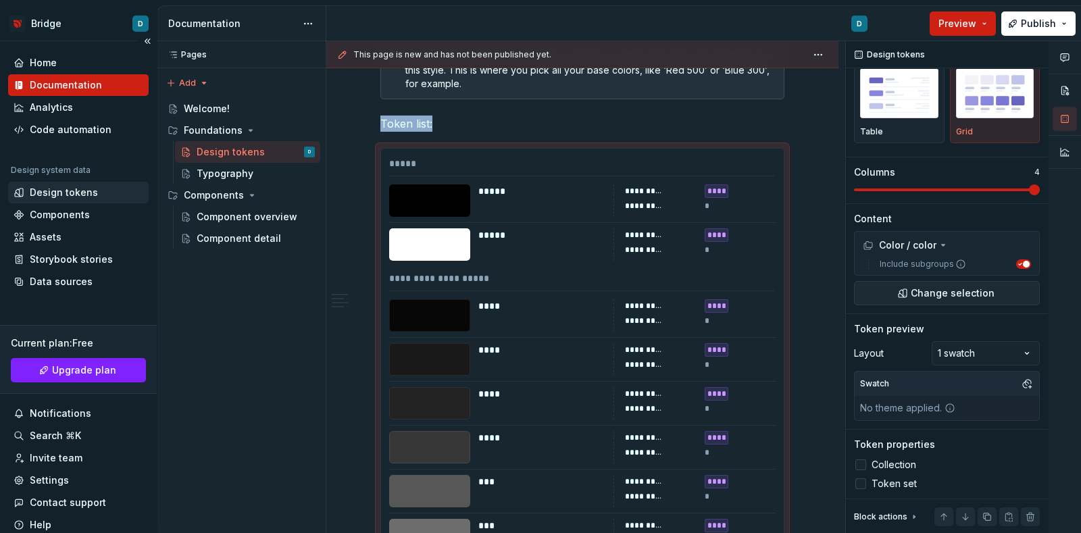
click at [82, 187] on div "Design tokens" at bounding box center [64, 193] width 68 height 14
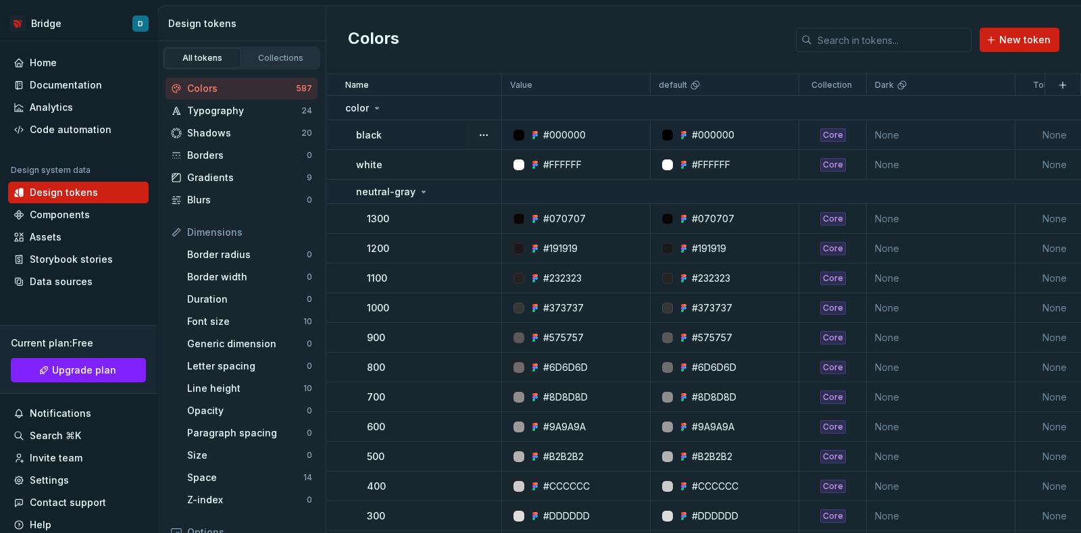
click at [418, 134] on div "black" at bounding box center [428, 135] width 145 height 14
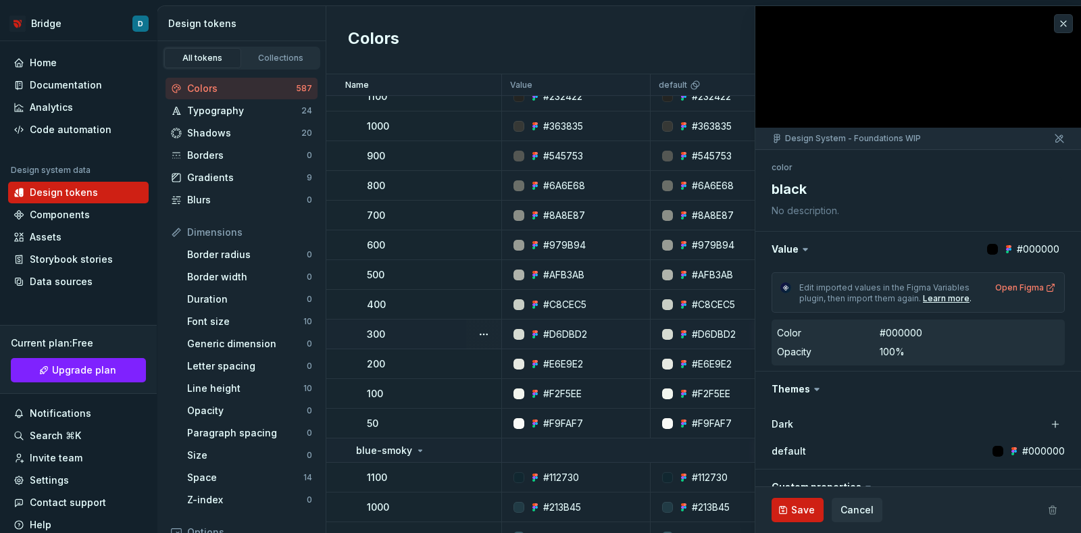
scroll to position [1520, 0]
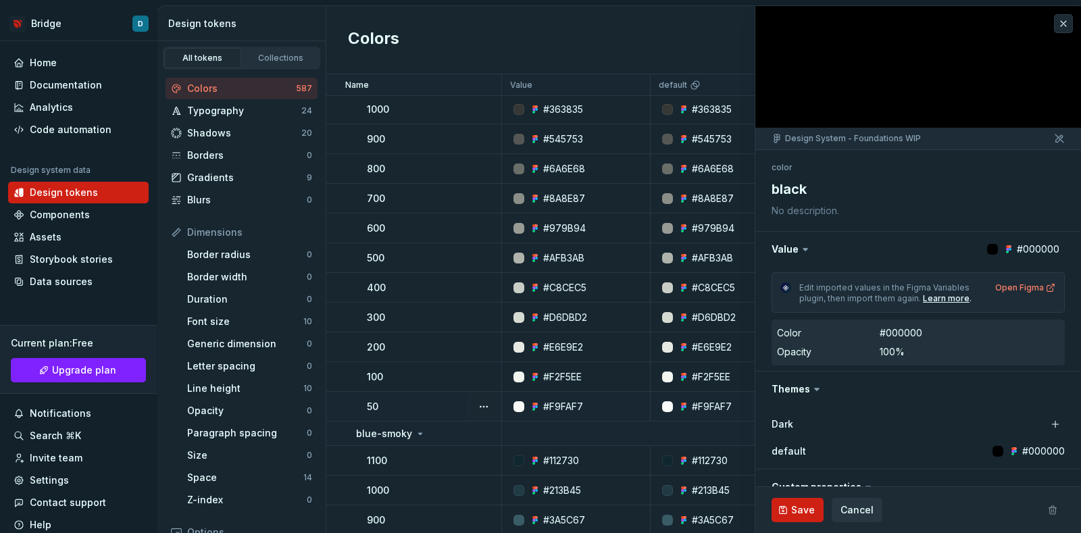
click at [393, 401] on div "50" at bounding box center [434, 407] width 134 height 14
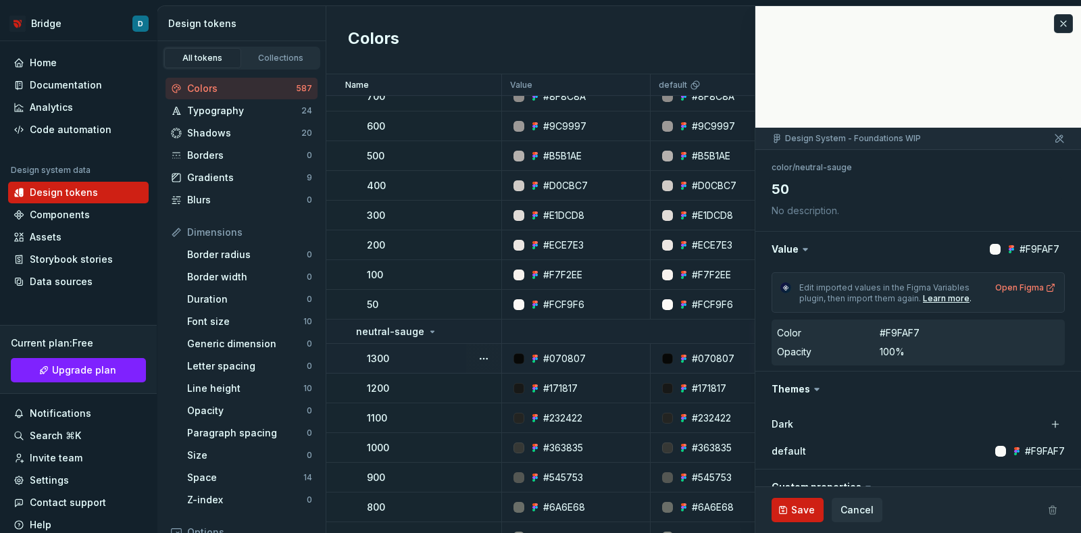
scroll to position [845, 0]
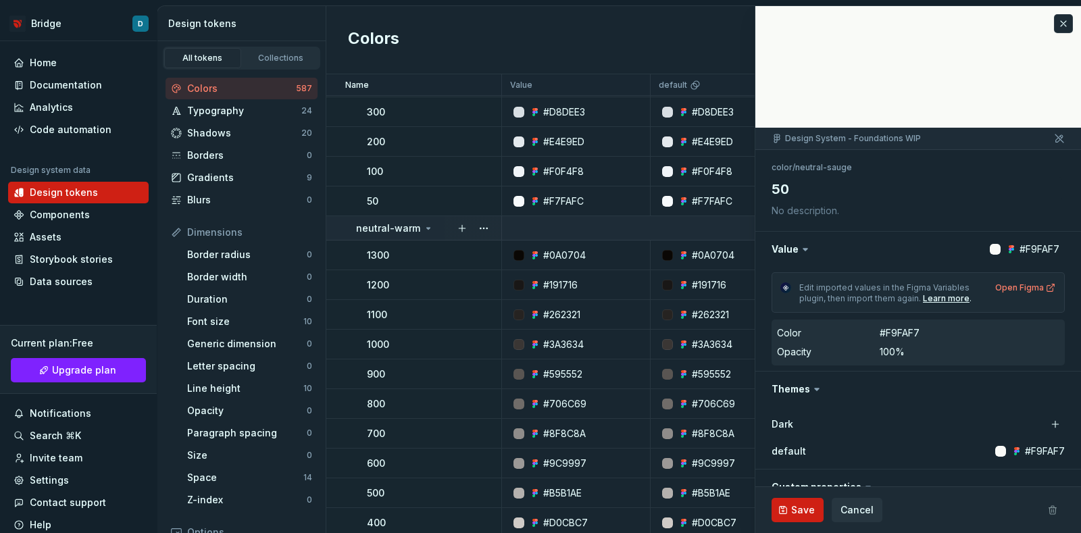
click at [395, 224] on p "neutral-warm" at bounding box center [388, 229] width 64 height 14
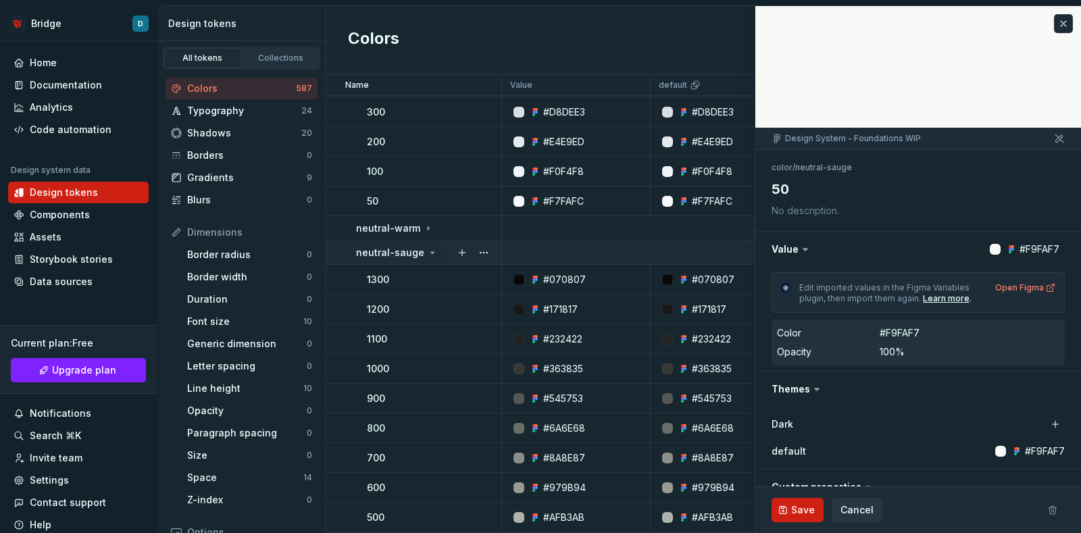
click at [396, 249] on p "neutral-sauge" at bounding box center [390, 253] width 68 height 14
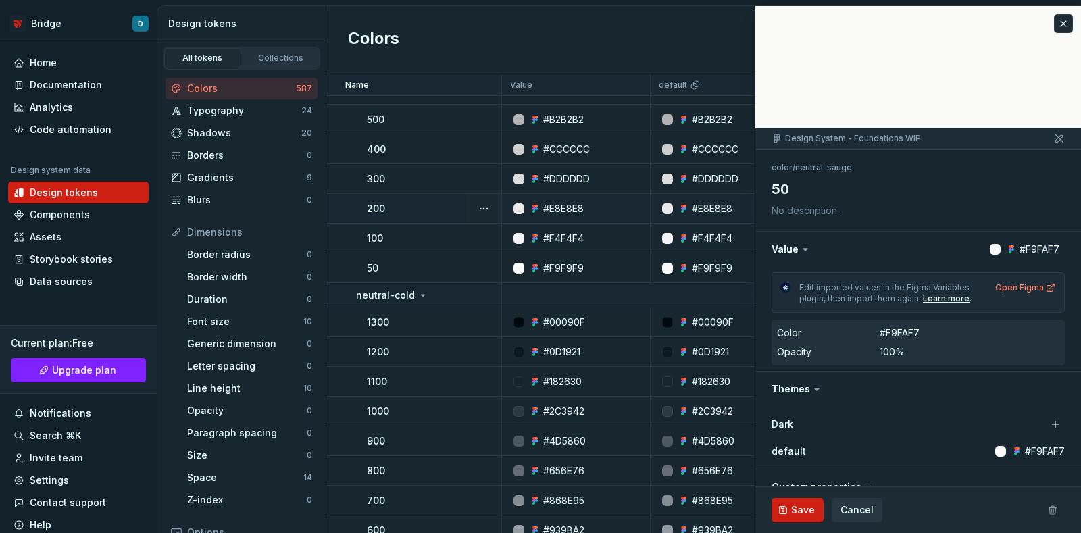
scroll to position [84, 0]
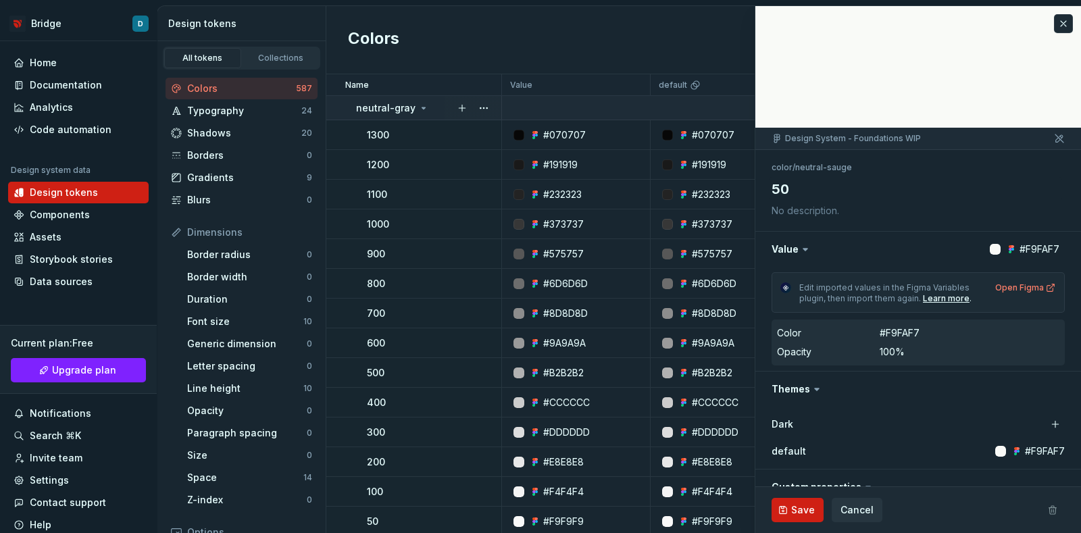
click at [386, 109] on p "neutral-gray" at bounding box center [385, 108] width 59 height 14
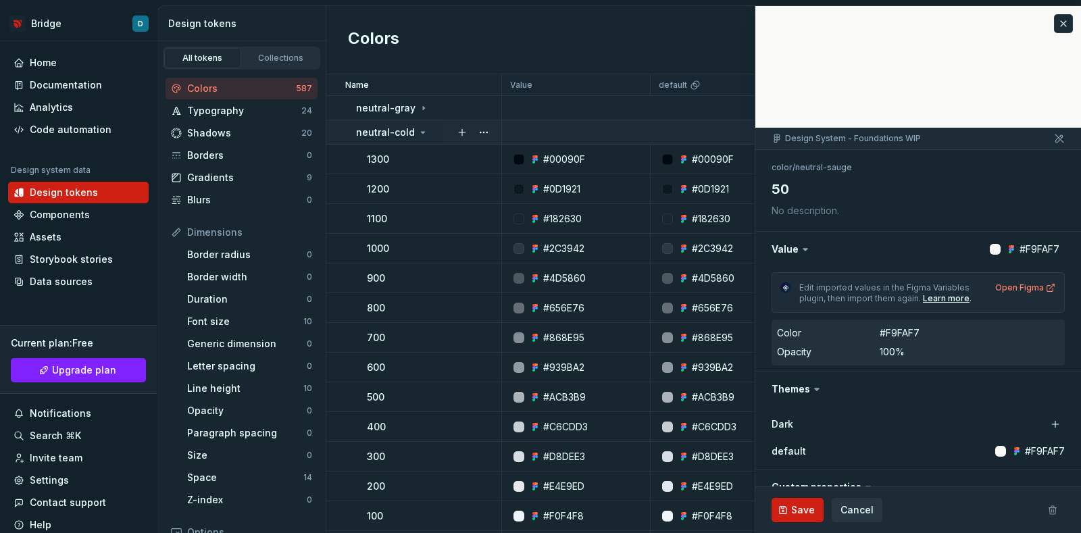
click at [384, 132] on p "neutral-cold" at bounding box center [385, 133] width 59 height 14
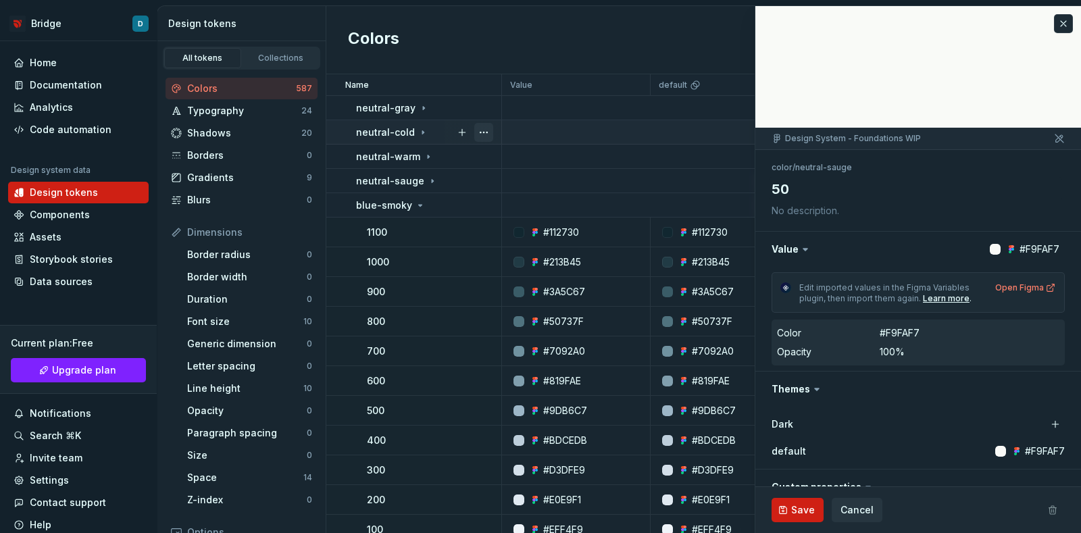
click at [483, 128] on button "button" at bounding box center [483, 132] width 19 height 19
click at [389, 126] on p "neutral-cold" at bounding box center [385, 133] width 59 height 14
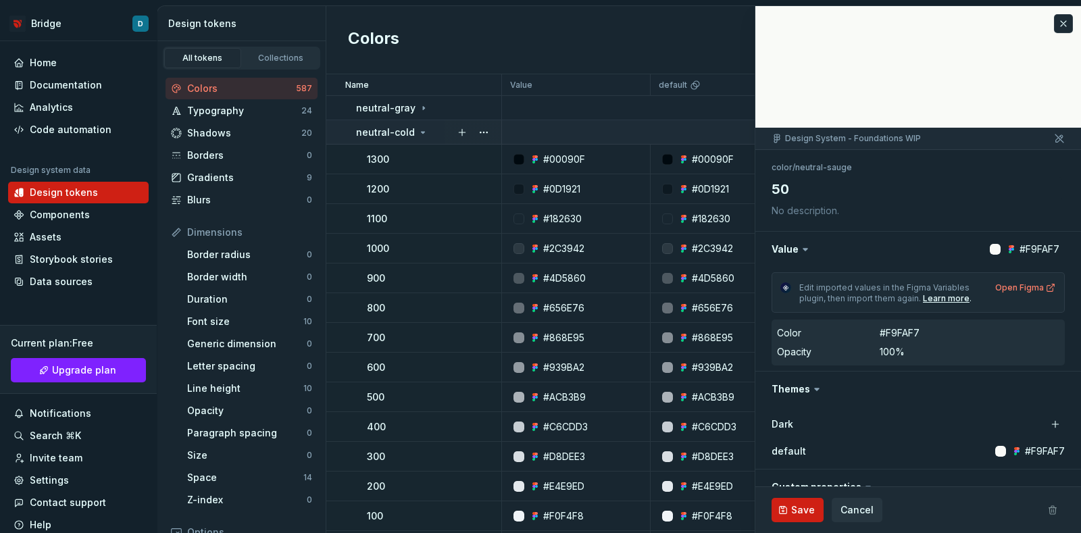
click at [443, 130] on div "neutral-cold" at bounding box center [428, 133] width 145 height 14
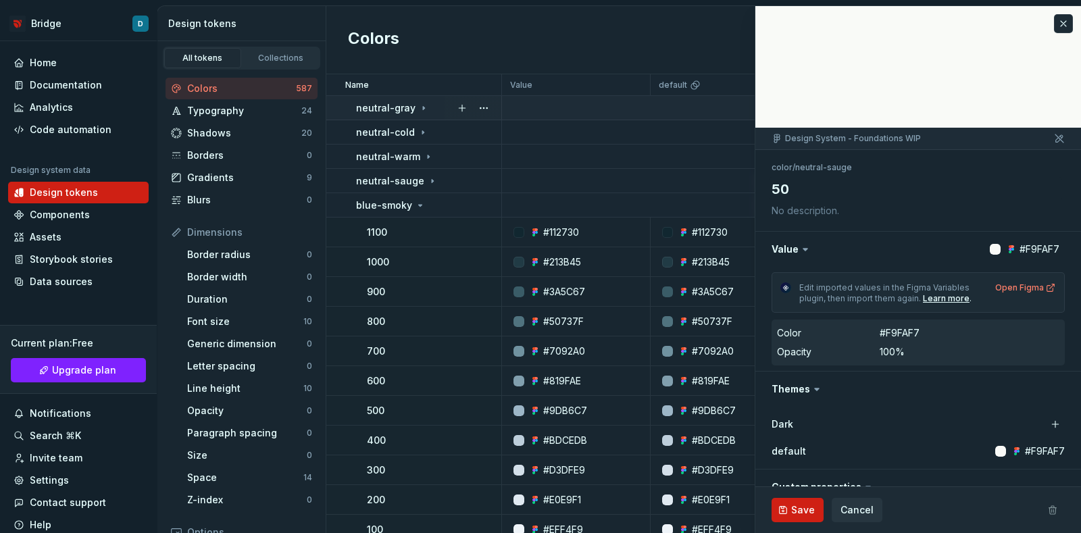
click at [437, 113] on div "neutral-gray" at bounding box center [428, 108] width 145 height 14
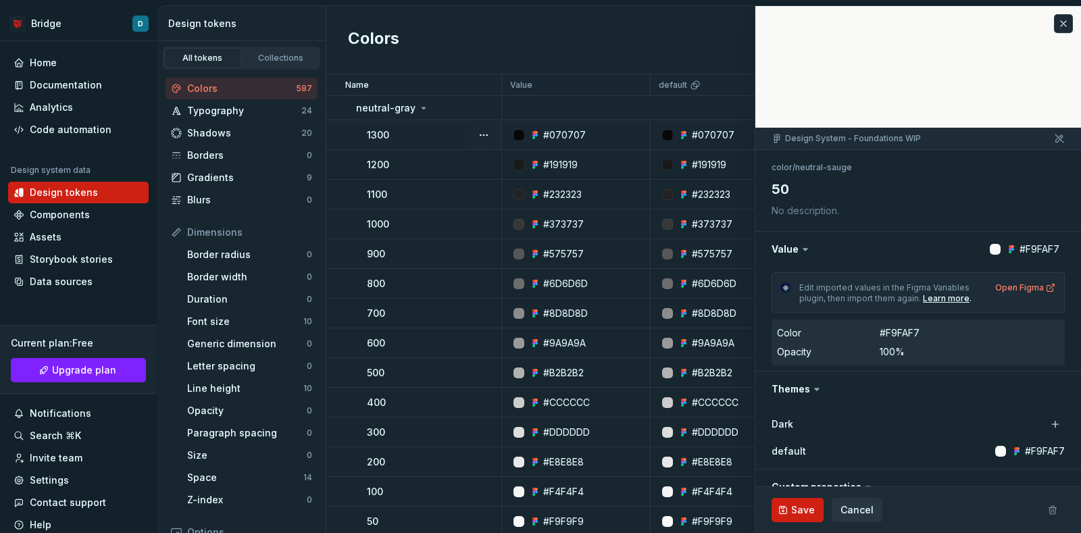
click at [428, 139] on div "1300" at bounding box center [434, 135] width 134 height 14
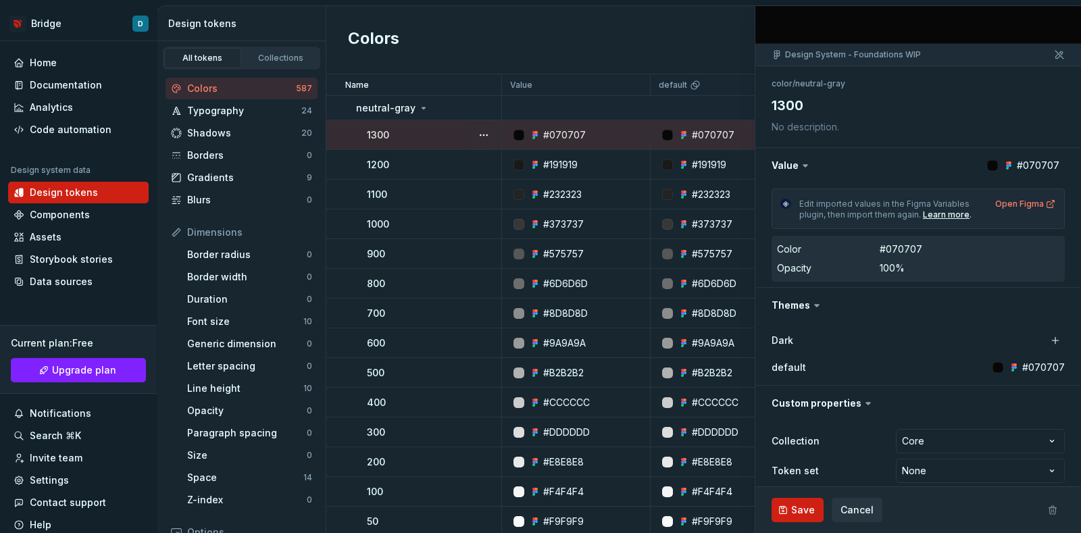
scroll to position [96, 0]
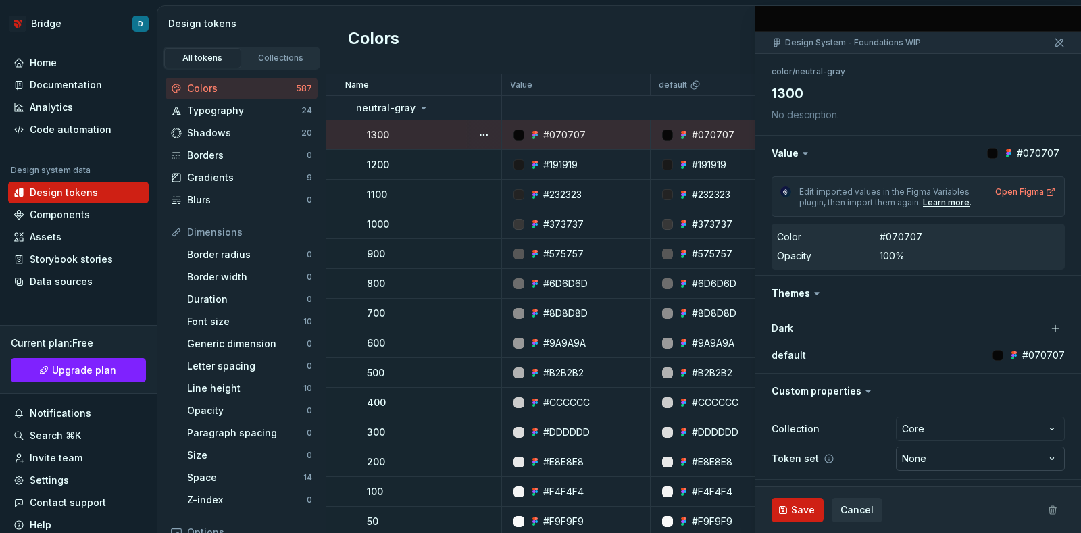
click at [902, 455] on html "Bridge D Home Documentation Analytics Code automation Design system data Design…" at bounding box center [540, 266] width 1081 height 533
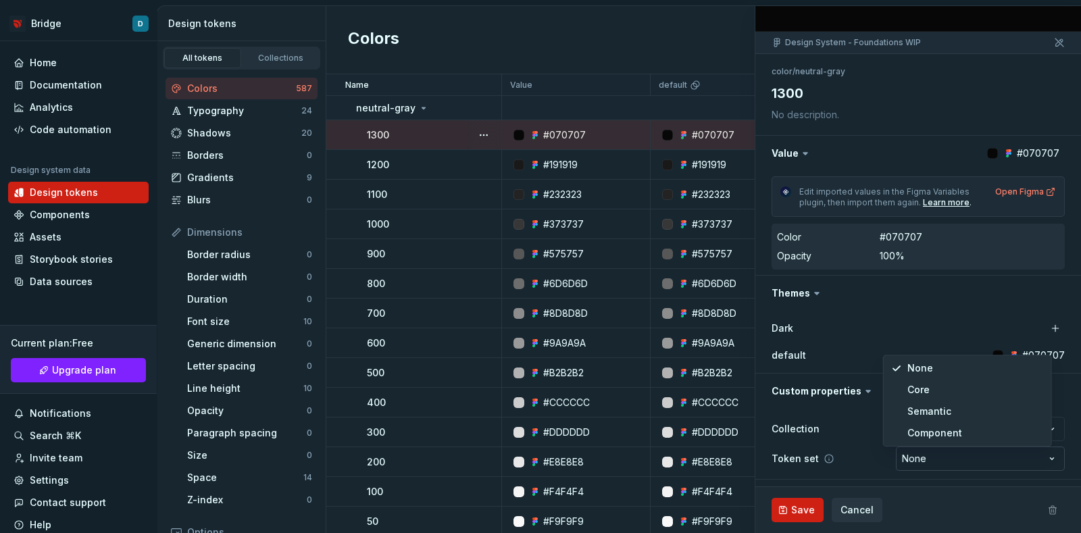
click at [902, 455] on html "Bridge D Home Documentation Analytics Code automation Design system data Design…" at bounding box center [540, 266] width 1081 height 533
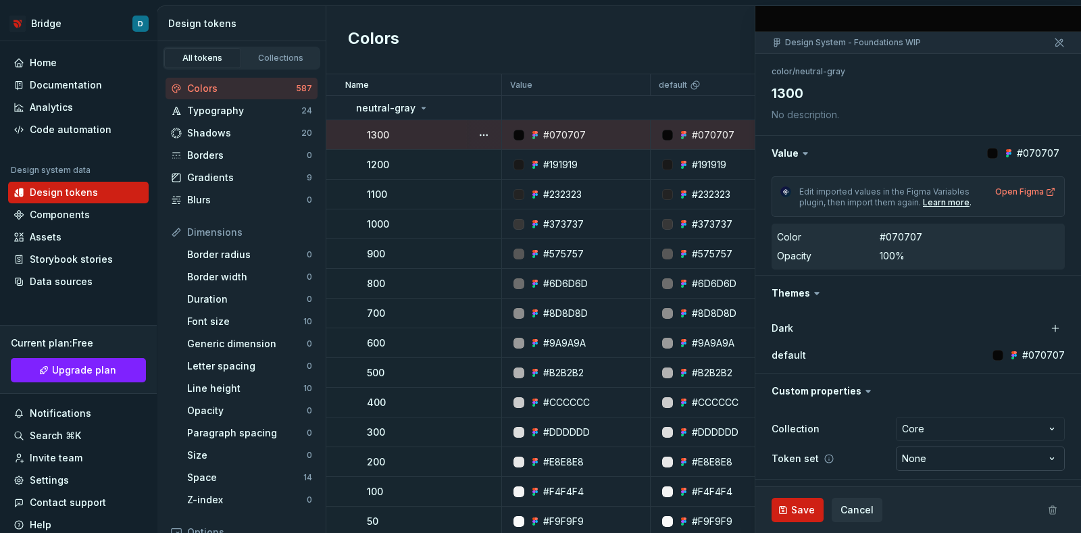
click at [920, 458] on html "Bridge D Home Documentation Analytics Code automation Design system data Design…" at bounding box center [540, 266] width 1081 height 533
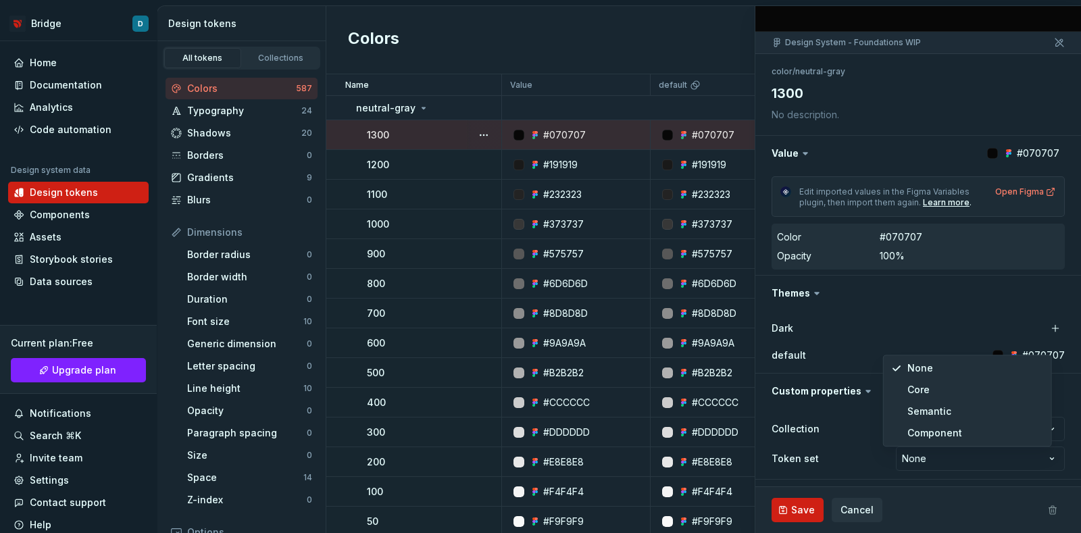
click at [920, 458] on html "Bridge D Home Documentation Analytics Code automation Design system data Design…" at bounding box center [540, 266] width 1081 height 533
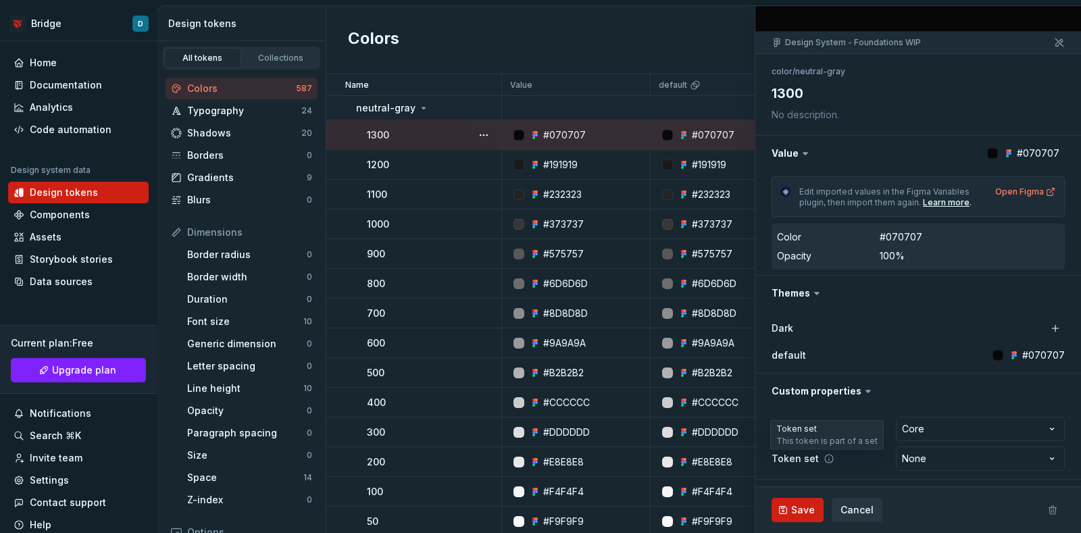
click at [824, 457] on icon at bounding box center [829, 458] width 11 height 11
click at [825, 457] on icon at bounding box center [829, 458] width 11 height 11
click at [893, 457] on html "Bridge D Home Documentation Analytics Code automation Design system data Design…" at bounding box center [540, 266] width 1081 height 533
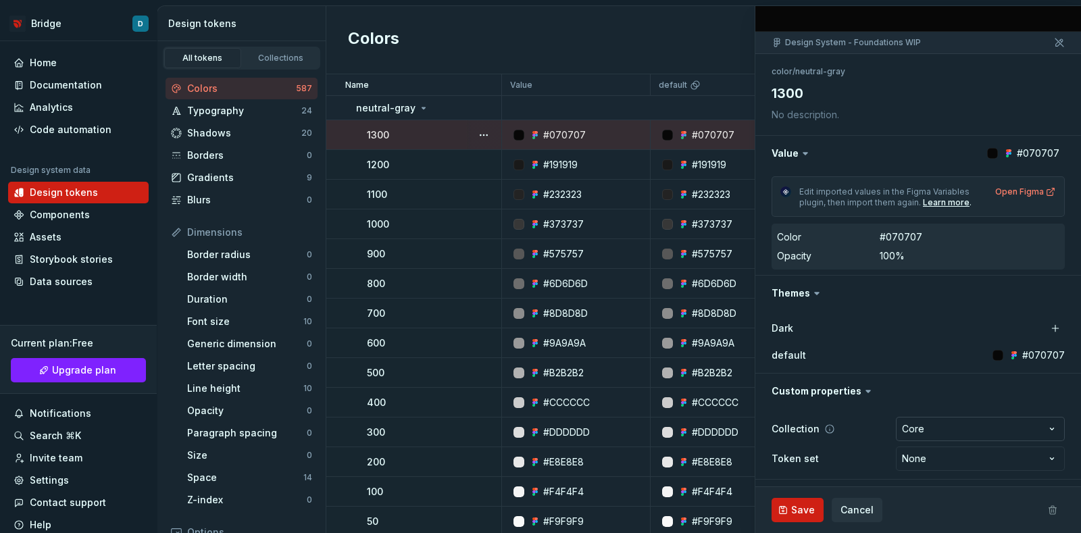
click at [906, 420] on html "Bridge D Home Documentation Analytics Code automation Design system data Design…" at bounding box center [540, 266] width 1081 height 533
click at [825, 424] on icon at bounding box center [829, 429] width 11 height 11
click at [861, 386] on icon at bounding box center [868, 391] width 14 height 14
click at [861, 388] on icon at bounding box center [868, 391] width 14 height 14
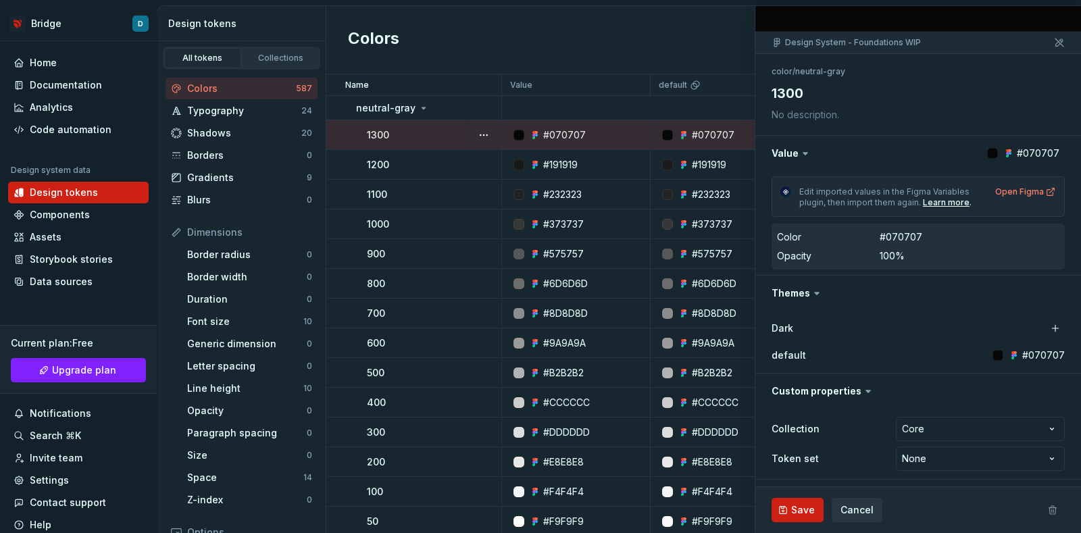
click at [861, 395] on icon at bounding box center [868, 391] width 14 height 14
click at [811, 401] on button "button" at bounding box center [918, 391] width 326 height 35
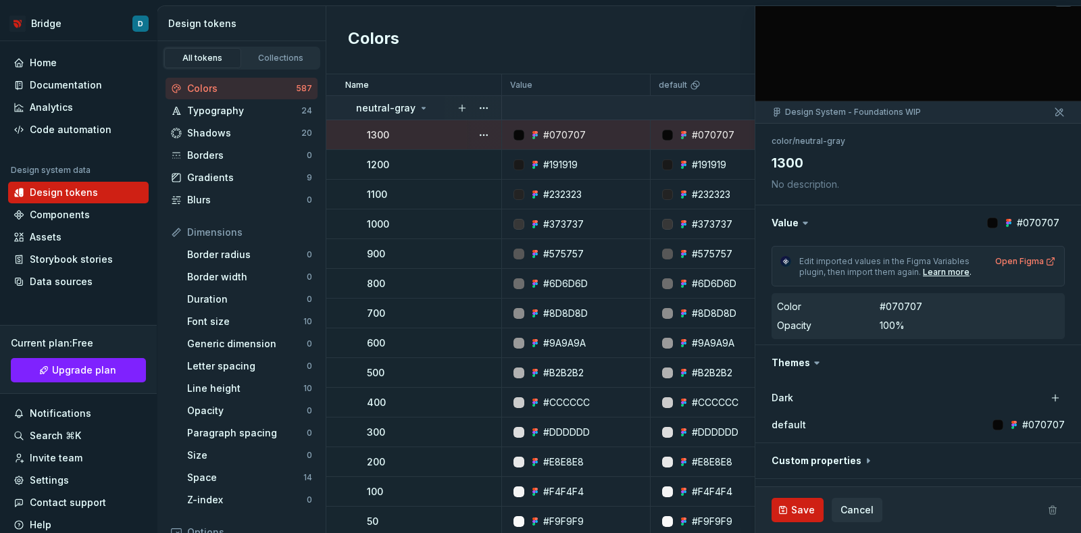
click at [419, 104] on icon at bounding box center [423, 108] width 11 height 11
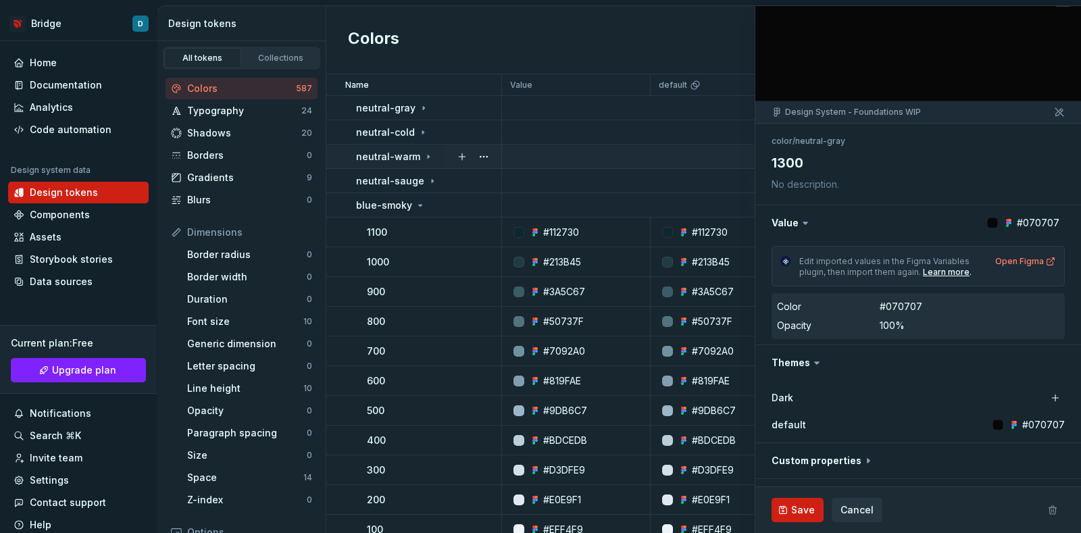
type textarea "*"
click at [421, 201] on icon at bounding box center [420, 205] width 11 height 11
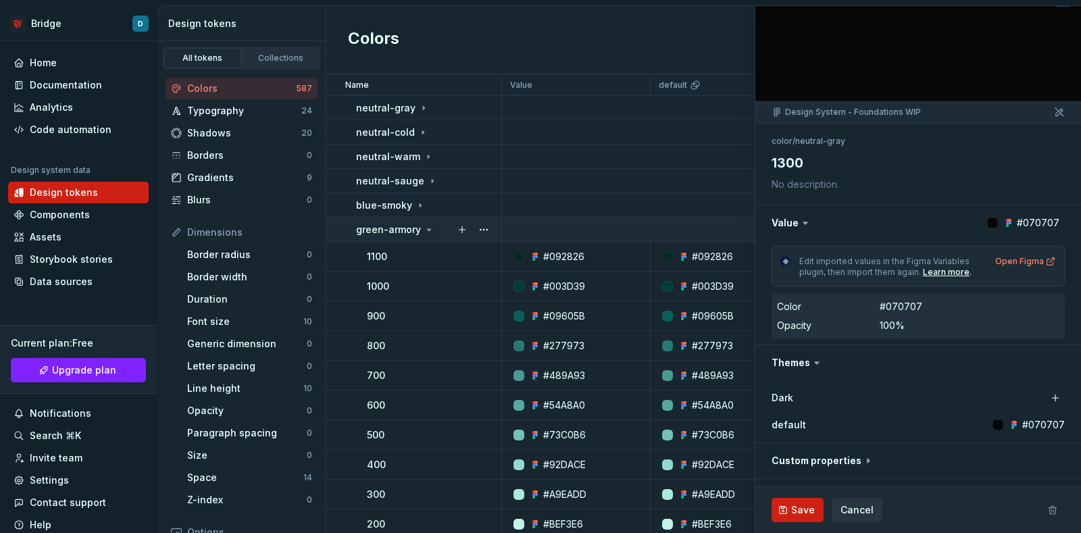
click at [428, 229] on icon at bounding box center [429, 229] width 3 height 1
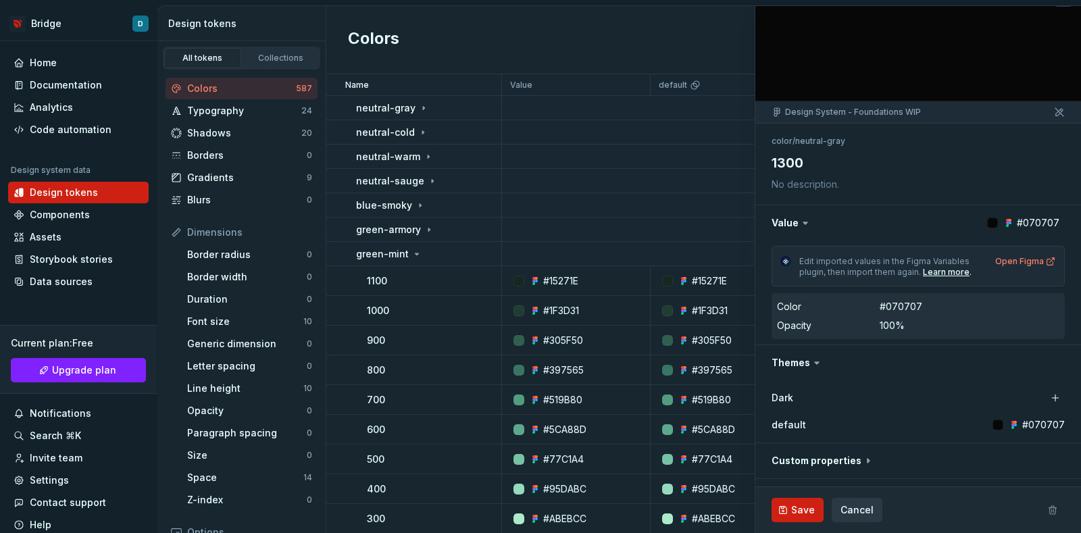
click at [857, 508] on span "Cancel" at bounding box center [857, 510] width 33 height 14
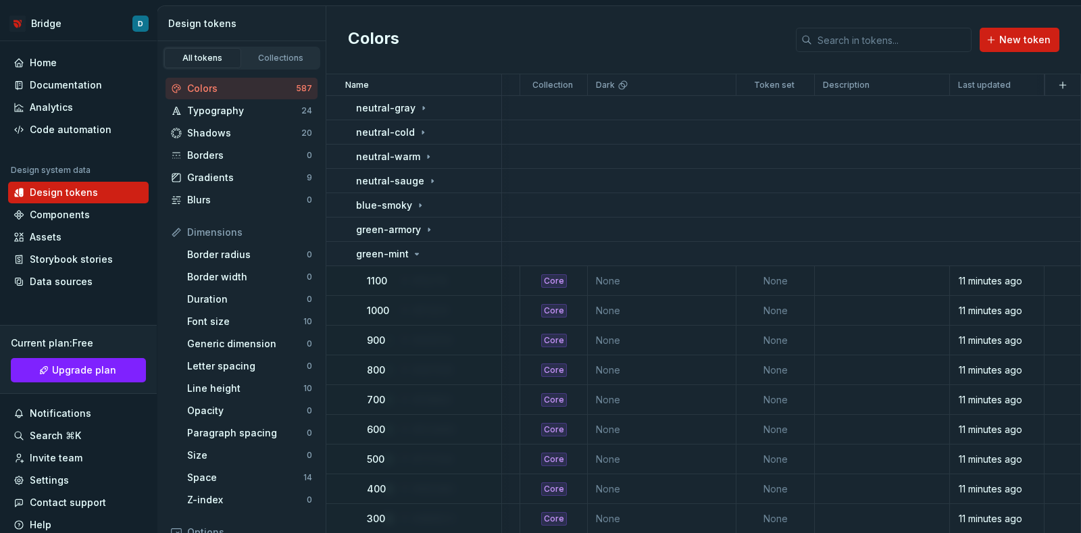
scroll to position [84, 286]
click at [794, 87] on html "Bridge D Home Documentation Analytics Code automation Design system data Design…" at bounding box center [540, 266] width 1081 height 533
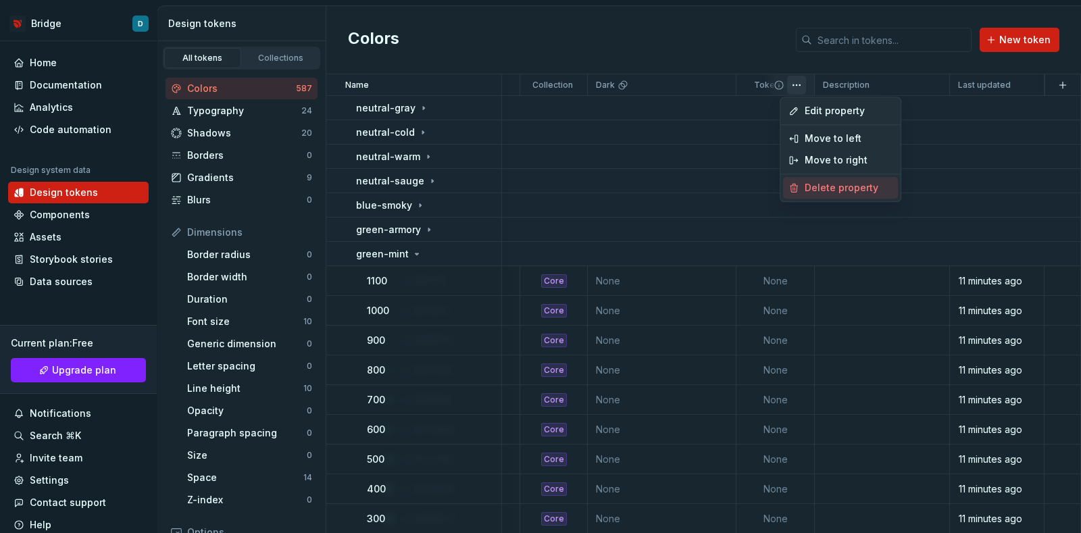
click at [831, 182] on div "Delete property" at bounding box center [849, 188] width 88 height 14
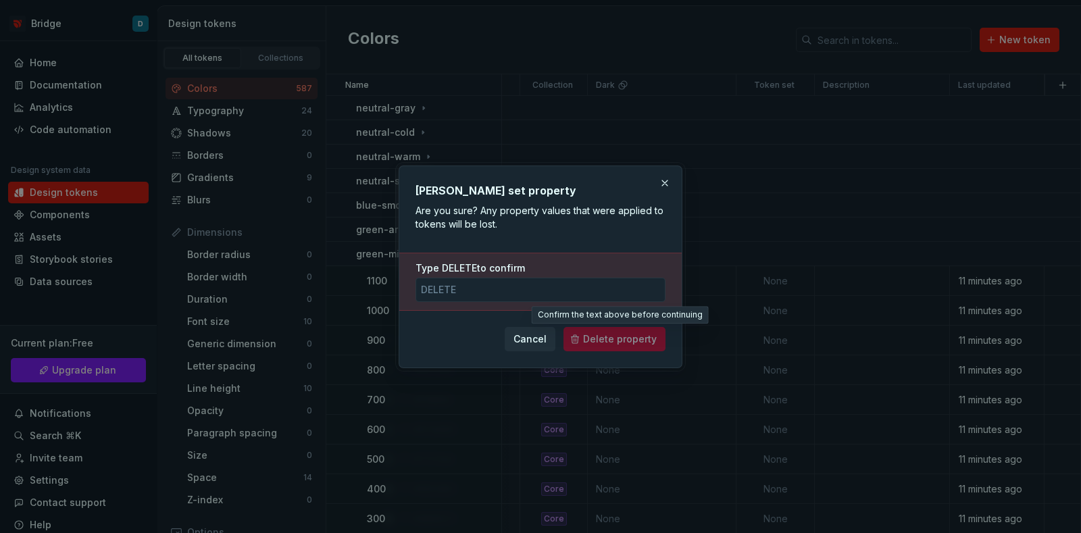
click at [599, 330] on span "Delete property" at bounding box center [615, 339] width 102 height 24
click at [500, 284] on input "Type DELETE to confirm" at bounding box center [541, 290] width 250 height 24
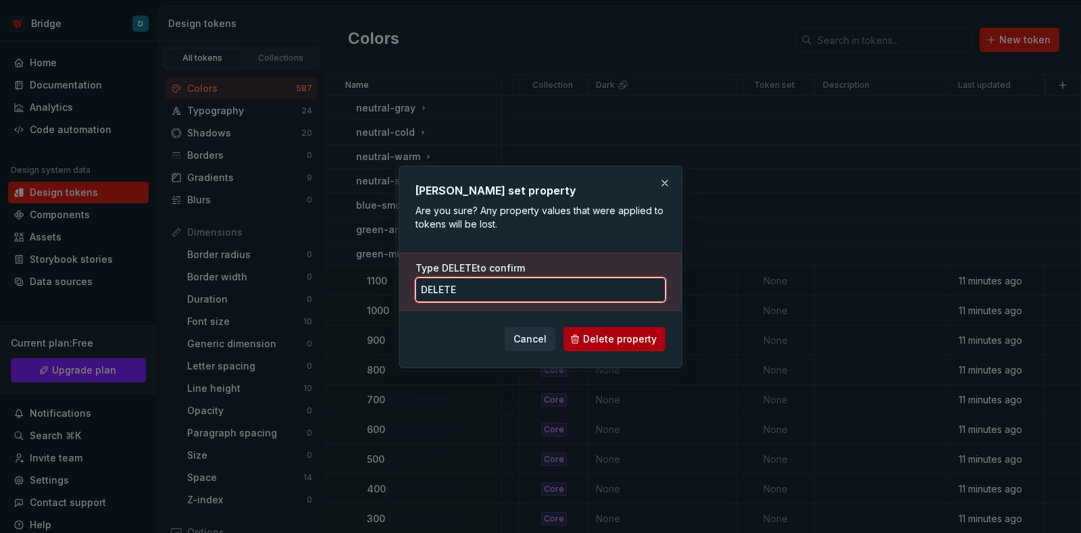
type input "DELETE"
click at [601, 339] on span "Delete property" at bounding box center [620, 339] width 74 height 14
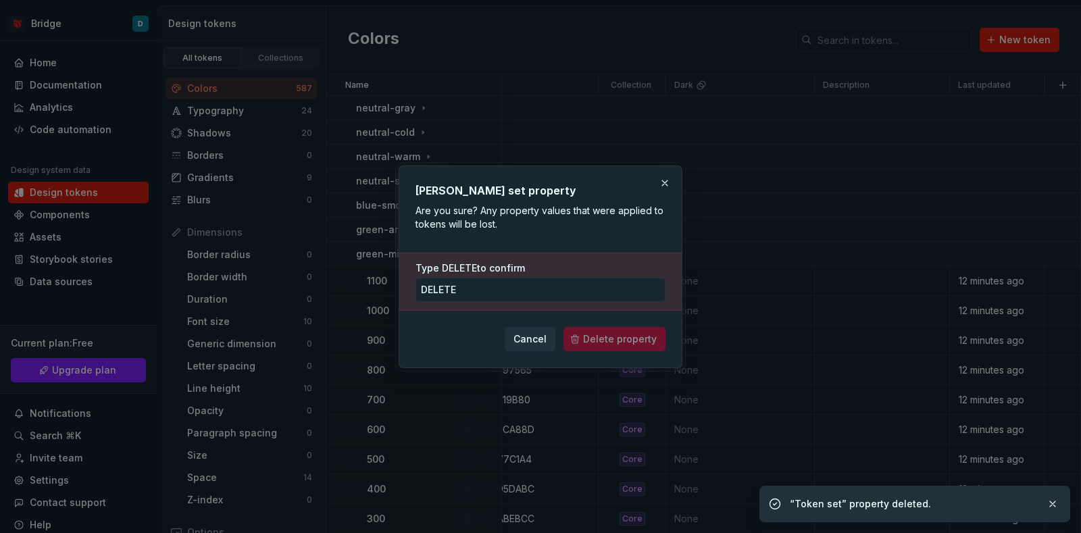
scroll to position [84, 208]
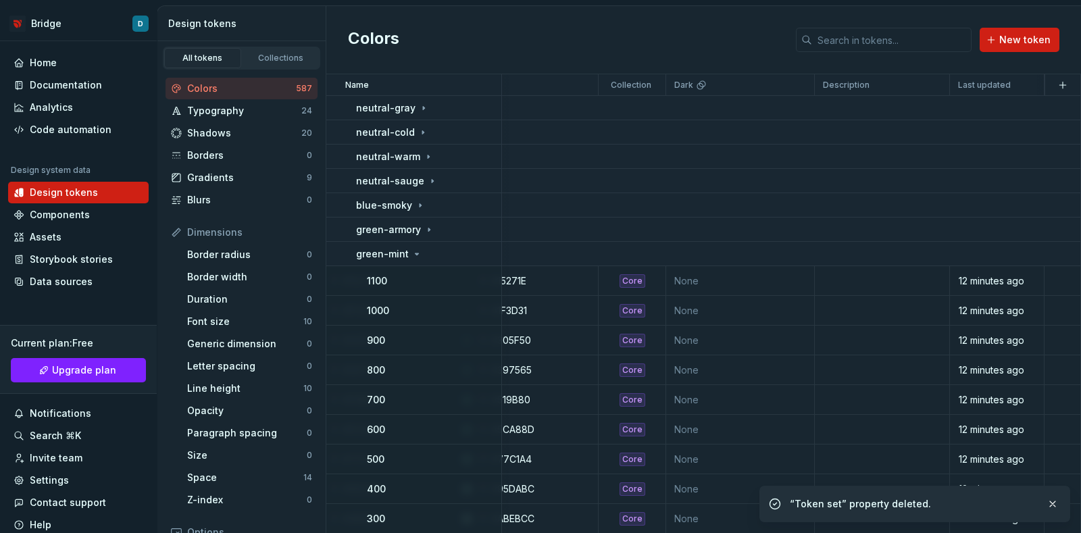
drag, startPoint x: 791, startPoint y: 89, endPoint x: 743, endPoint y: 53, distance: 59.9
click at [743, 53] on div "Colors New token" at bounding box center [703, 40] width 755 height 68
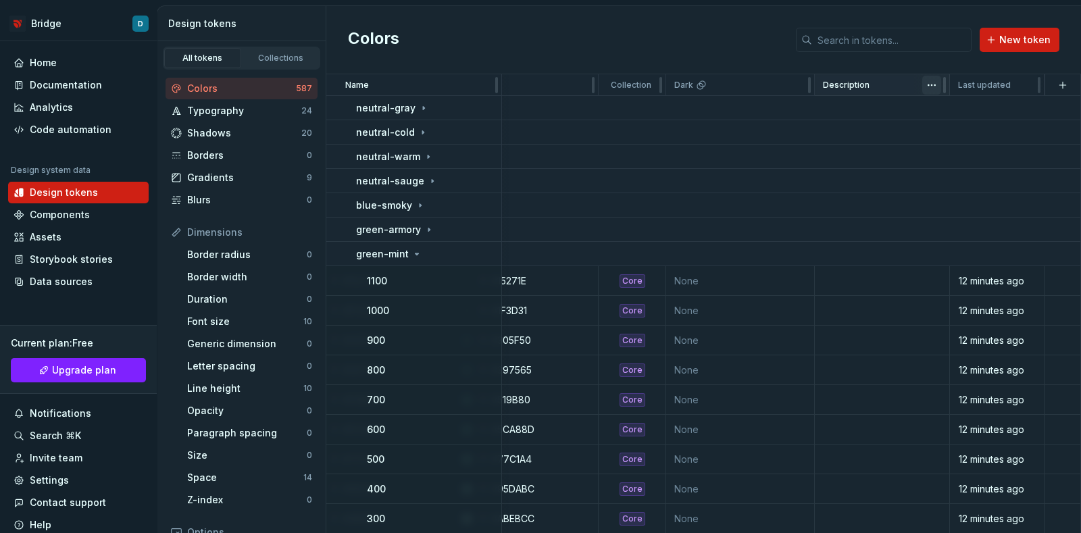
click at [919, 86] on html "Bridge D Home Documentation Analytics Code automation Design system data Design…" at bounding box center [540, 266] width 1081 height 533
click at [1053, 84] on button "button" at bounding box center [1062, 85] width 19 height 19
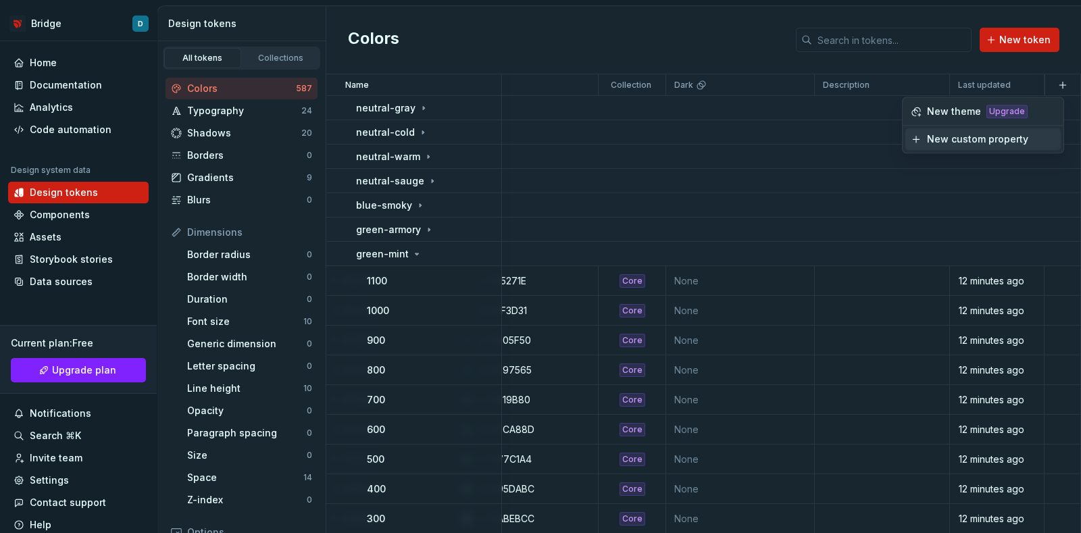
click at [959, 143] on div "New custom property" at bounding box center [977, 139] width 101 height 14
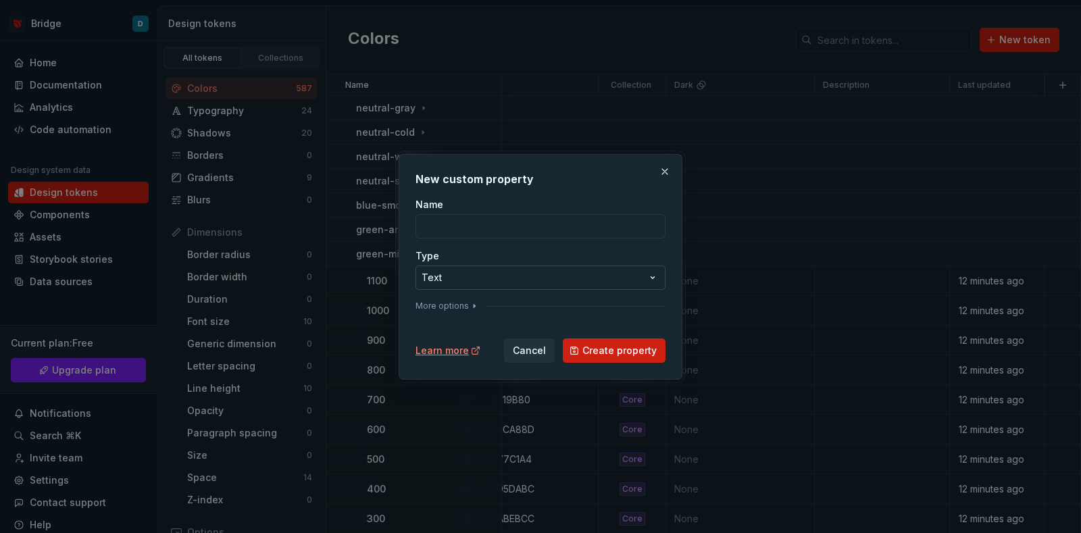
click at [512, 275] on div "**********" at bounding box center [540, 266] width 1081 height 533
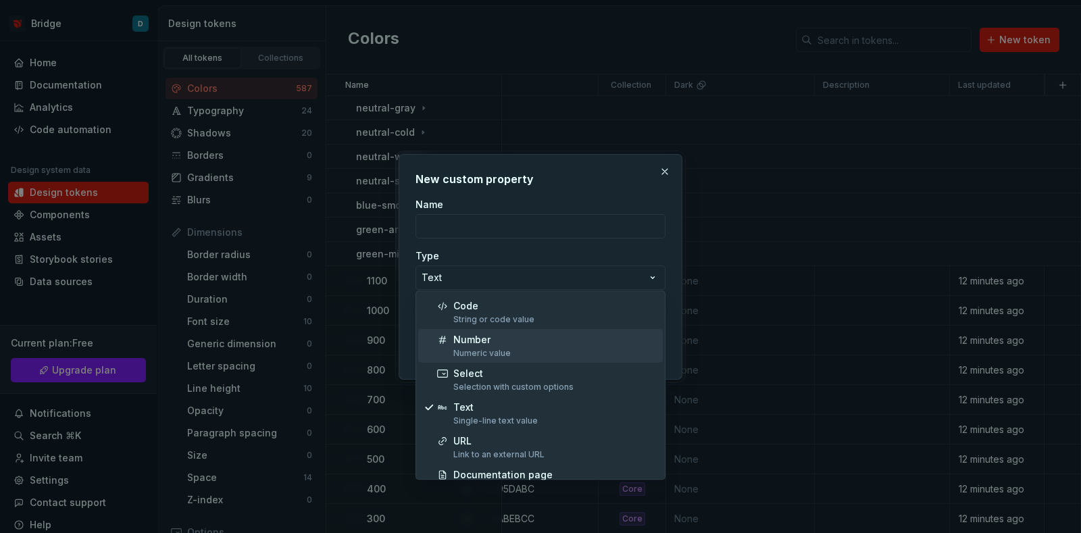
scroll to position [0, 0]
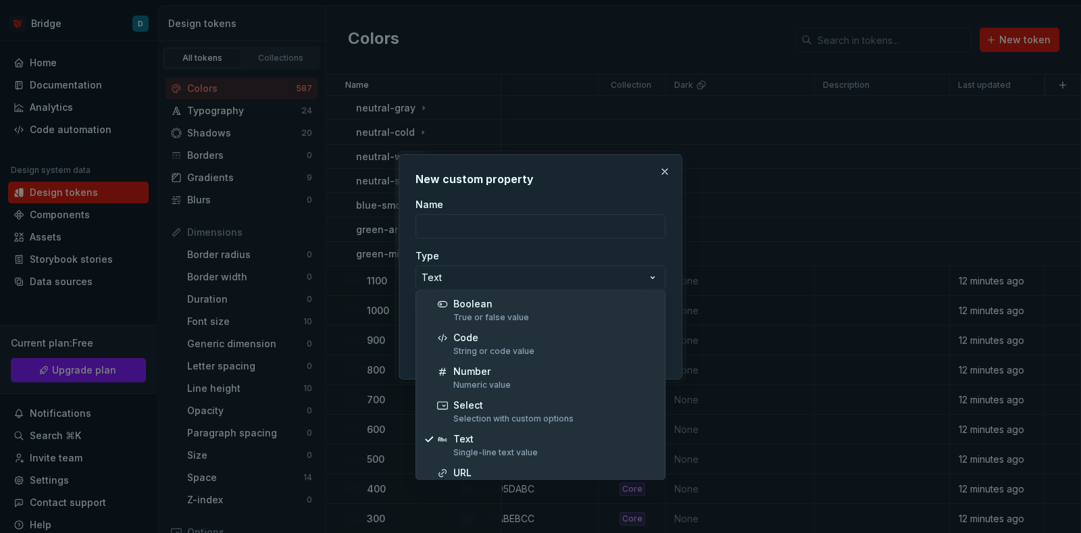
click at [602, 172] on div "**********" at bounding box center [540, 266] width 1081 height 533
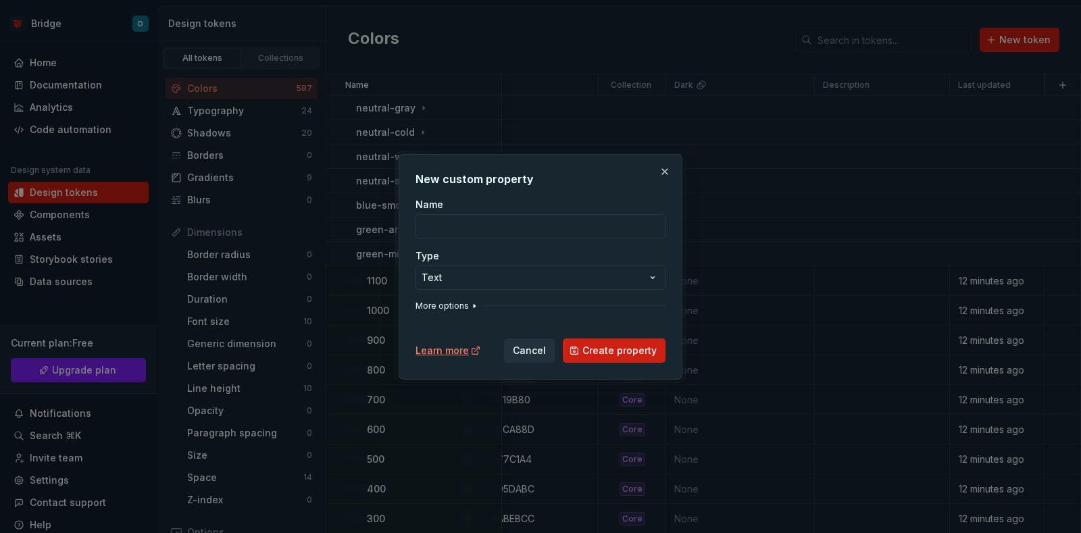
click at [456, 305] on button "More options" at bounding box center [448, 306] width 64 height 11
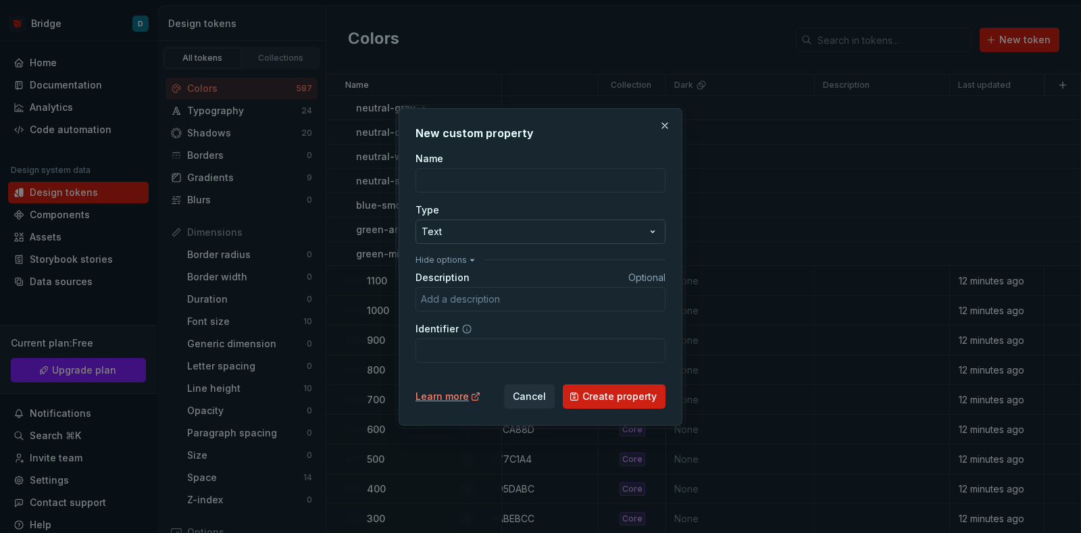
click at [466, 235] on div "**********" at bounding box center [540, 266] width 1081 height 533
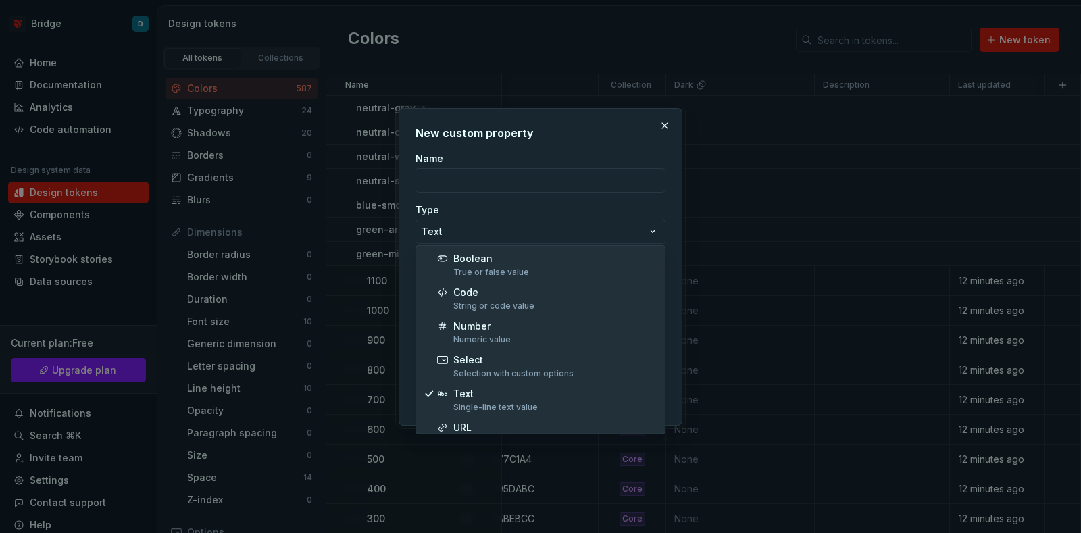
click at [484, 214] on div "**********" at bounding box center [540, 266] width 1081 height 533
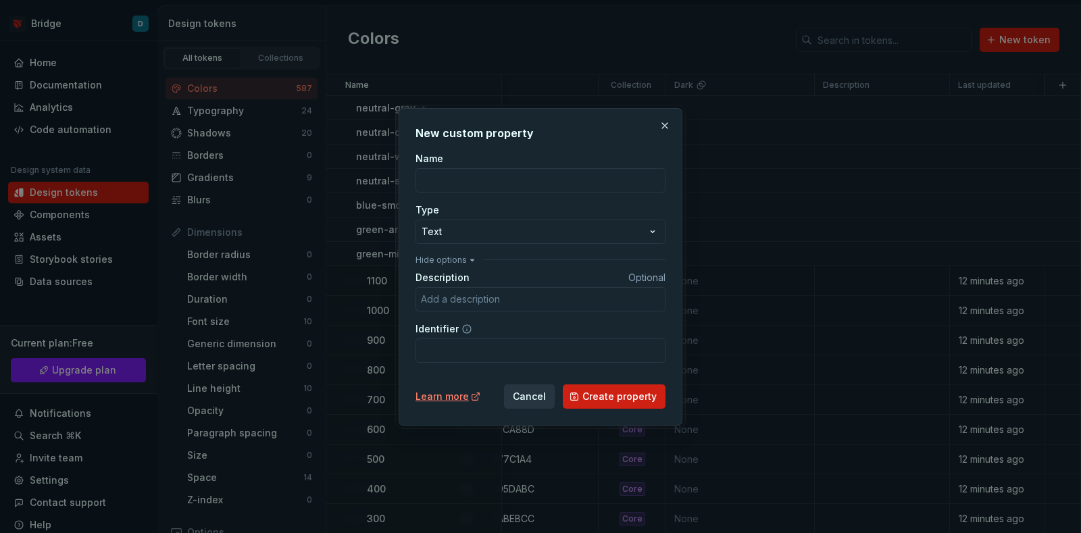
click at [537, 393] on span "Cancel" at bounding box center [529, 397] width 33 height 14
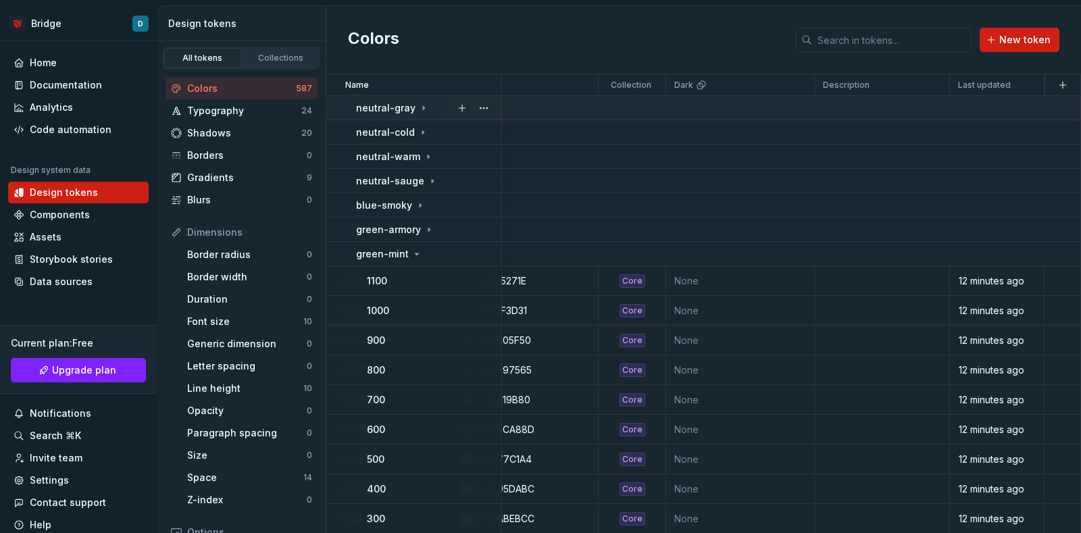
click at [625, 103] on td at bounding box center [691, 108] width 780 height 24
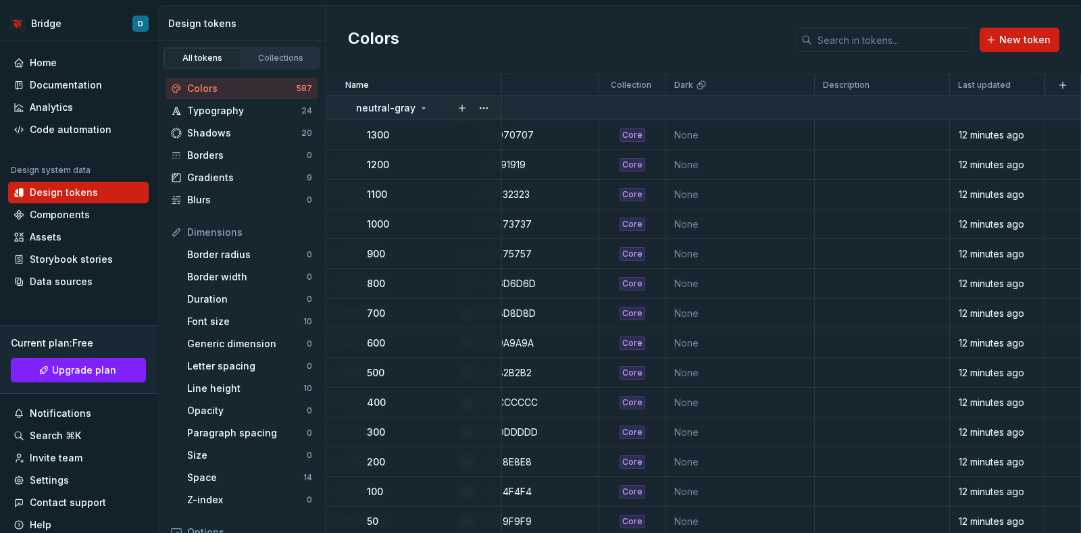
click at [422, 103] on icon at bounding box center [423, 108] width 11 height 11
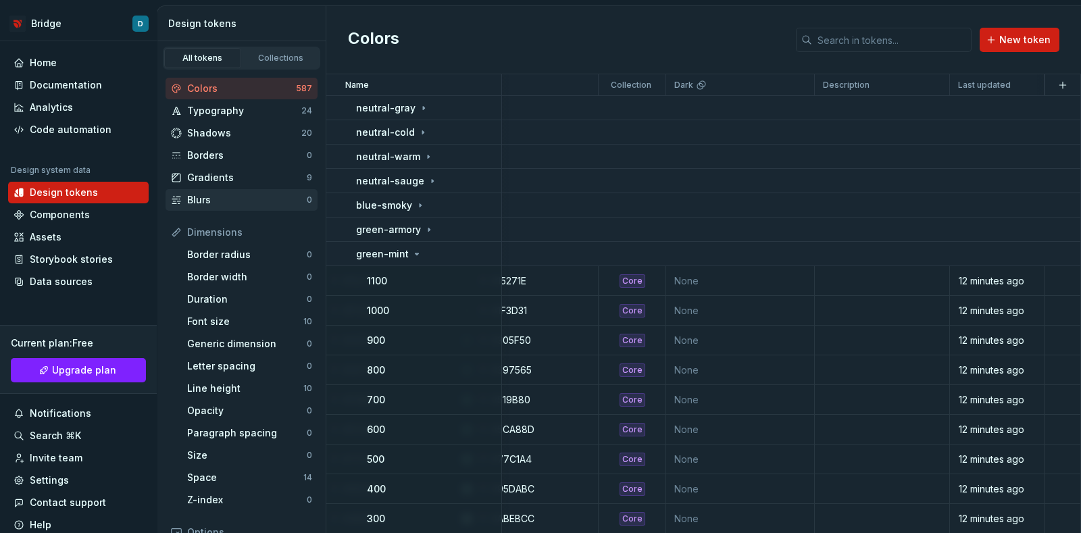
click at [227, 194] on div "Blurs" at bounding box center [247, 200] width 120 height 14
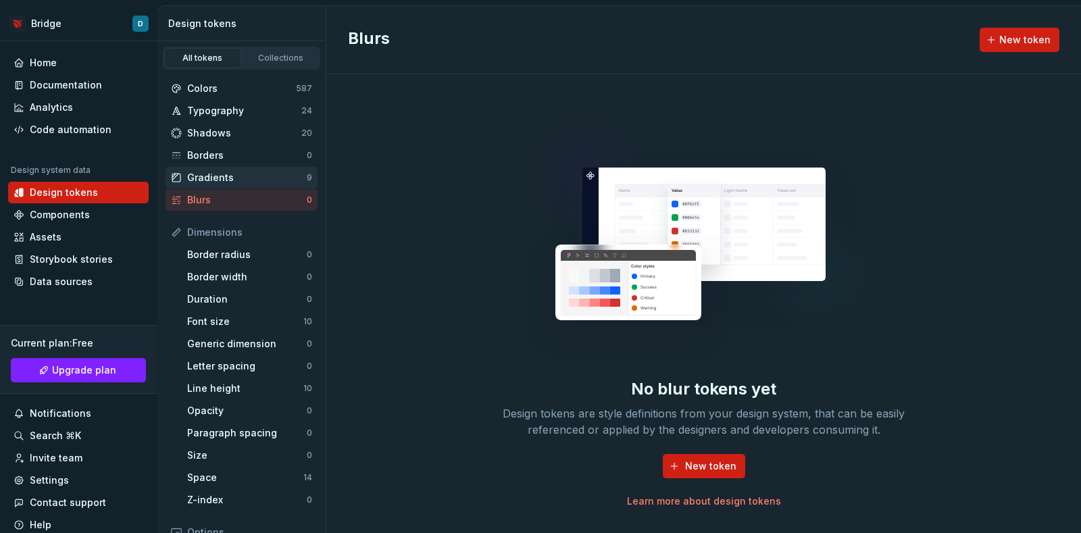
click at [227, 180] on div "Gradients" at bounding box center [247, 178] width 120 height 14
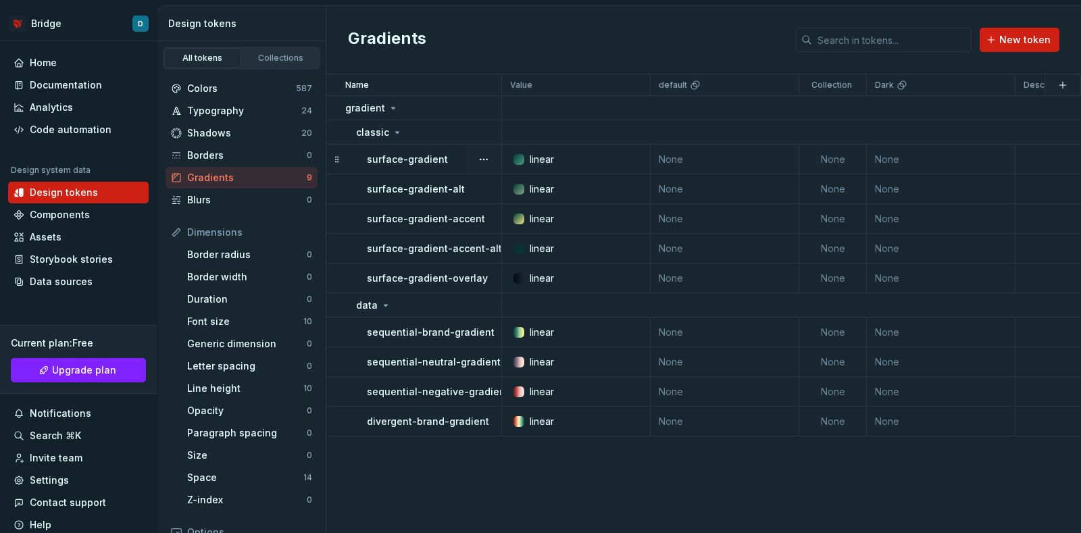
click at [518, 159] on div at bounding box center [519, 159] width 11 height 11
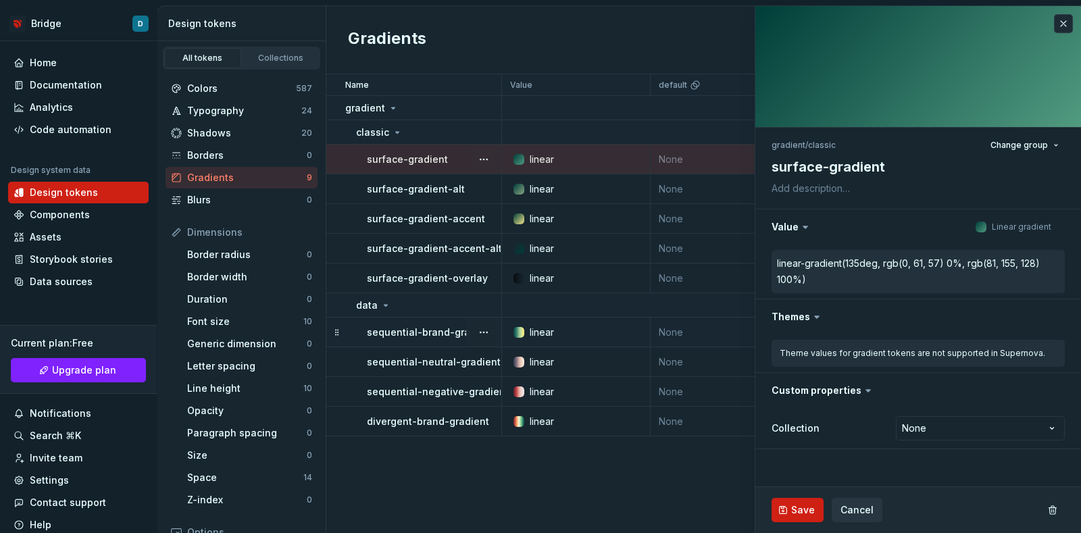
click at [537, 326] on div "linear" at bounding box center [542, 333] width 24 height 14
type textarea "*"
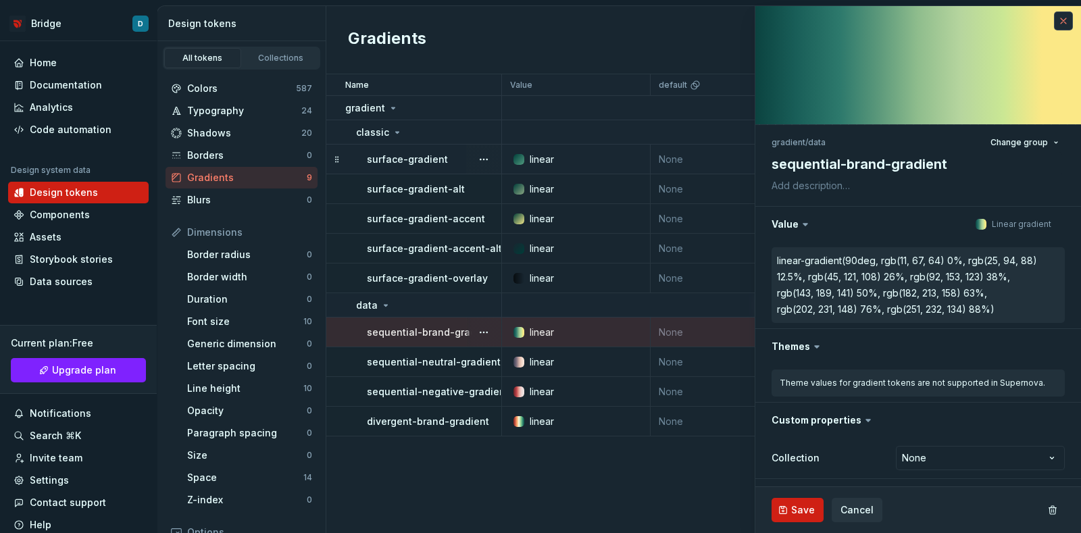
click at [1059, 21] on button "button" at bounding box center [1063, 20] width 19 height 19
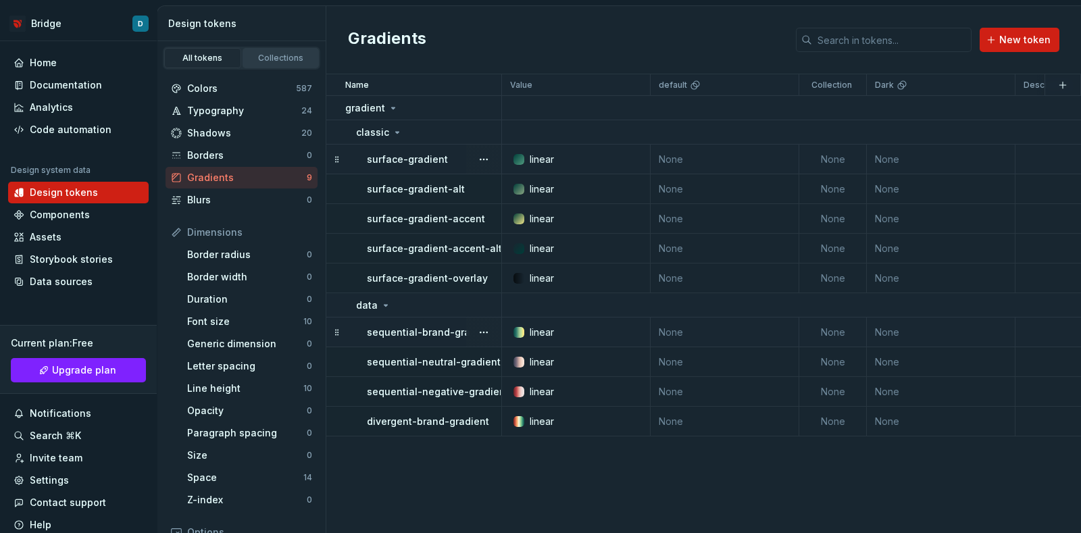
click at [270, 60] on div "Collections" at bounding box center [281, 58] width 68 height 11
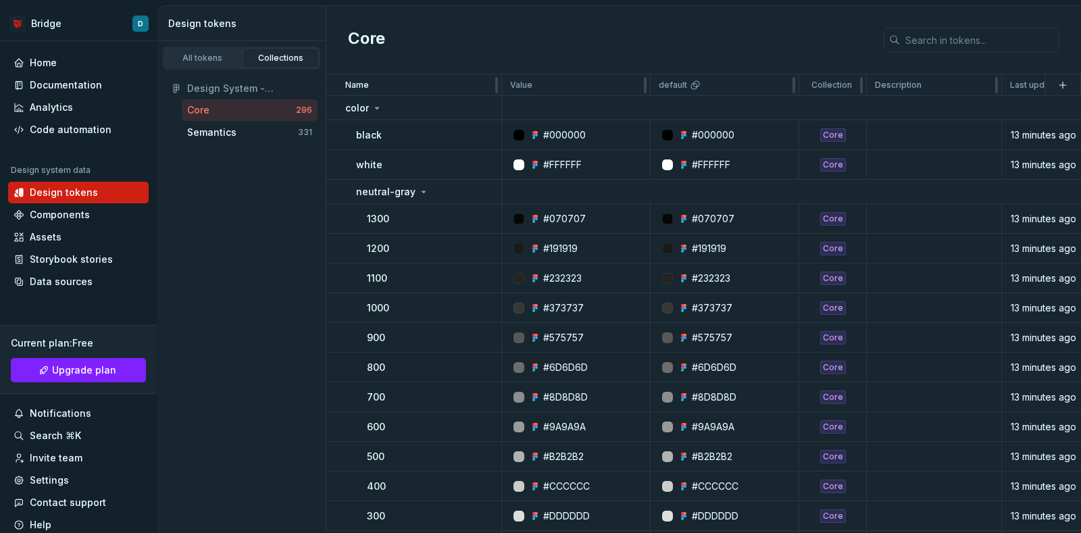
click at [946, 83] on div "Description" at bounding box center [934, 85] width 118 height 11
click at [943, 89] on div "Description" at bounding box center [934, 85] width 118 height 11
click at [884, 89] on p "Description" at bounding box center [898, 85] width 47 height 11
click at [892, 84] on p "Description" at bounding box center [898, 85] width 47 height 11
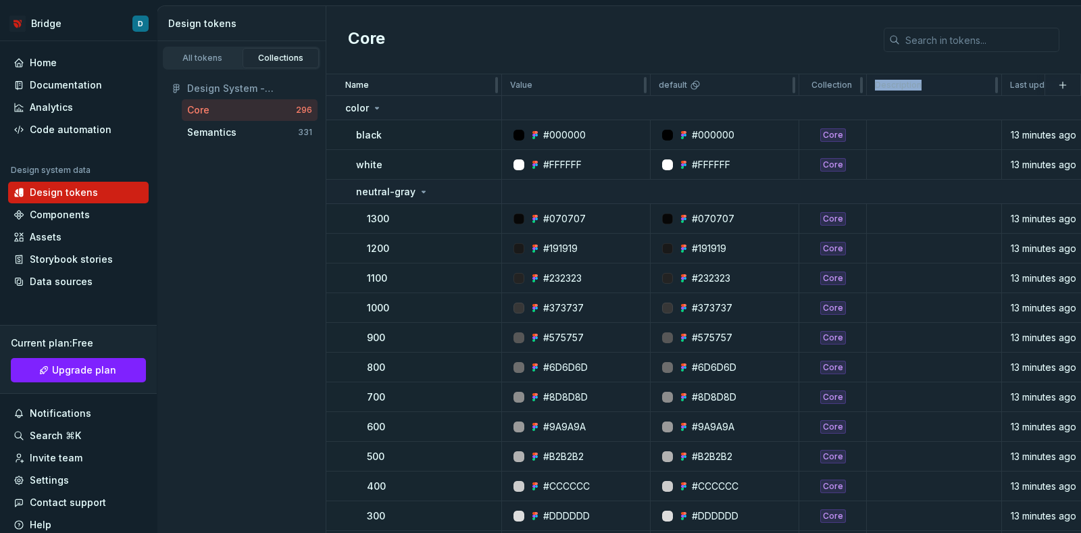
click at [892, 84] on p "Description" at bounding box center [898, 85] width 47 height 11
click at [189, 70] on div "Design System - Foundations WIP Core 296 Semantics 331" at bounding box center [241, 111] width 168 height 82
click at [197, 66] on link "All tokens" at bounding box center [202, 58] width 77 height 20
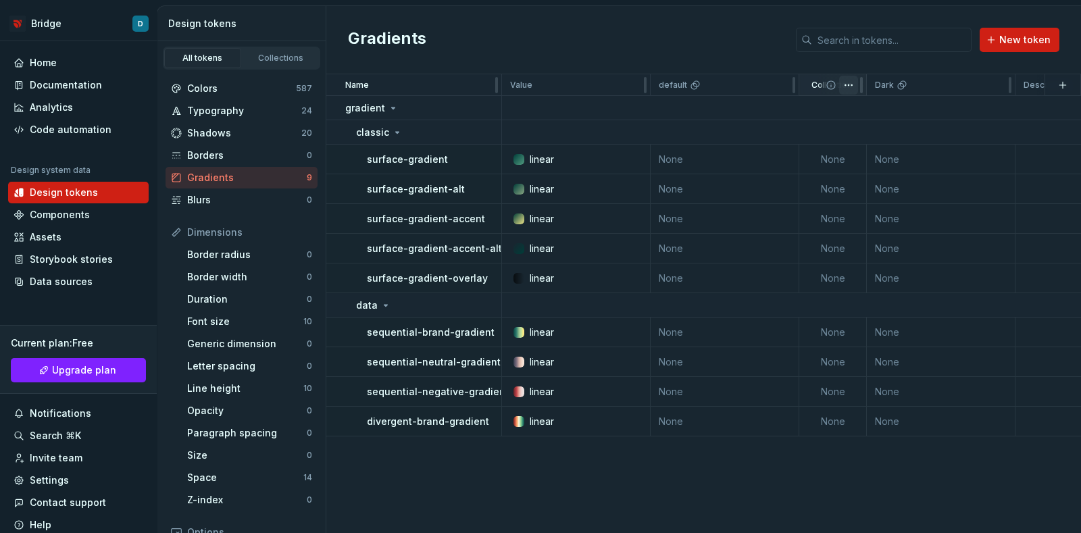
click at [851, 84] on html "Bridge D Home Documentation Analytics Code automation Design system data Design…" at bounding box center [540, 266] width 1081 height 533
click at [276, 57] on div "Collections" at bounding box center [281, 58] width 68 height 11
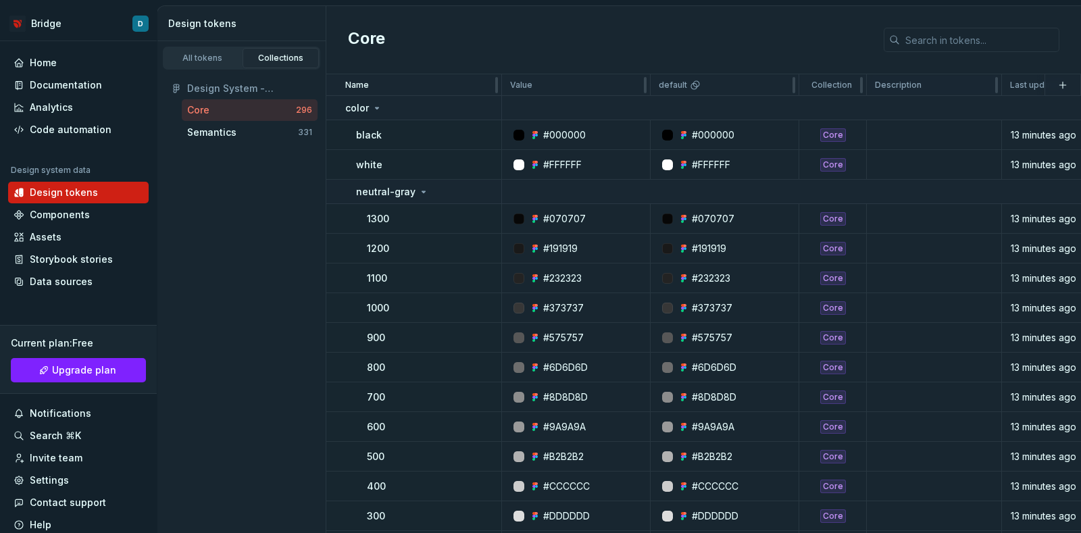
drag, startPoint x: 972, startPoint y: 83, endPoint x: 963, endPoint y: 82, distance: 9.5
click at [949, 79] on div "Description" at bounding box center [934, 85] width 135 height 22
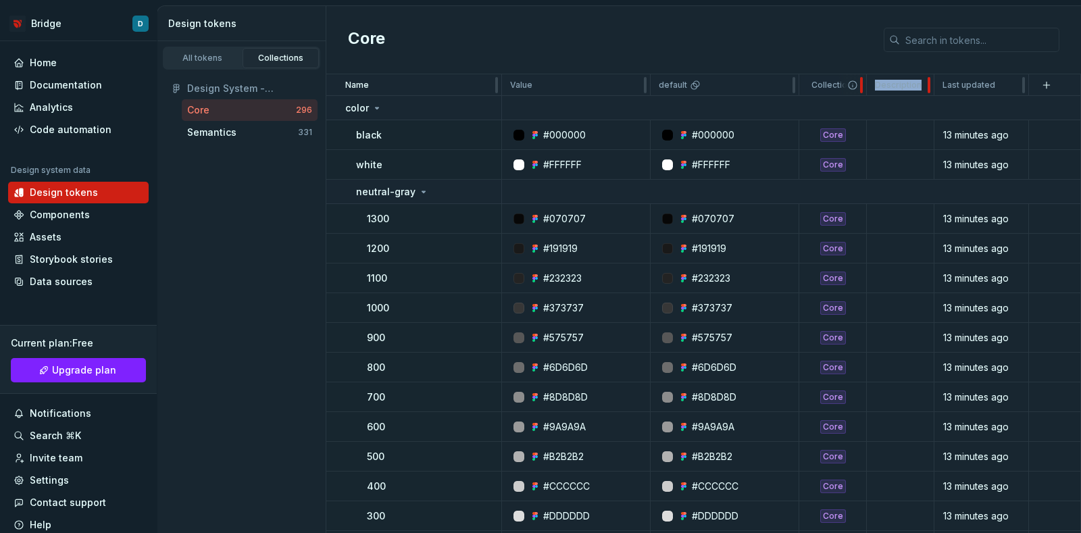
drag, startPoint x: 997, startPoint y: 84, endPoint x: 862, endPoint y: 93, distance: 134.7
click at [862, 93] on tr "Name Value default Collection Description Last updated" at bounding box center [703, 85] width 755 height 22
click at [897, 89] on p "Description" at bounding box center [898, 85] width 47 height 11
click at [890, 84] on p "Description" at bounding box center [898, 85] width 47 height 11
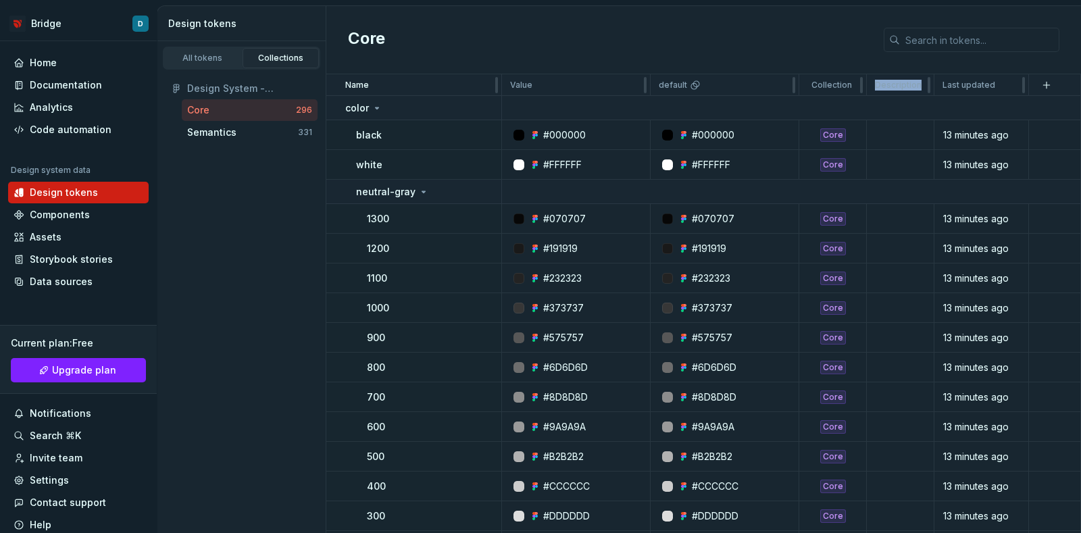
click at [890, 84] on p "Description" at bounding box center [898, 85] width 47 height 11
drag, startPoint x: 863, startPoint y: 84, endPoint x: 851, endPoint y: 86, distance: 12.2
click at [851, 86] on div "Collection" at bounding box center [833, 85] width 68 height 22
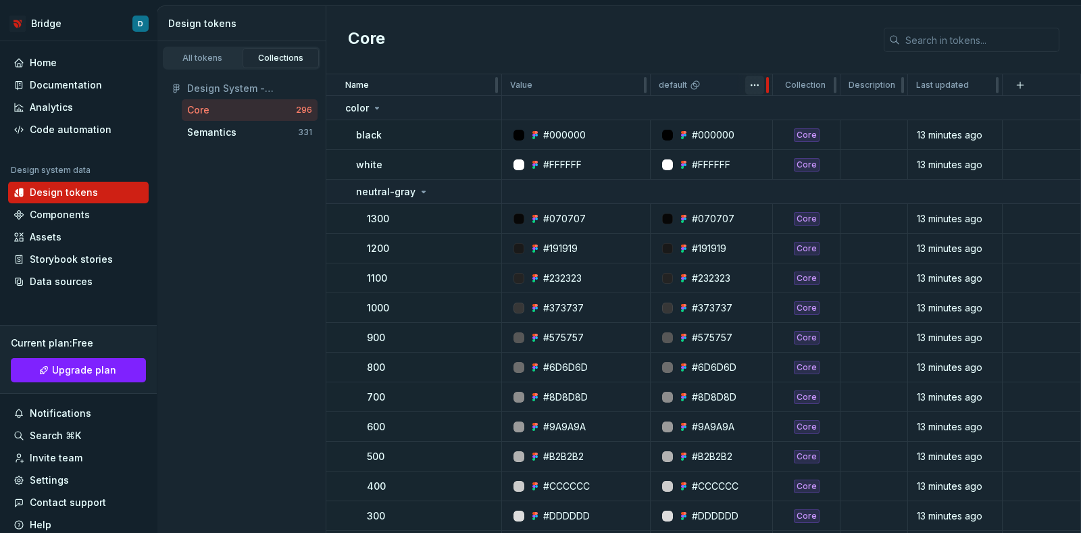
drag, startPoint x: 794, startPoint y: 82, endPoint x: 767, endPoint y: 85, distance: 27.2
click at [767, 85] on div at bounding box center [767, 85] width 3 height 16
click at [205, 127] on div "Semantics" at bounding box center [211, 133] width 49 height 14
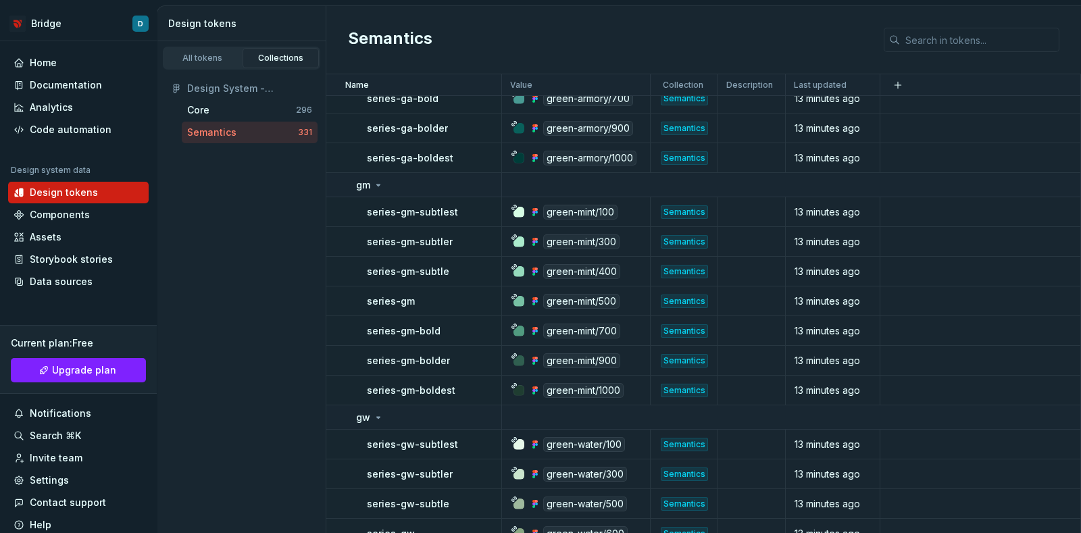
scroll to position [5912, 0]
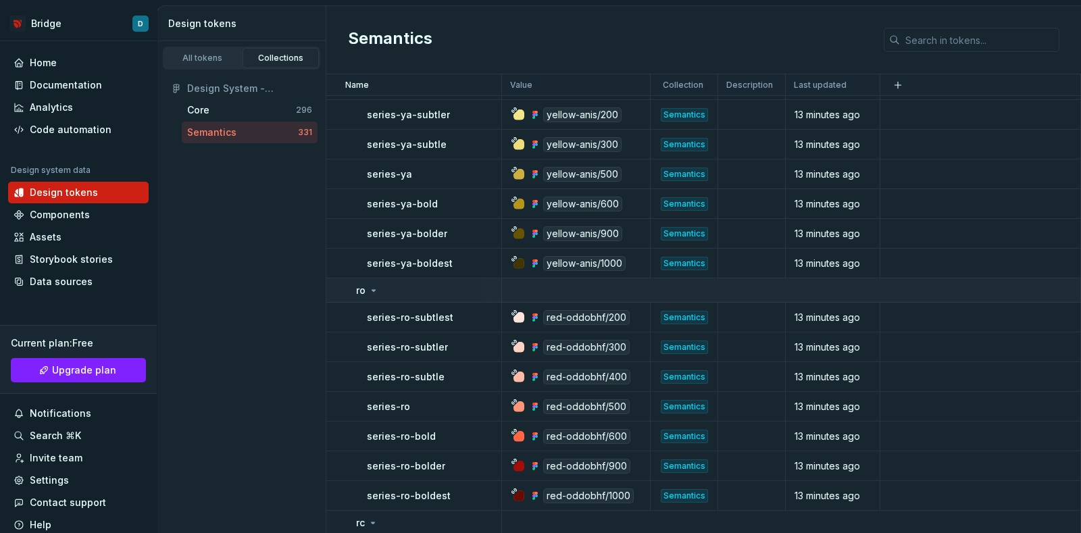
drag, startPoint x: 430, startPoint y: 286, endPoint x: 407, endPoint y: 285, distance: 22.3
click at [407, 285] on div "ro" at bounding box center [428, 291] width 145 height 14
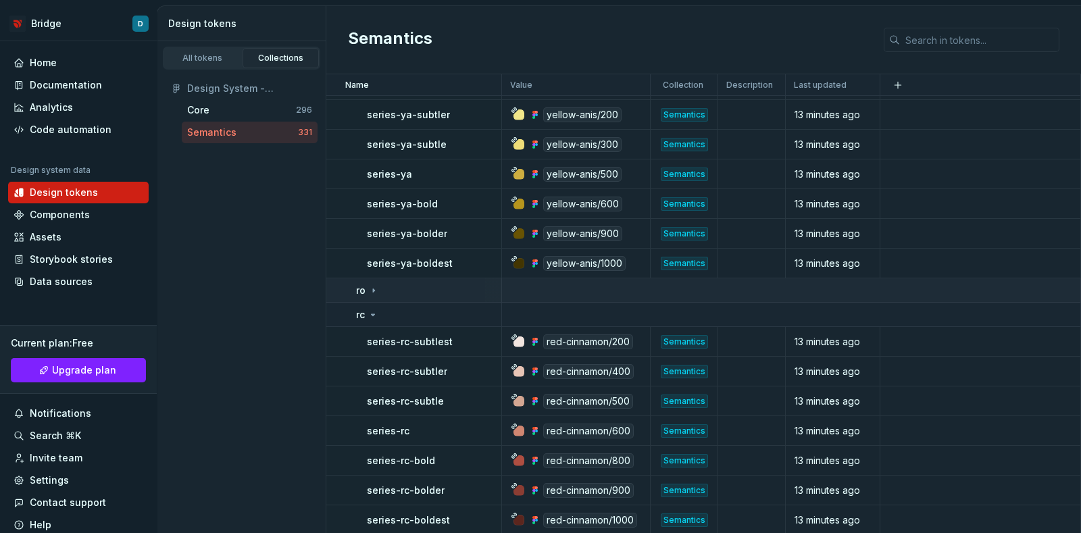
click at [407, 285] on div "ro" at bounding box center [428, 291] width 145 height 14
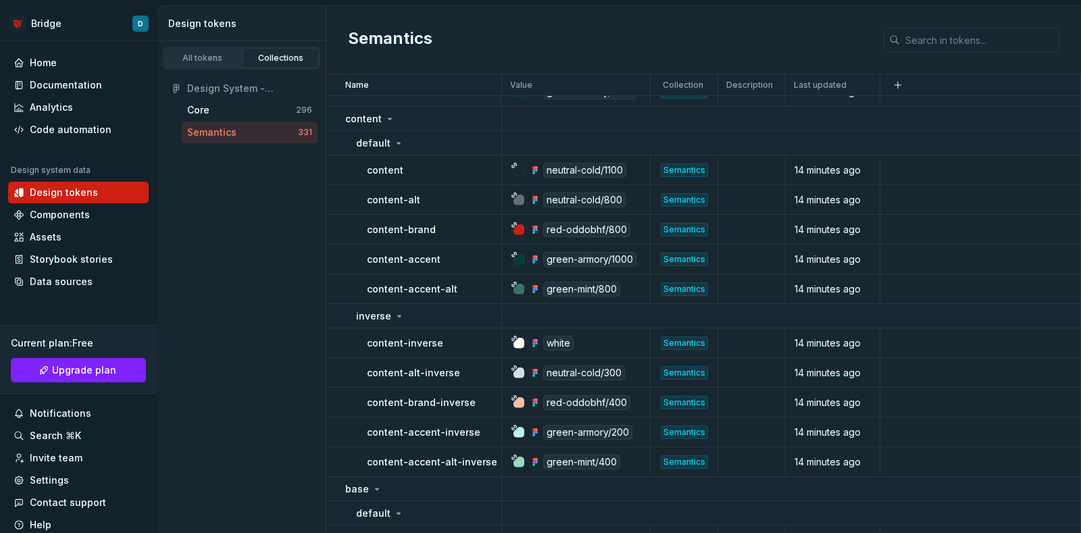
scroll to position [0, 0]
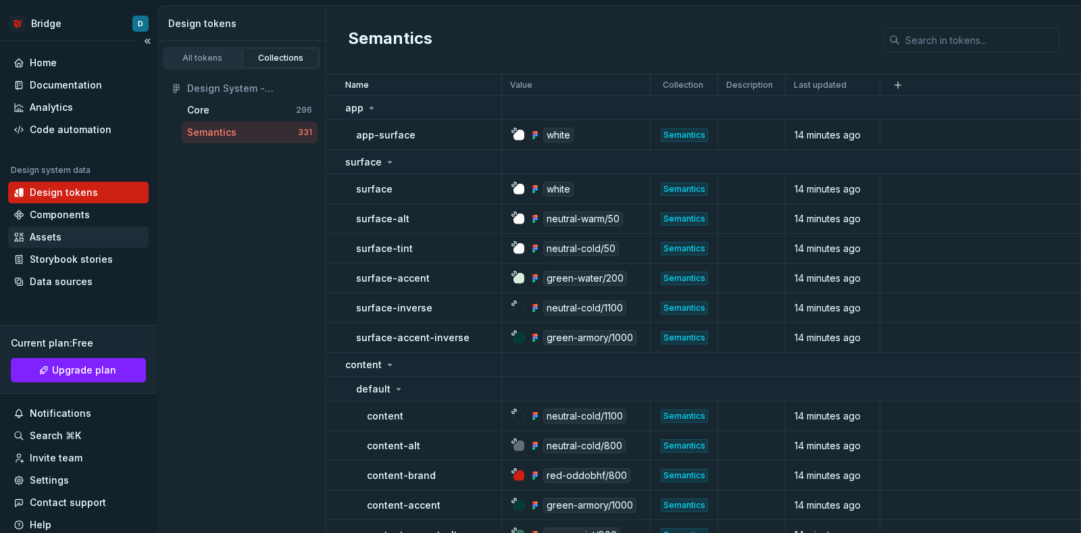
click at [33, 236] on div "Assets" at bounding box center [46, 237] width 32 height 14
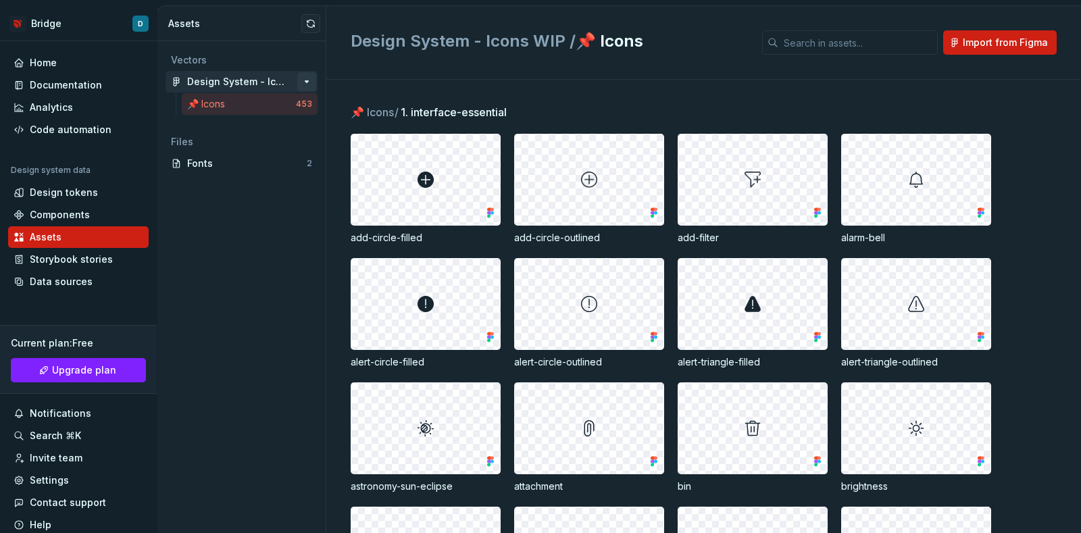
click at [303, 81] on button "button" at bounding box center [306, 81] width 19 height 19
click at [38, 60] on div "Home" at bounding box center [43, 63] width 27 height 14
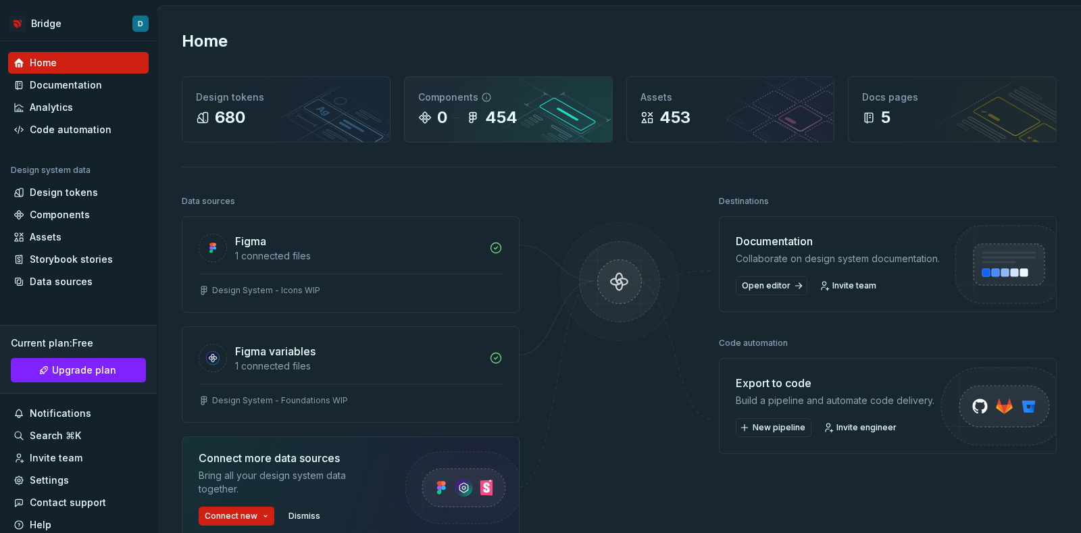
click at [482, 126] on div "454" at bounding box center [491, 118] width 51 height 22
